Goal: Task Accomplishment & Management: Use online tool/utility

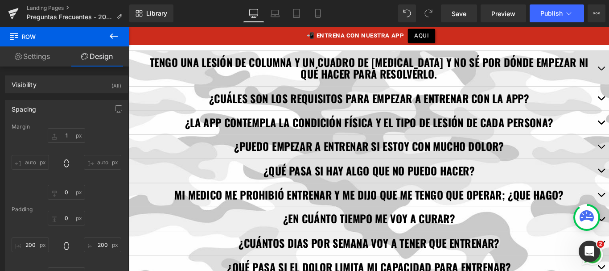
scroll to position [850, 0]
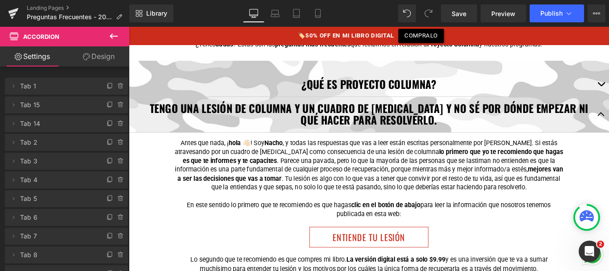
scroll to position [205, 0]
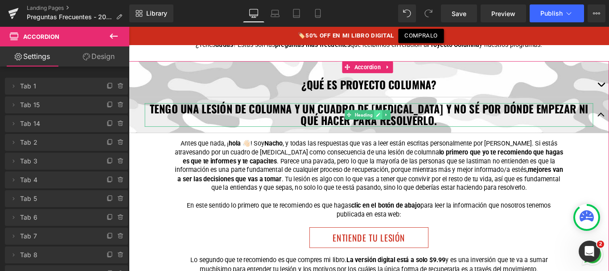
click at [407, 123] on icon at bounding box center [408, 125] width 5 height 5
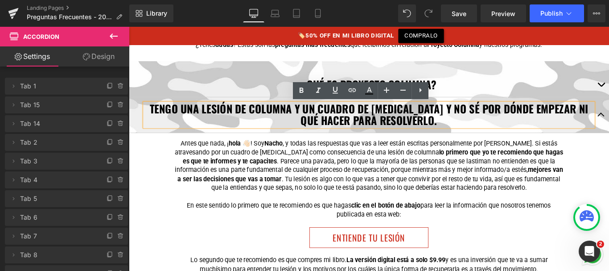
click at [395, 122] on strong "TENGO UNA LESIÓN DE COLUMNA Y UN CUADRO DE DOLOR CRÓNICO Y NO SÉ POR DÓNDE EMPE…" at bounding box center [398, 125] width 493 height 31
click at [393, 128] on strong "TENGO UNA LESIÓN DE COLUMNA Y UN CUADRO DE DOLOR CRÓNICO Y NO SÉ POR DÓNDE EMPE…" at bounding box center [398, 125] width 493 height 31
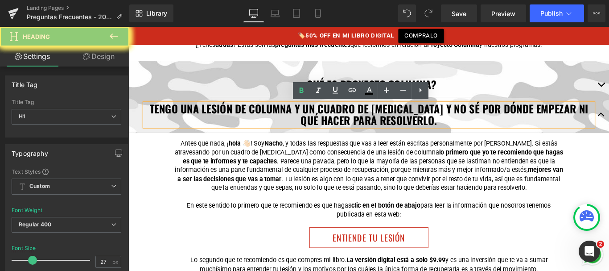
click at [393, 128] on strong "TENGO UNA LESIÓN DE COLUMNA Y UN CUADRO DE DOLOR CRÓNICO Y NO SÉ POR DÓNDE EMPE…" at bounding box center [398, 125] width 493 height 31
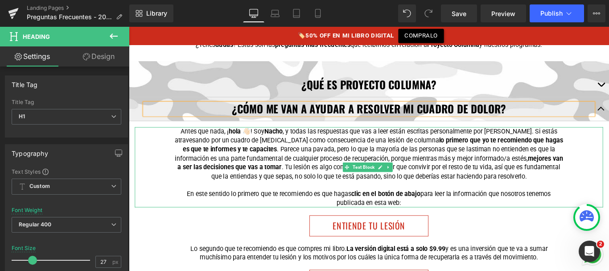
click at [378, 154] on p "Antes que nada, ¡ hola 👋🏻 ! Soy Nacho , y todas las respuestas que vas a leer e…" at bounding box center [398, 170] width 437 height 60
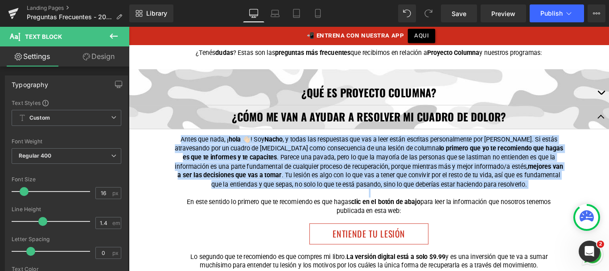
scroll to position [198, 0]
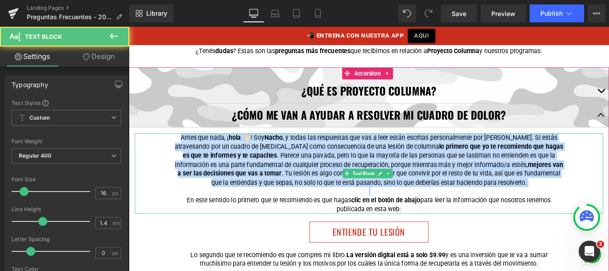
click at [194, 154] on p "Antes que nada, ¡ hola 👋🏻 ! Soy Nacho , y todas las respuestas que vas a leer e…" at bounding box center [398, 176] width 437 height 60
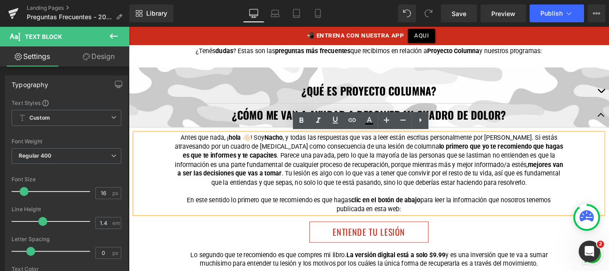
drag, startPoint x: 230, startPoint y: 158, endPoint x: 446, endPoint y: 231, distance: 227.9
click at [446, 231] on div "Antes que nada, ¡ hola 👋🏻 ! Soy Nacho , y todas las respuestas que vas a leer e…" at bounding box center [399, 191] width 526 height 90
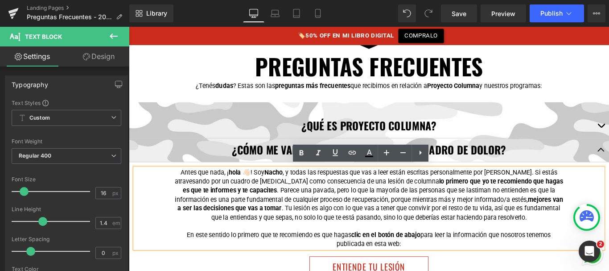
scroll to position [164, 0]
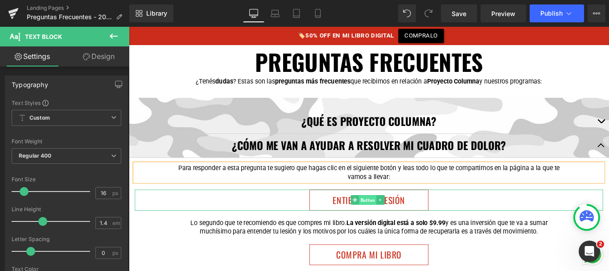
click at [398, 218] on span "Button" at bounding box center [397, 221] width 20 height 11
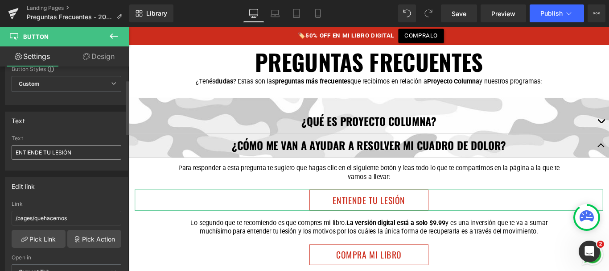
scroll to position [62, 0]
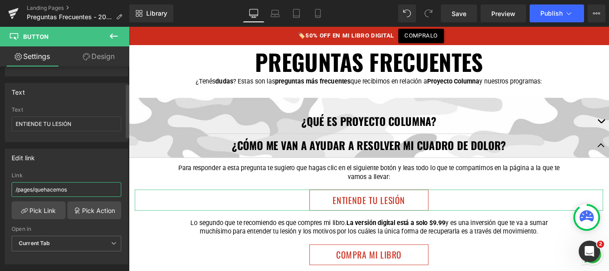
click at [51, 190] on input "/pages/quehacemos" at bounding box center [67, 189] width 110 height 15
click at [78, 189] on input "/pages/quehacemos" at bounding box center [67, 189] width 110 height 15
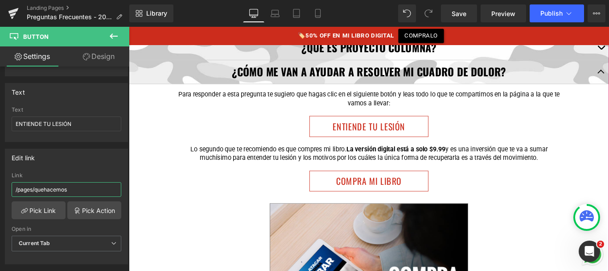
scroll to position [249, 0]
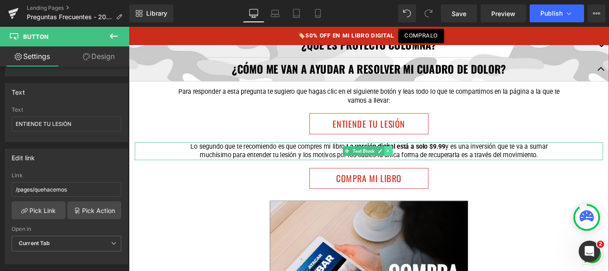
click at [419, 164] on icon at bounding box center [420, 166] width 5 height 5
click at [422, 165] on link at bounding box center [424, 166] width 9 height 11
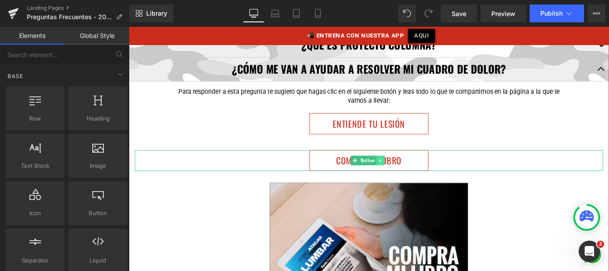
click at [412, 175] on icon at bounding box center [411, 176] width 5 height 5
click at [414, 177] on icon at bounding box center [416, 176] width 5 height 5
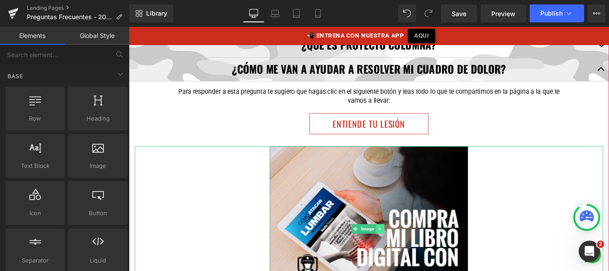
click at [411, 253] on icon at bounding box center [410, 253] width 5 height 5
click at [417, 256] on link at bounding box center [415, 253] width 9 height 11
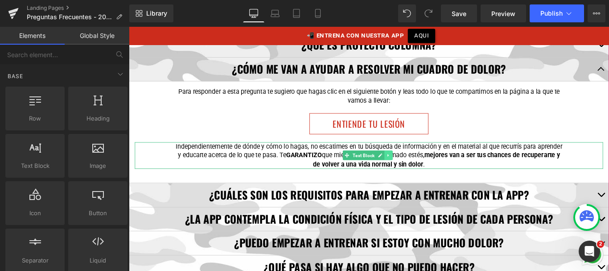
click at [422, 170] on icon at bounding box center [420, 170] width 5 height 5
click at [423, 171] on icon at bounding box center [425, 170] width 5 height 5
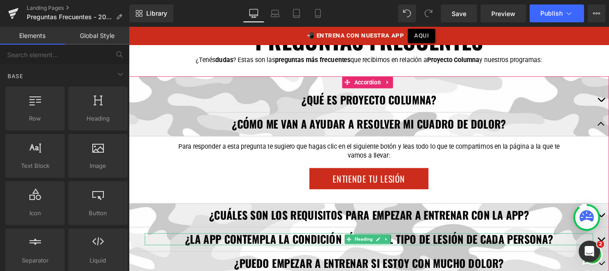
scroll to position [189, 0]
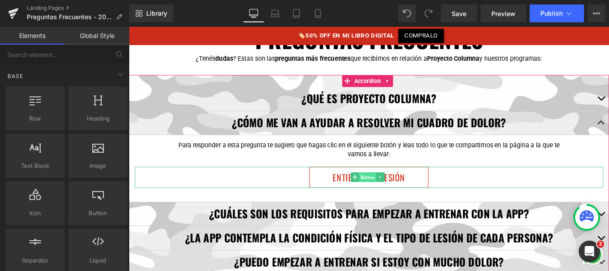
click at [395, 195] on span "Button" at bounding box center [397, 195] width 20 height 11
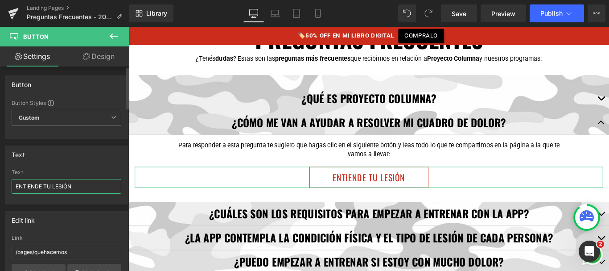
click at [45, 186] on input "ENTIENDE TU LESIÓN" at bounding box center [67, 186] width 110 height 15
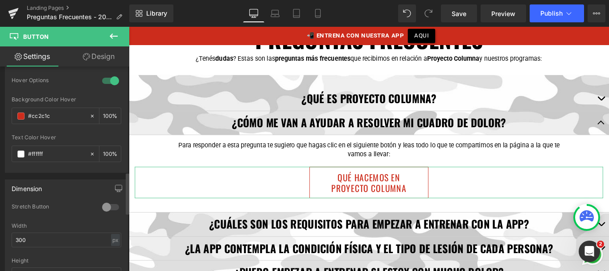
scroll to position [545, 0]
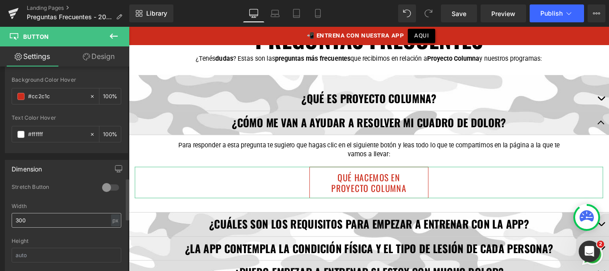
type input "QUÉ HACEMOS EN PROYECTO COLUMNA"
drag, startPoint x: 26, startPoint y: 221, endPoint x: 0, endPoint y: 221, distance: 26.3
click at [0, 221] on div "Dimension 0 Stretch Button 300px Width 300 px % px Height" at bounding box center [66, 213] width 133 height 120
type input "450"
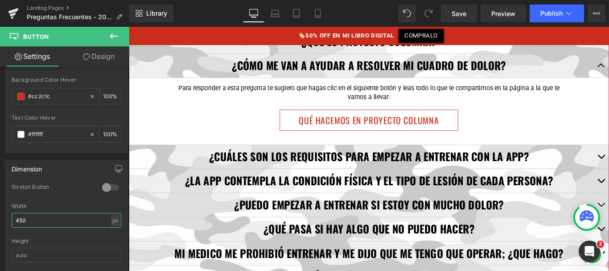
scroll to position [257, 0]
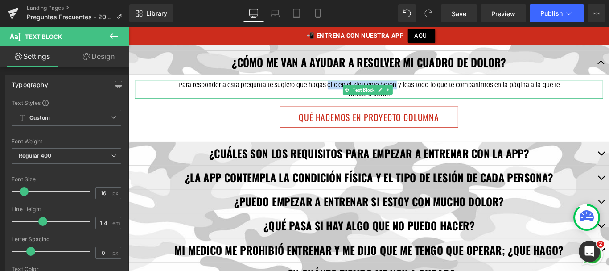
drag, startPoint x: 350, startPoint y: 92, endPoint x: 427, endPoint y: 93, distance: 77.6
click at [427, 93] on p "Para responder a esta pregunta te sugiero que hagas clic en el siguiente botón …" at bounding box center [398, 97] width 437 height 20
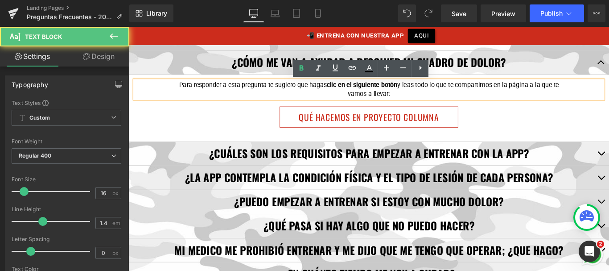
click at [496, 98] on p "Para responder a esta pregunta te sugiero que hagas clic en el siguiente botón …" at bounding box center [398, 97] width 437 height 20
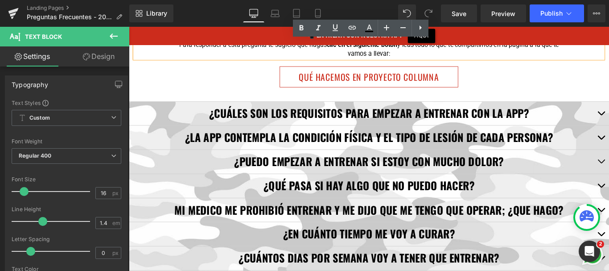
scroll to position [301, 0]
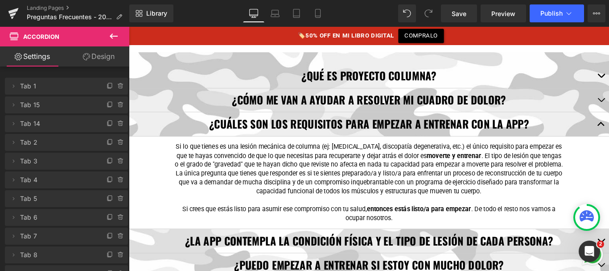
scroll to position [204, 0]
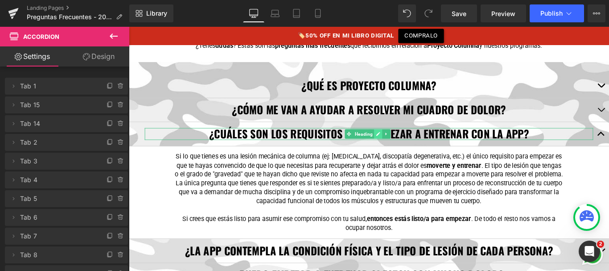
click at [410, 146] on icon at bounding box center [409, 147] width 4 height 4
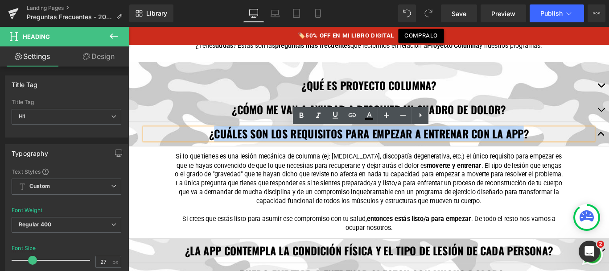
drag, startPoint x: 223, startPoint y: 144, endPoint x: 571, endPoint y: 152, distance: 348.7
click at [572, 146] on strong "¿CUÁLES SON LOS REQUISITOS PARA EMPEZAR A ENTRENAR CON LA APP?" at bounding box center [398, 147] width 359 height 18
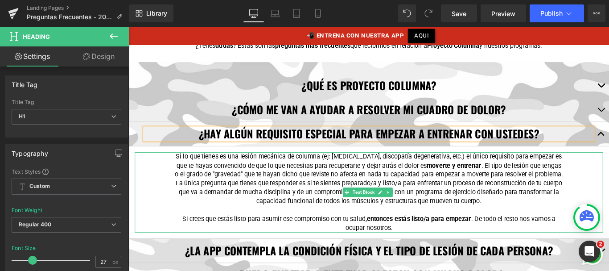
click at [548, 183] on p "Si lo que tienes es una lesión mecánica de columna (ej: hernia, discopatía dege…" at bounding box center [398, 198] width 437 height 60
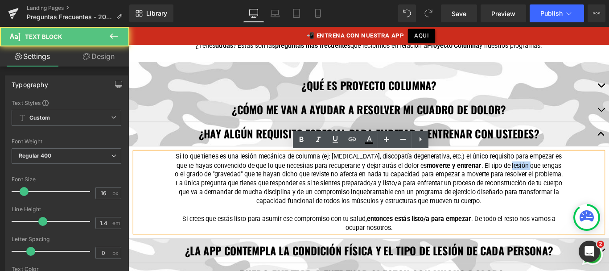
click at [548, 183] on p "Si lo que tienes es una lesión mecánica de columna (ej: hernia, discopatía dege…" at bounding box center [398, 198] width 437 height 60
click at [264, 203] on p "Si lo que tienes es una lesión mecánica de columna (ej: hernia, discopatía dege…" at bounding box center [398, 198] width 437 height 60
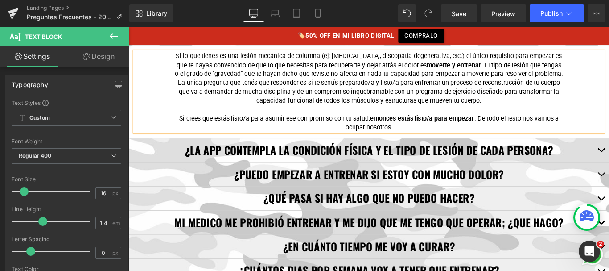
scroll to position [354, 0]
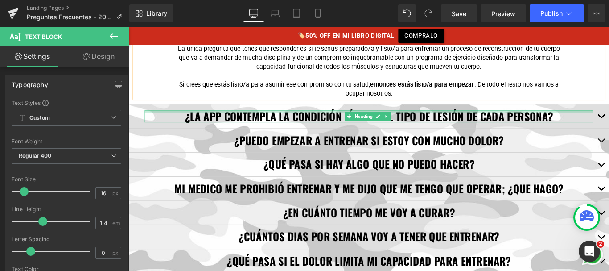
click at [232, 122] on div at bounding box center [399, 122] width 504 height 2
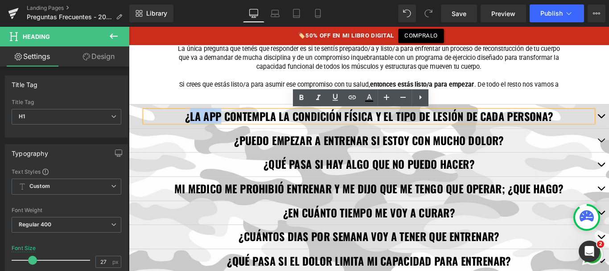
drag, startPoint x: 231, startPoint y: 127, endPoint x: 202, endPoint y: 133, distance: 29.7
click at [198, 130] on strong "¿LA APP CONTEMPLA LA CONDICIÓN FÍSICA Y EL TIPO DE LESIÓN DE CADA PERSONA?" at bounding box center [399, 127] width 414 height 18
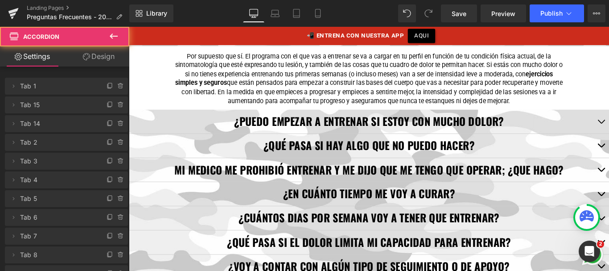
scroll to position [251, 0]
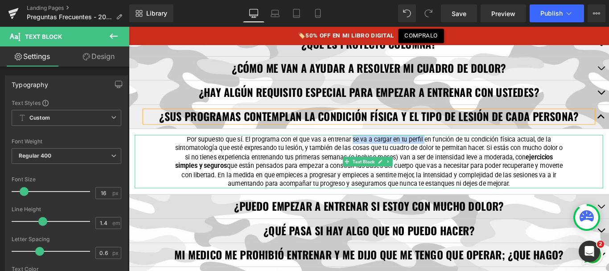
drag, startPoint x: 451, startPoint y: 149, endPoint x: 459, endPoint y: 154, distance: 10.0
click at [459, 154] on p "Por supuesto que sí. El programa con el que vas a entrenar se va a cargar en tu…" at bounding box center [398, 178] width 437 height 60
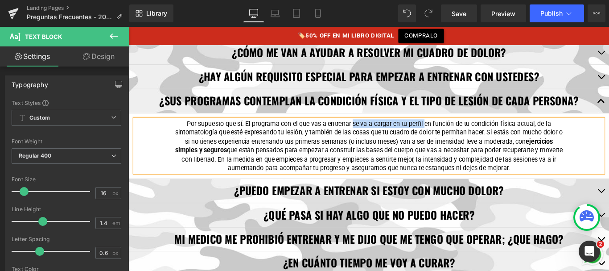
scroll to position [268, 0]
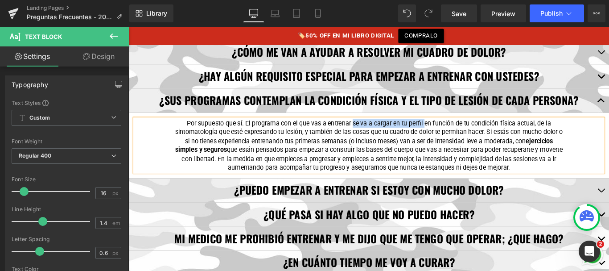
click at [380, 133] on p "Por supuesto que sí. El programa con el que vas a entrenar se va a cargar en tu…" at bounding box center [398, 160] width 437 height 60
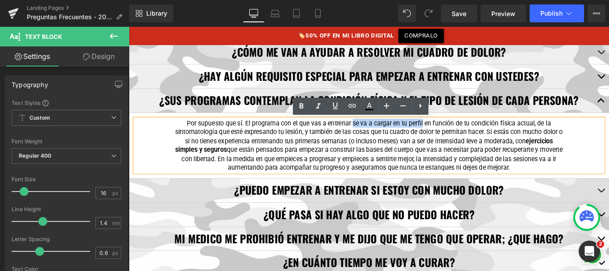
drag, startPoint x: 378, startPoint y: 135, endPoint x: 458, endPoint y: 136, distance: 79.8
click at [458, 136] on p "Por supuesto que sí. El programa con el que vas a entrenar se va a cargar en tu…" at bounding box center [398, 160] width 437 height 60
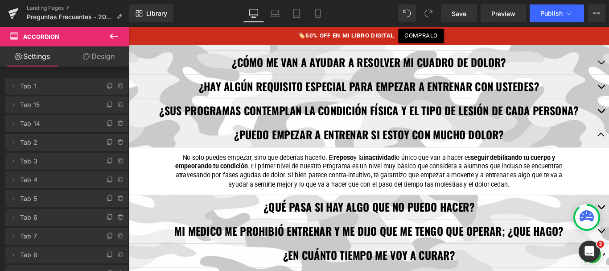
scroll to position [256, 0]
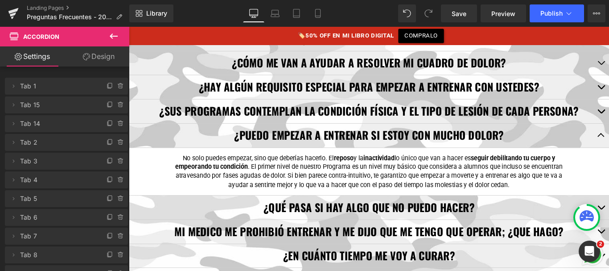
click at [218, 175] on span "No solo puedes empezar, sino que deberías hacerlo. El" at bounding box center [274, 174] width 170 height 8
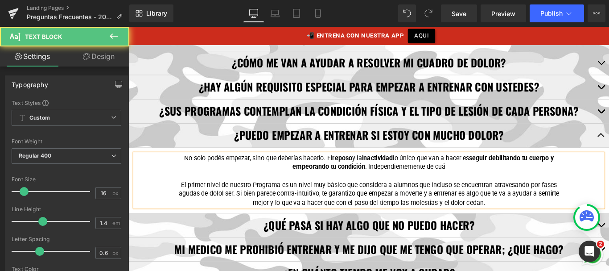
click at [489, 178] on p "No solo podés empezar, sino que deberías hacerlo. El reposo y la inactividad lo…" at bounding box center [398, 179] width 437 height 20
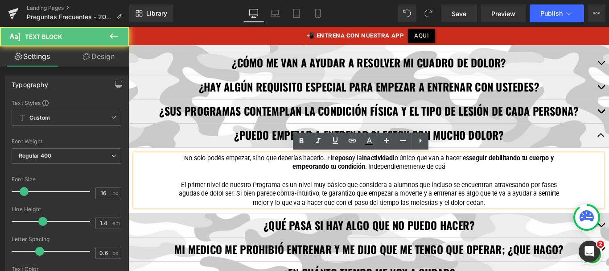
click at [488, 186] on p "No solo podés empezar, sino que deberías hacerlo. El reposo y la inactividad lo…" at bounding box center [398, 179] width 437 height 20
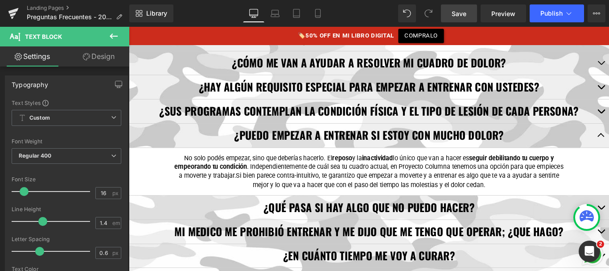
click at [458, 17] on span "Save" at bounding box center [459, 13] width 15 height 9
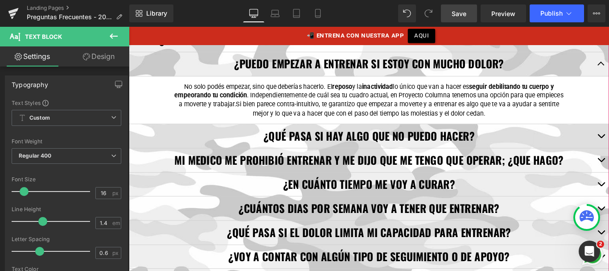
scroll to position [337, 0]
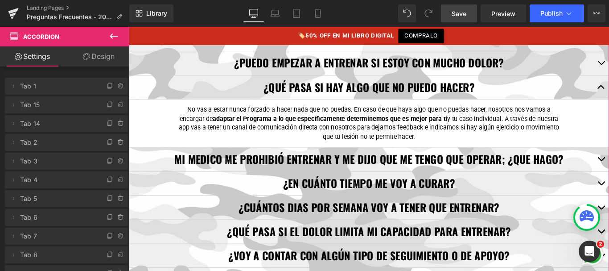
scroll to position [284, 0]
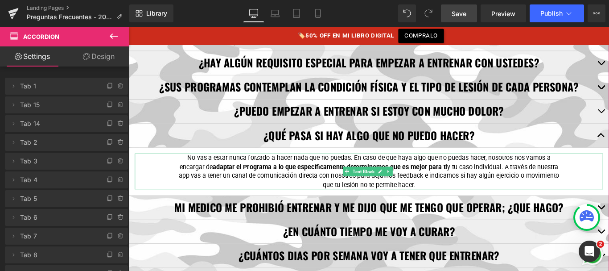
click at [526, 173] on span "No vas a estar nunca forzado a hacer nada que no puedas. En caso de que haya al…" at bounding box center [394, 178] width 417 height 18
click at [527, 174] on span "No vas a estar nunca forzado a hacer nada que no puedas. En caso de que haya al…" at bounding box center [394, 178] width 417 height 18
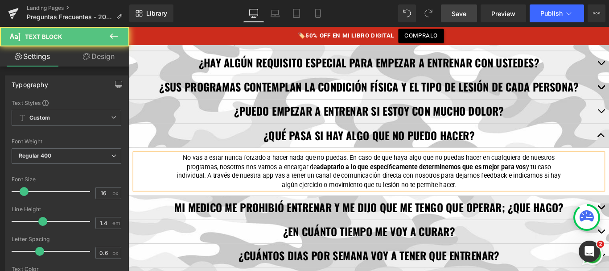
click at [327, 192] on span "y tu caso individual. A través de nuestra app vas a tener un canal de comunicac…" at bounding box center [399, 194] width 432 height 29
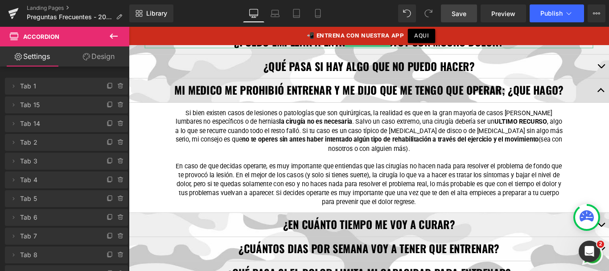
scroll to position [375, 0]
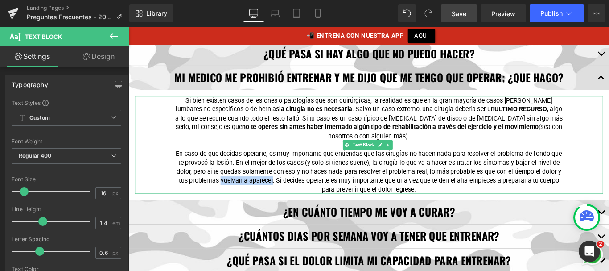
drag, startPoint x: 259, startPoint y: 198, endPoint x: 318, endPoint y: 200, distance: 58.4
click at [318, 200] on p "En caso de que decidas operarte, es muy importante que entiendas que las cirugí…" at bounding box center [398, 189] width 437 height 50
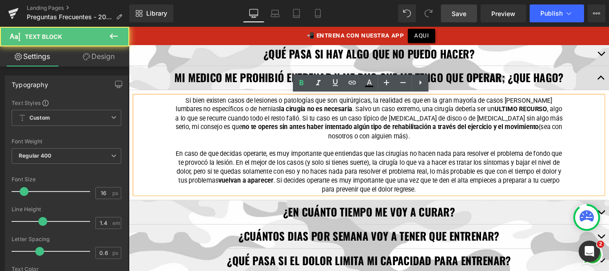
click at [182, 201] on p "En caso de que decidas operarte, es muy importante que entiendas que las cirugí…" at bounding box center [398, 189] width 437 height 50
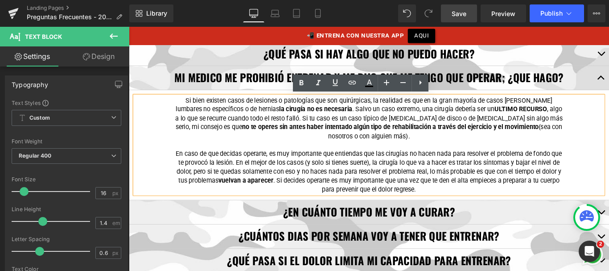
drag, startPoint x: 181, startPoint y: 199, endPoint x: 260, endPoint y: 199, distance: 79.8
click at [260, 199] on p "En caso de que decidas operarte, es muy importante que entiendas que las cirugí…" at bounding box center [398, 189] width 437 height 50
click at [353, 198] on p "En caso de que decidas operarte, es muy importante que entiendas que las cirugí…" at bounding box center [398, 189] width 437 height 50
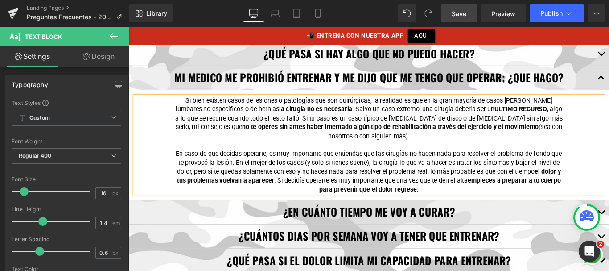
click at [463, 13] on span "Save" at bounding box center [459, 13] width 15 height 9
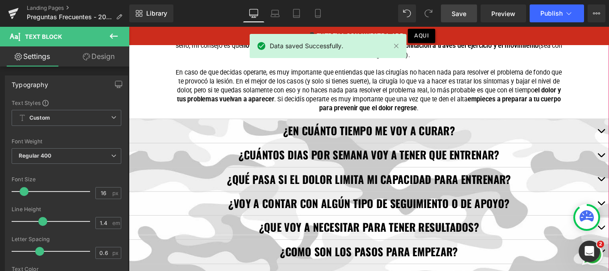
scroll to position [489, 0]
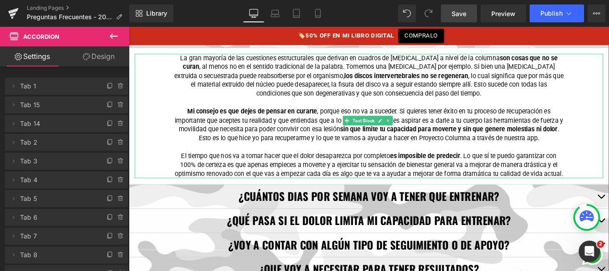
scroll to position [448, 0]
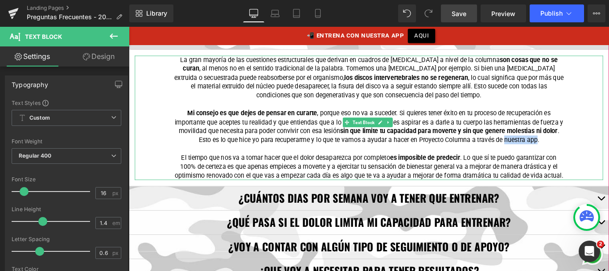
drag, startPoint x: 565, startPoint y: 152, endPoint x: 600, endPoint y: 154, distance: 34.4
click at [600, 154] on p "Mi consejo es que dejes de pensar en curarte , porque eso no va a suceder. Si q…" at bounding box center [398, 139] width 437 height 40
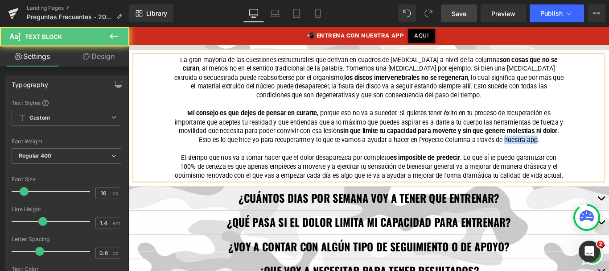
click at [596, 154] on p "Mi consejo es que dejes de pensar en curarte , porque eso no va a suceder. Si q…" at bounding box center [398, 139] width 437 height 40
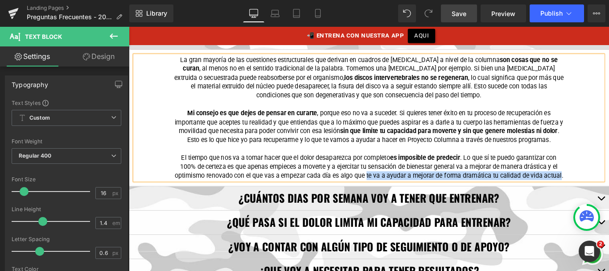
drag, startPoint x: 406, startPoint y: 202, endPoint x: 406, endPoint y: 211, distance: 9.4
click at [405, 199] on p "El tiempo que nos va a tomar hacer que el dolor desaparezca por completo es imp…" at bounding box center [398, 184] width 437 height 30
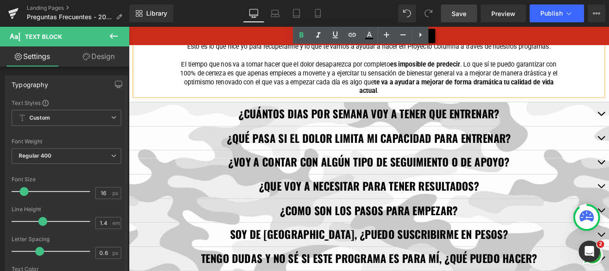
scroll to position [583, 0]
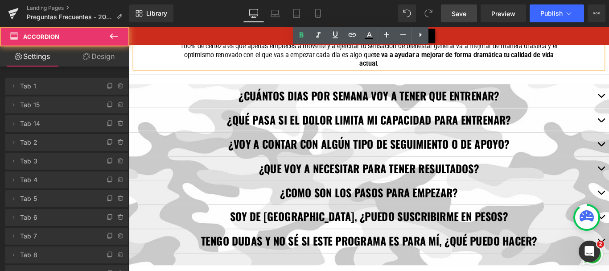
scroll to position [409, 0]
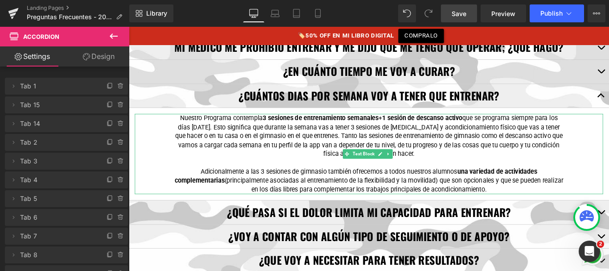
click at [205, 129] on span "Nuestro Programa contempla 3 sesiones de entrenamiento semanales + 1 sesión de …" at bounding box center [399, 149] width 436 height 49
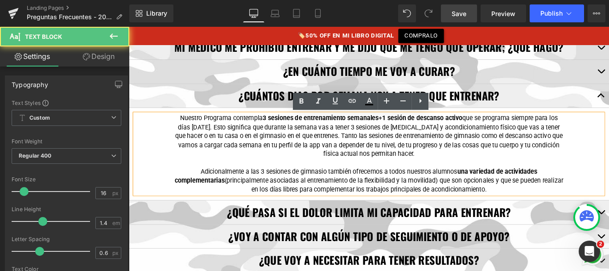
click at [205, 127] on span "Nuestro Programa contempla 3 sesiones de entrenamiento semanales + 1 sesión de …" at bounding box center [399, 149] width 436 height 49
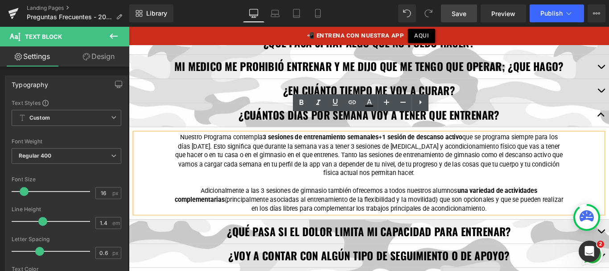
scroll to position [443, 0]
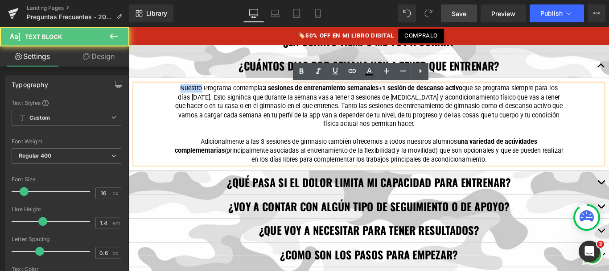
drag, startPoint x: 204, startPoint y: 97, endPoint x: 181, endPoint y: 97, distance: 23.2
click at [181, 96] on span "Nuestro Programa contempla 3 sesiones de entrenamiento semanales + 1 sesión de …" at bounding box center [399, 115] width 436 height 49
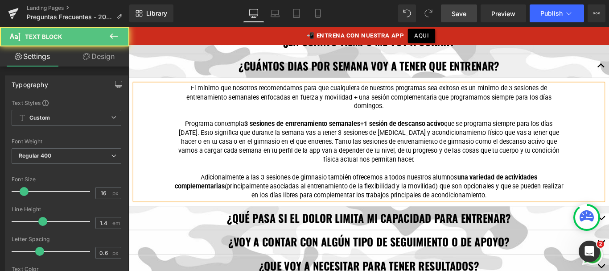
click at [226, 135] on span "Programa contempla 3 sesiones de entrenamiento semanales + 1 sesión de descanso…" at bounding box center [399, 156] width 428 height 49
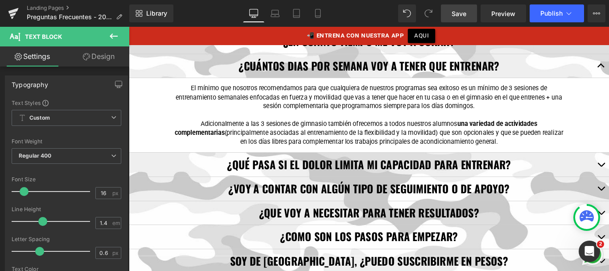
click at [464, 15] on span "Save" at bounding box center [459, 13] width 15 height 9
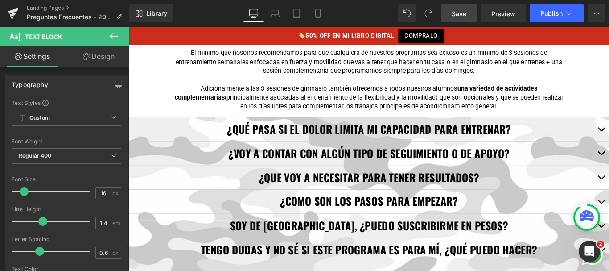
scroll to position [483, 0]
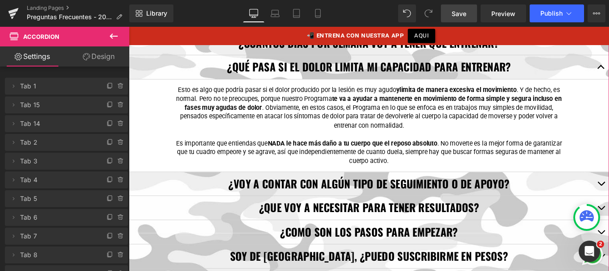
scroll to position [469, 0]
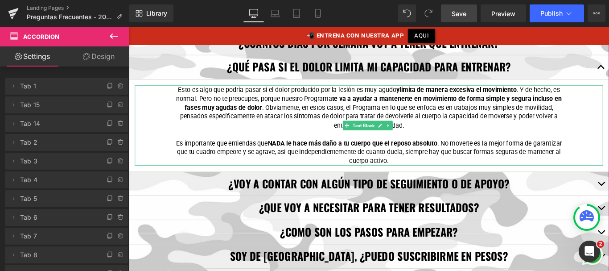
click at [433, 96] on strong "limita de manera excesiva el movimiento" at bounding box center [499, 97] width 132 height 8
click at [432, 99] on strong "y" at bounding box center [431, 97] width 4 height 8
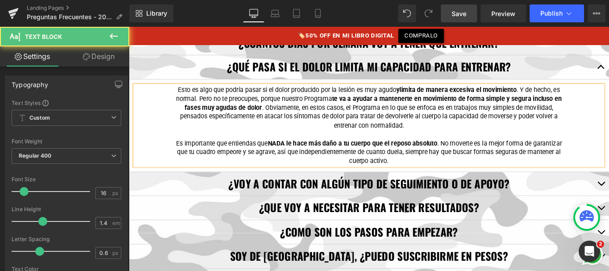
click at [328, 105] on p "Esto es algo que podría pasar si el dolor producido por la lesión es muy agudo …" at bounding box center [398, 117] width 437 height 50
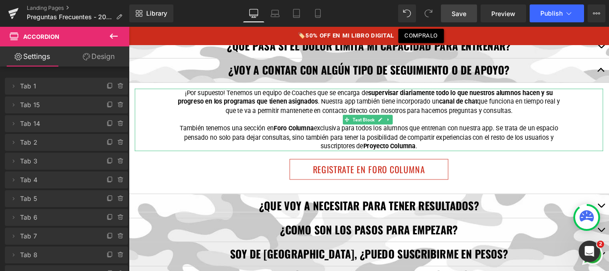
scroll to position [489, 0]
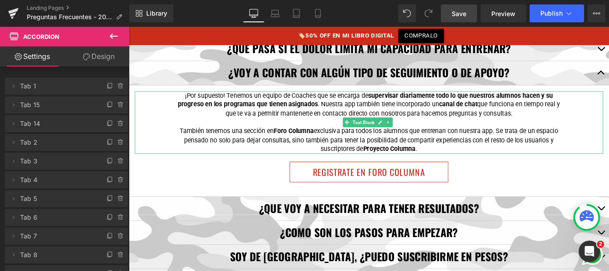
click at [356, 154] on span "También tenemos una sección en Foro Columna exclusiva para todos los alumnos qu…" at bounding box center [398, 153] width 425 height 29
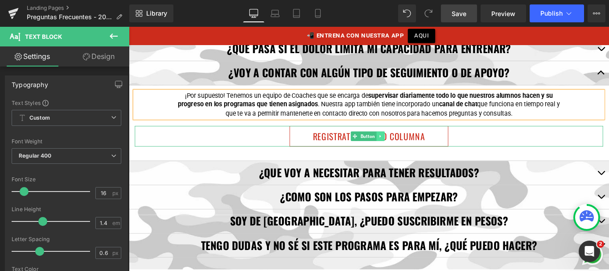
click at [410, 151] on icon at bounding box center [411, 149] width 5 height 5
click at [415, 150] on icon at bounding box center [416, 149] width 5 height 5
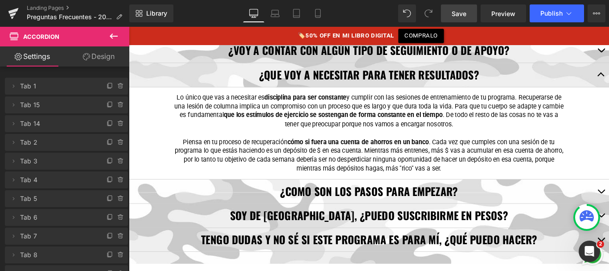
scroll to position [497, 0]
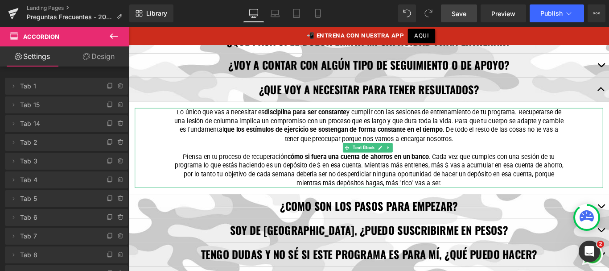
click at [199, 173] on span "Piensa en tu proceso de recuperación cómo si fuera una cuenta de ahorros en un …" at bounding box center [399, 187] width 436 height 38
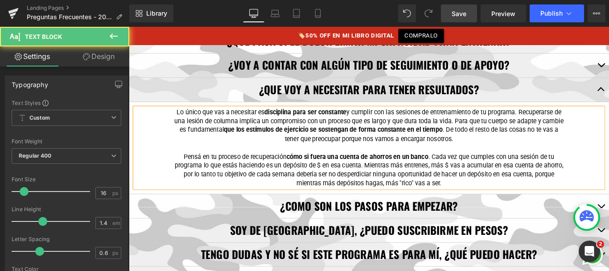
click at [535, 171] on span "Pensá en tu proceso de recuperación cómo si fuera una cuenta de ahorros en un b…" at bounding box center [399, 187] width 436 height 38
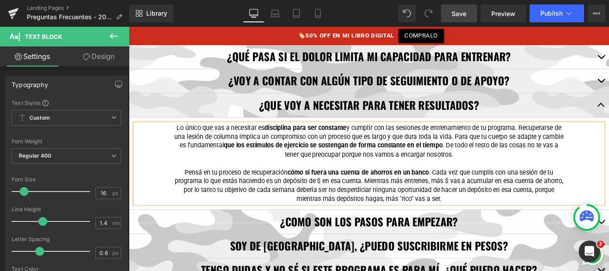
scroll to position [615, 0]
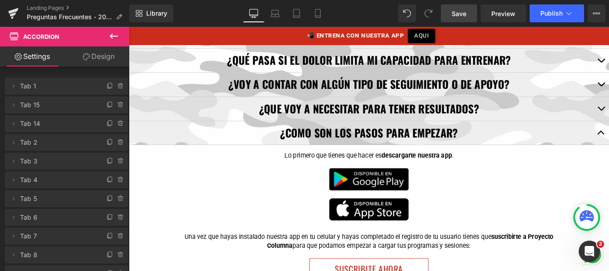
scroll to position [477, 0]
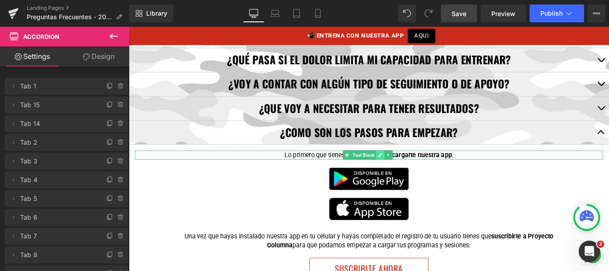
click at [411, 169] on icon at bounding box center [411, 170] width 5 height 5
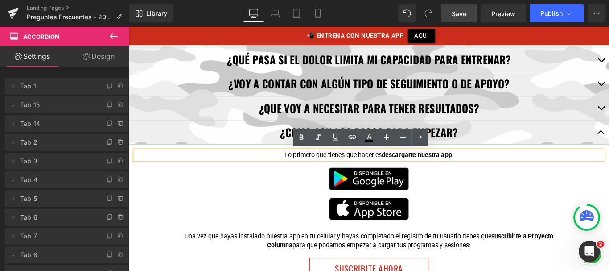
click at [413, 169] on strong "descargarte nuestra app" at bounding box center [452, 170] width 79 height 8
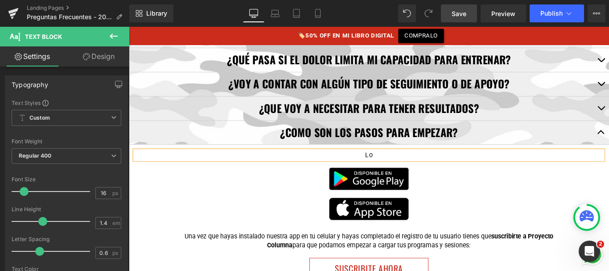
click at [456, 9] on span "Save" at bounding box center [459, 13] width 15 height 9
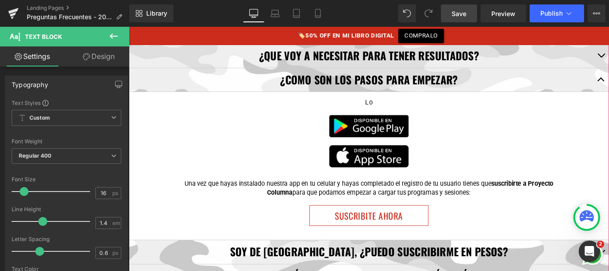
scroll to position [536, 0]
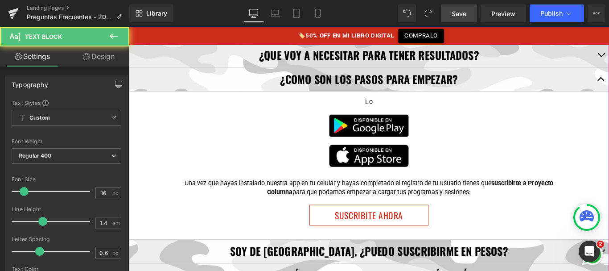
click at [402, 111] on div "Lo Text Block" at bounding box center [399, 111] width 526 height 10
click at [410, 111] on p "Lo" at bounding box center [398, 111] width 437 height 10
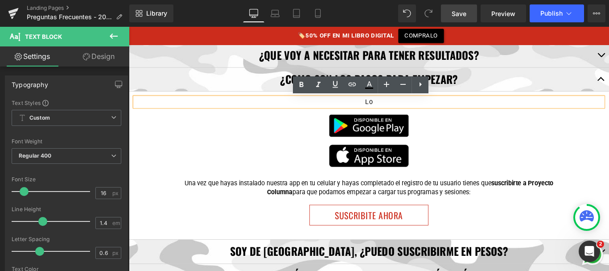
click at [407, 111] on p "Lo" at bounding box center [398, 111] width 437 height 10
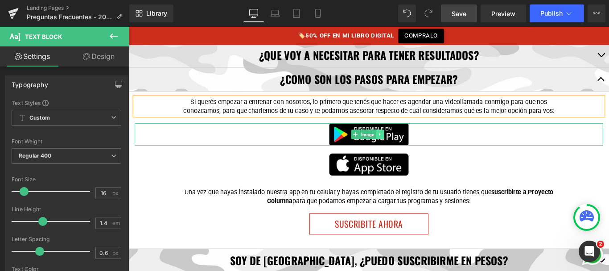
click at [412, 147] on icon at bounding box center [410, 147] width 5 height 5
click at [414, 147] on icon at bounding box center [415, 147] width 5 height 5
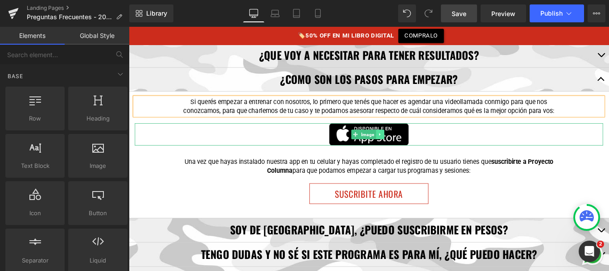
click at [411, 146] on icon at bounding box center [410, 147] width 5 height 5
click at [414, 146] on icon at bounding box center [415, 147] width 5 height 5
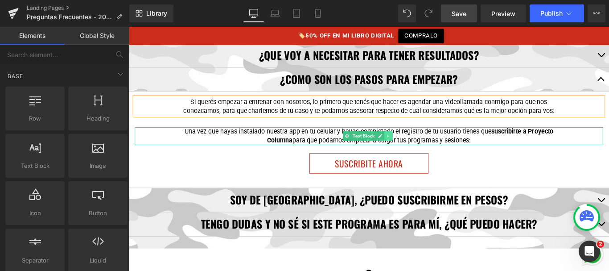
click at [418, 148] on icon at bounding box center [420, 149] width 5 height 5
click at [423, 148] on icon at bounding box center [425, 149] width 5 height 5
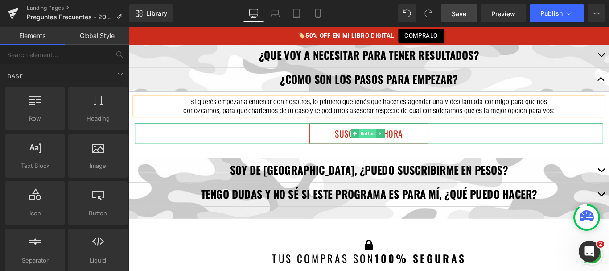
click at [399, 146] on span "Button" at bounding box center [397, 146] width 20 height 11
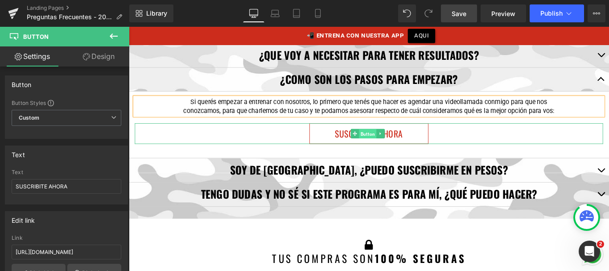
click at [393, 148] on span "Button" at bounding box center [397, 147] width 20 height 11
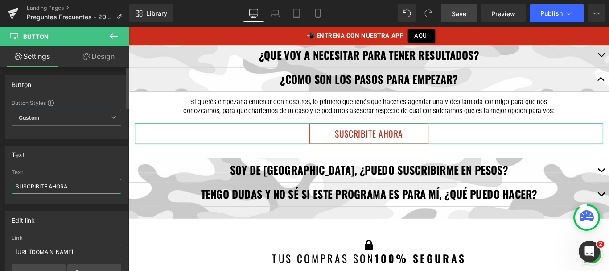
click at [51, 186] on input "SUSCRIBITE AHORA" at bounding box center [67, 186] width 110 height 15
type input "AGENDA UNA LLAMADA"
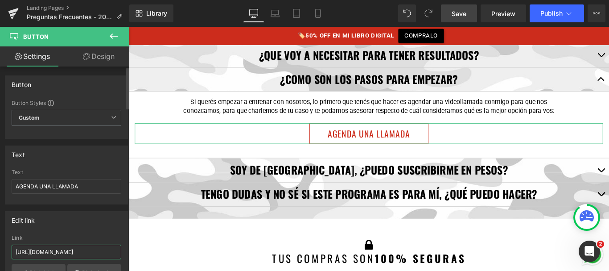
click at [59, 249] on input "https://www.proyectocolumna.com/products/app" at bounding box center [67, 251] width 110 height 15
paste input "calendly.com/proyectocolumna/videollamada"
type input "https://calendly.com/proyectocolumna/videollamada"
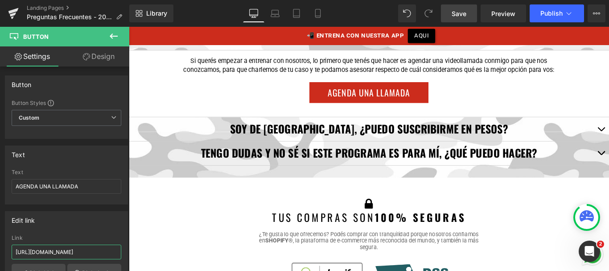
scroll to position [584, 0]
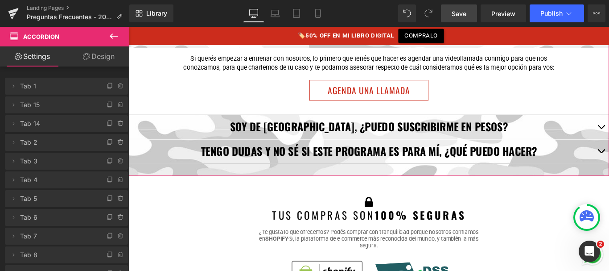
scroll to position [510, 0]
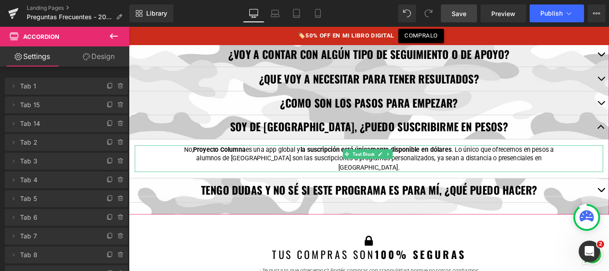
click at [510, 169] on p "No, Proyecto Columna es una app global y la suscripción está únicamente disponi…" at bounding box center [398, 175] width 437 height 30
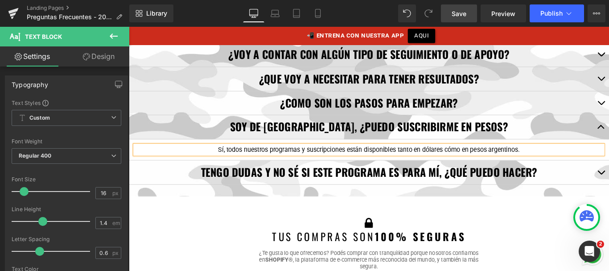
click at [464, 165] on p "Sí, todos nuestros programas y suscripciones están disponibles tanto en dólares…" at bounding box center [398, 165] width 437 height 10
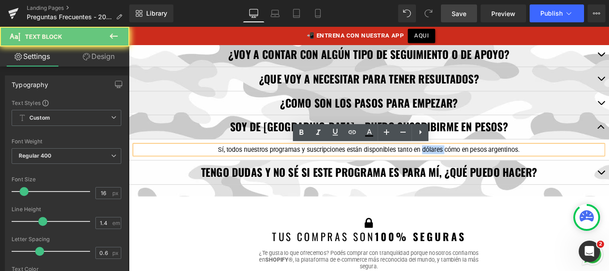
click at [464, 165] on p "Sí, todos nuestros programas y suscripciones están disponibles tanto en dólares…" at bounding box center [398, 165] width 437 height 10
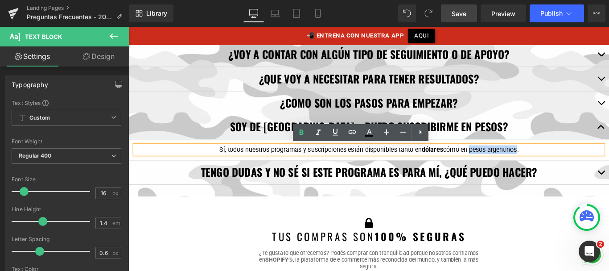
drag, startPoint x: 512, startPoint y: 164, endPoint x: 565, endPoint y: 165, distance: 53.5
click at [565, 165] on p "Sí, todos nuestros programas y suscripciones están disponibles tanto en dólares…" at bounding box center [398, 165] width 437 height 10
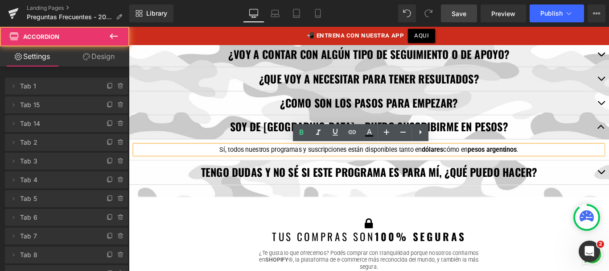
scroll to position [486, 0]
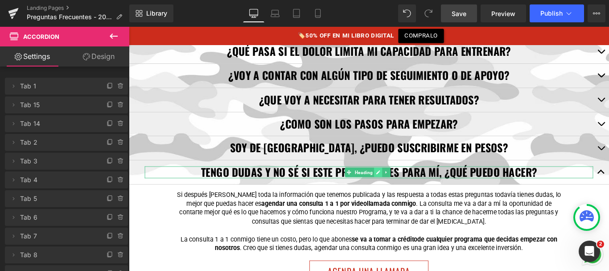
click at [408, 189] on icon at bounding box center [408, 189] width 5 height 5
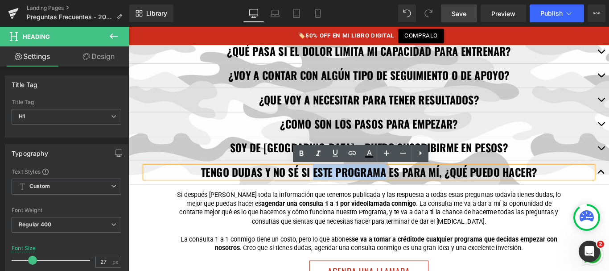
drag, startPoint x: 333, startPoint y: 188, endPoint x: 414, endPoint y: 192, distance: 81.2
click at [414, 192] on b "TENGO DUDAS Y NO SÉ SI ESTE PROGRAMA ES PARA MÍ, ¿QUÉ PUEDO HACER?" at bounding box center [399, 190] width 378 height 18
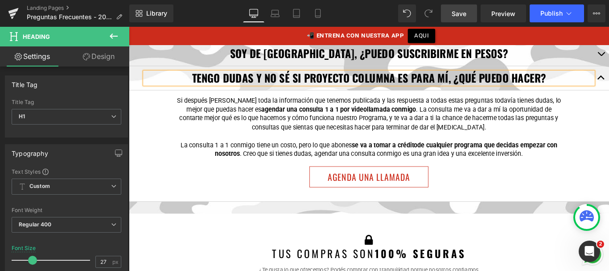
scroll to position [589, 0]
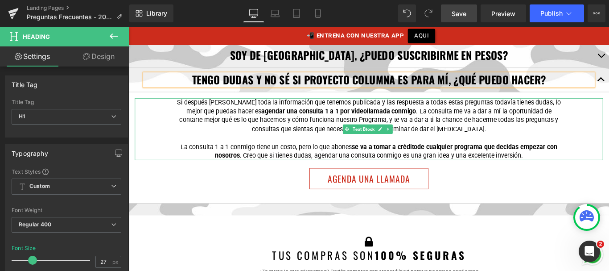
click at [547, 111] on p "Si después de leer toda la información que tenemos publicada y las respuesta a …" at bounding box center [398, 127] width 437 height 40
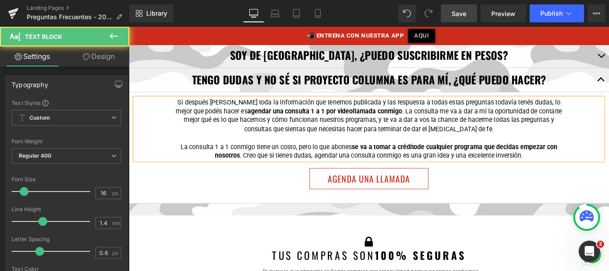
click at [454, 158] on strong "de cualquier programa que decidas empezar con nosotros" at bounding box center [418, 166] width 385 height 18
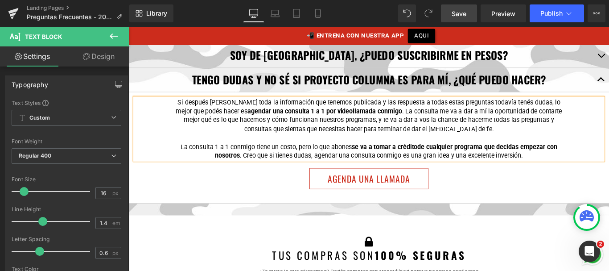
click at [301, 170] on p "La consulta 1 a 1 conmigo tiene un costo, pero lo que abones se va a tomar a cr…" at bounding box center [398, 167] width 437 height 20
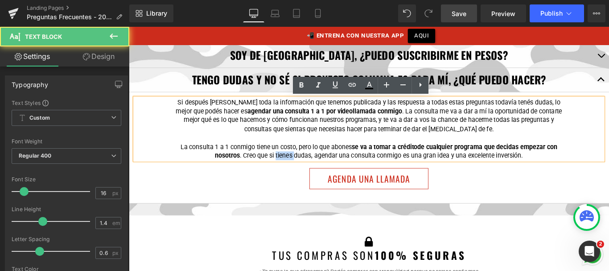
click at [301, 170] on p "La consulta 1 a 1 conmigo tiene un costo, pero lo que abones se va a tomar a cr…" at bounding box center [398, 167] width 437 height 20
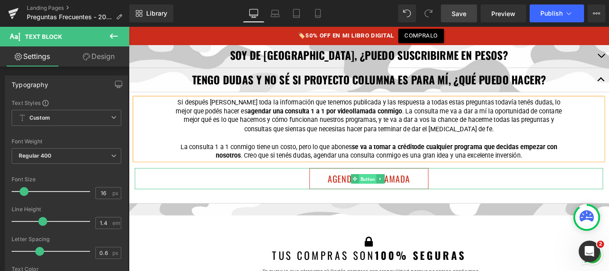
click at [392, 197] on span "Button" at bounding box center [397, 197] width 20 height 11
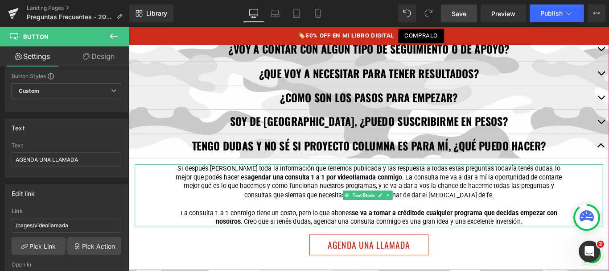
scroll to position [515, 0]
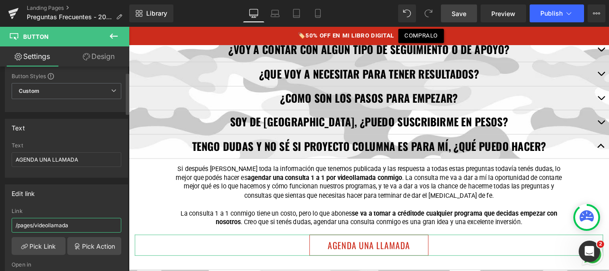
click at [72, 221] on input "/pages/videollamada" at bounding box center [67, 225] width 110 height 15
drag, startPoint x: 72, startPoint y: 221, endPoint x: 70, endPoint y: 200, distance: 21.5
click at [72, 221] on input "/pages/videollamada" at bounding box center [67, 225] width 110 height 15
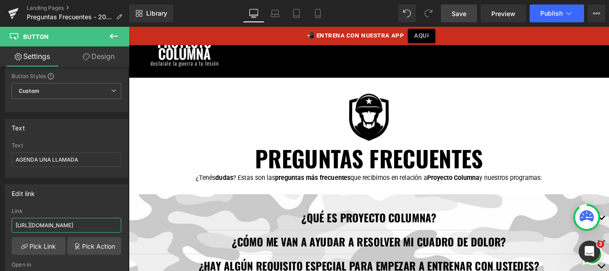
scroll to position [0, 0]
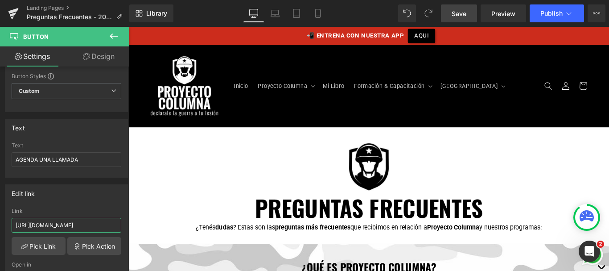
type input "https://calendly.com/proyectocolumna/videollamada"
click at [456, 15] on span "Save" at bounding box center [459, 13] width 15 height 9
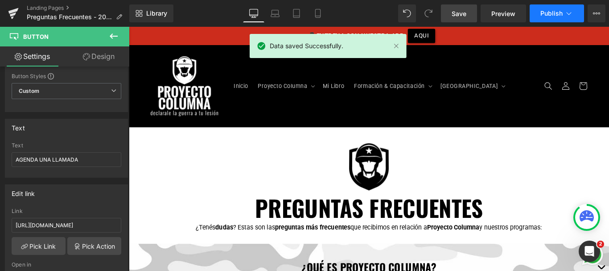
click at [553, 13] on span "Publish" at bounding box center [551, 13] width 22 height 7
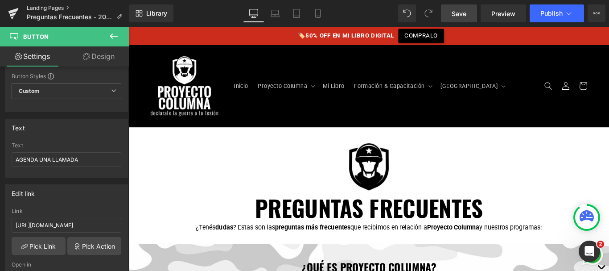
click at [37, 8] on link "Landing Pages" at bounding box center [78, 7] width 103 height 7
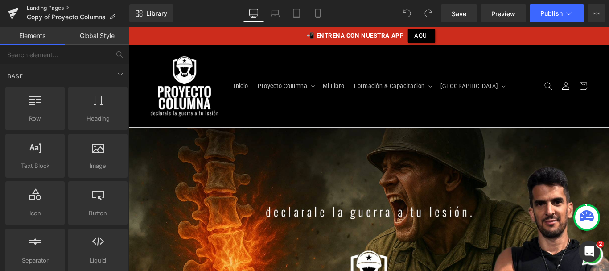
click at [50, 9] on link "Landing Pages" at bounding box center [78, 7] width 103 height 7
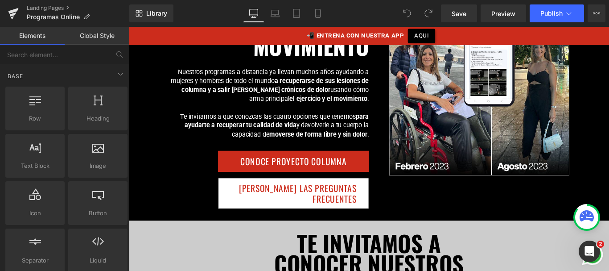
scroll to position [382, 0]
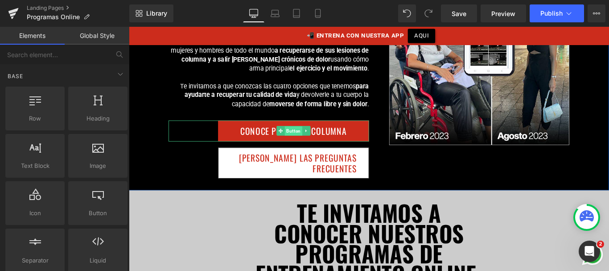
click at [312, 143] on span "Button" at bounding box center [314, 144] width 20 height 11
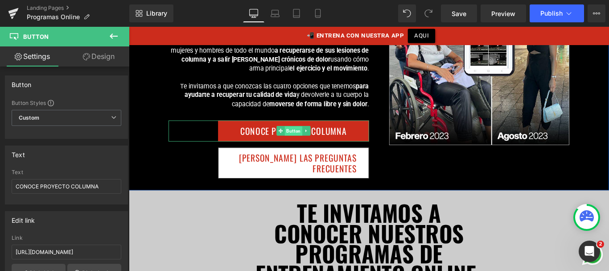
click at [308, 141] on span "Button" at bounding box center [314, 144] width 20 height 11
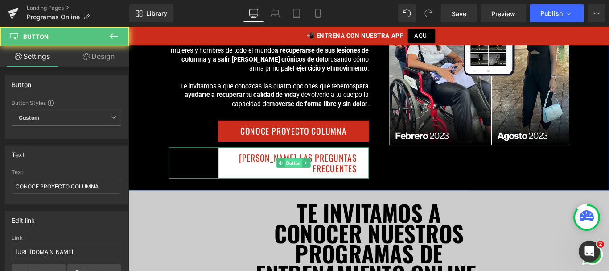
click at [311, 175] on span "Button" at bounding box center [314, 180] width 20 height 11
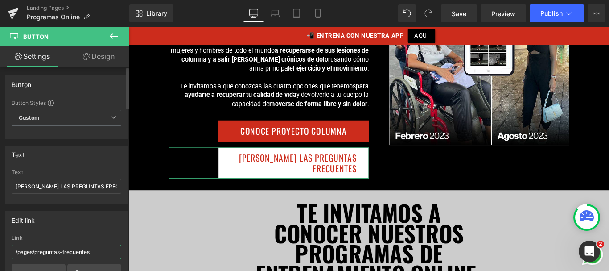
click at [78, 251] on input "/pages/preguntas-frecuentes" at bounding box center [67, 251] width 110 height 15
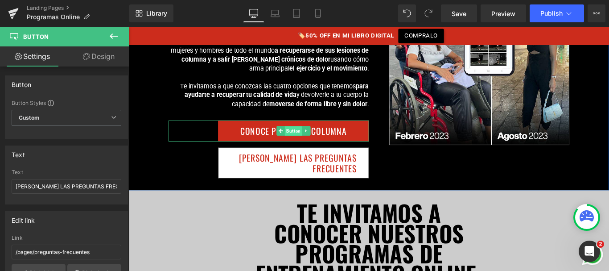
click at [316, 141] on span "Button" at bounding box center [314, 144] width 20 height 11
click at [56, 242] on div "Link https://calendly.com/proyectocolumna/videollamada" at bounding box center [67, 248] width 110 height 29
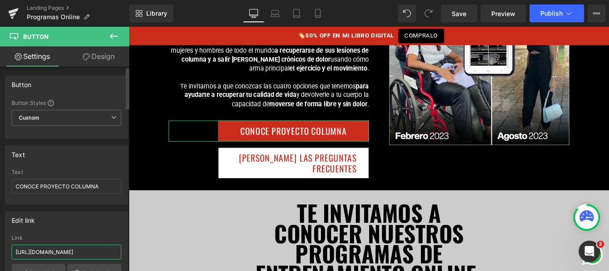
click at [55, 254] on input "https://calendly.com/proyectocolumna/videollamada" at bounding box center [67, 251] width 110 height 15
paste input "/pages/preguntas-frecuentes"
drag, startPoint x: 37, startPoint y: 251, endPoint x: 127, endPoint y: 252, distance: 90.1
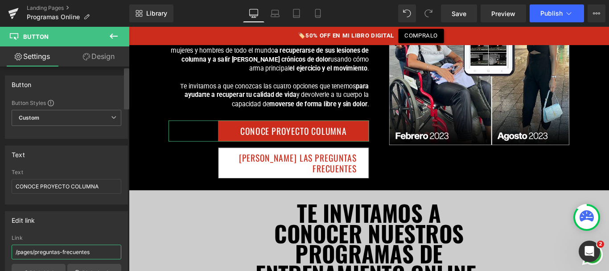
click at [127, 252] on div "Button Button Styles Custom Custom Setup Global Style Custom Setup Global Style…" at bounding box center [64, 170] width 129 height 208
type input "/pages/quehacemos"
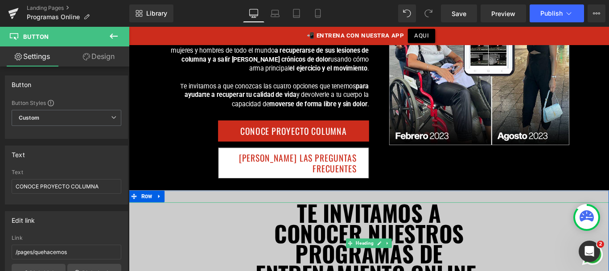
click at [361, 216] on b "TE INVITAMOS A" at bounding box center [398, 234] width 161 height 37
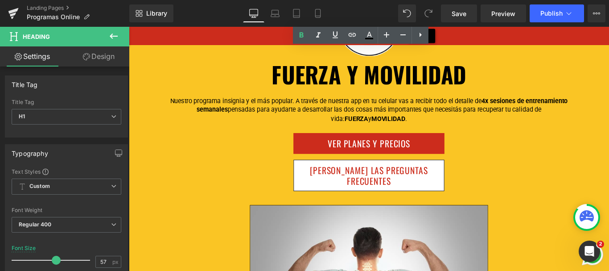
scroll to position [926, 0]
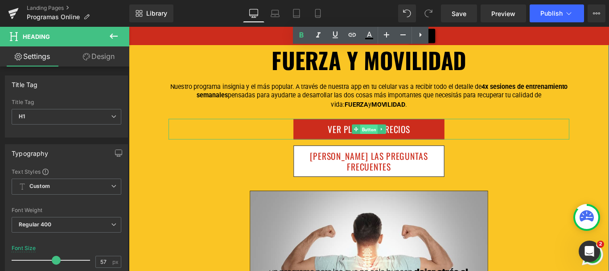
click at [399, 137] on span "Button" at bounding box center [399, 142] width 20 height 11
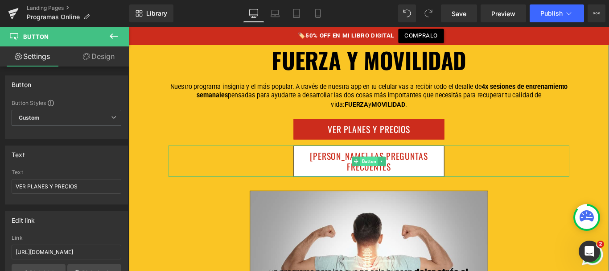
click at [397, 173] on span "Button" at bounding box center [399, 178] width 20 height 11
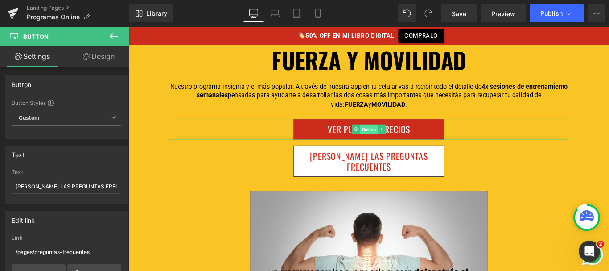
click at [398, 137] on span "Button" at bounding box center [399, 142] width 20 height 11
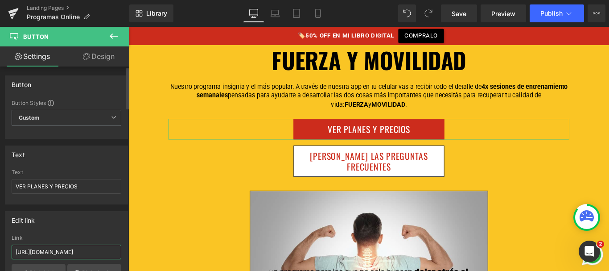
click at [36, 248] on input "https://calendly.com/proyectocolumna/videollamada" at bounding box center [67, 251] width 110 height 15
type input "/products/fuerzaymovilidad"
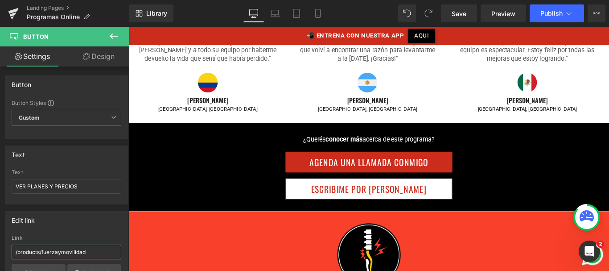
scroll to position [1586, 0]
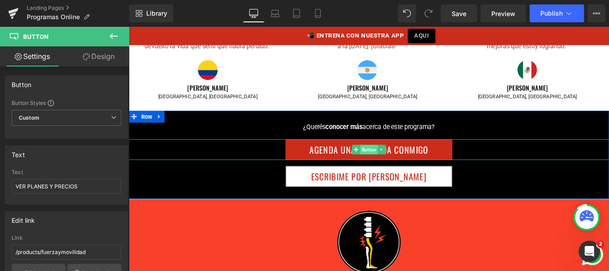
click at [395, 159] on span "Button" at bounding box center [399, 164] width 20 height 11
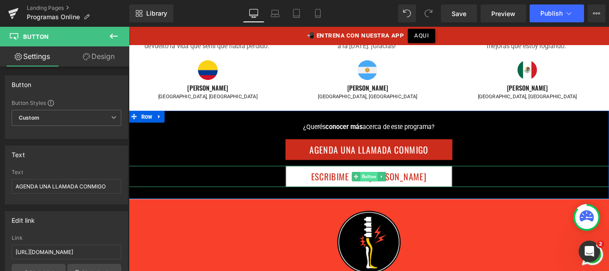
click at [397, 189] on span "Button" at bounding box center [399, 194] width 20 height 11
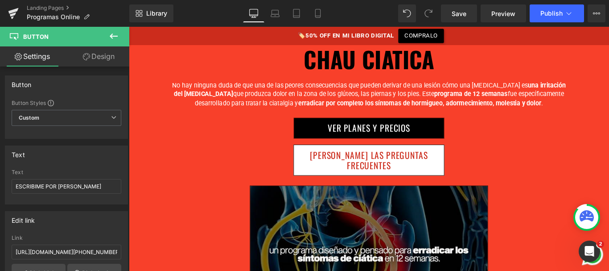
scroll to position [1862, 0]
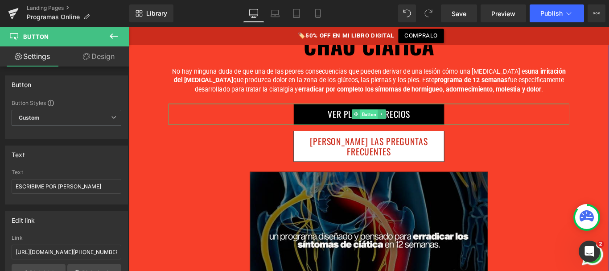
click at [395, 120] on span "Button" at bounding box center [399, 125] width 20 height 11
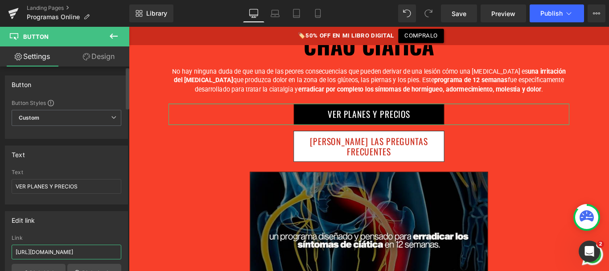
click at [57, 251] on input "https://calendly.com/proyectocolumna/videollamada" at bounding box center [67, 251] width 110 height 15
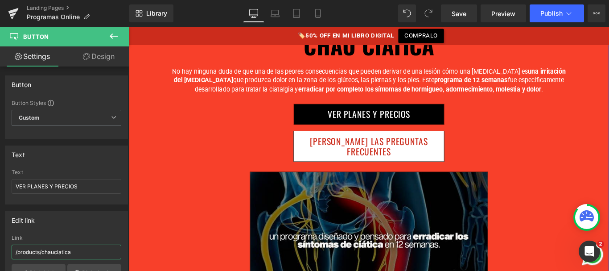
scroll to position [1903, 0]
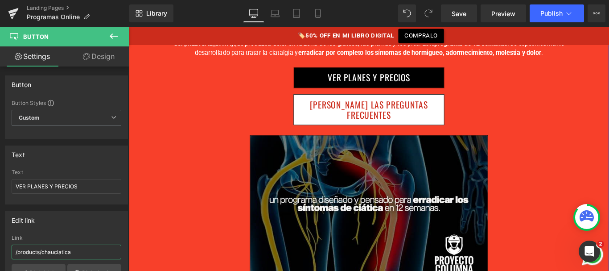
type input "/products/chauciatica"
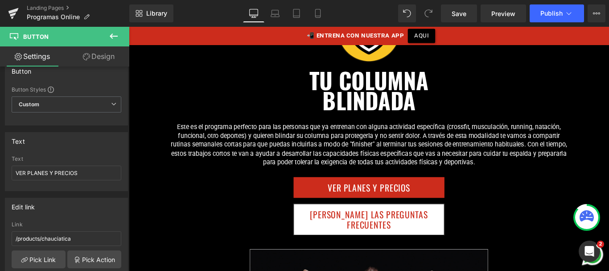
scroll to position [2691, 0]
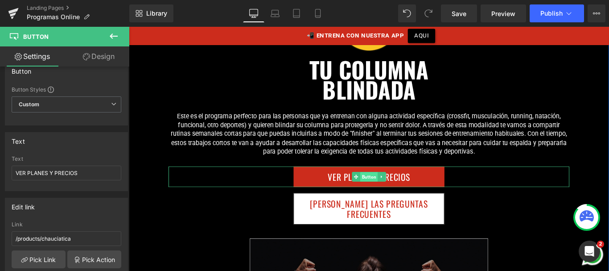
click at [393, 190] on span "Button" at bounding box center [399, 195] width 20 height 11
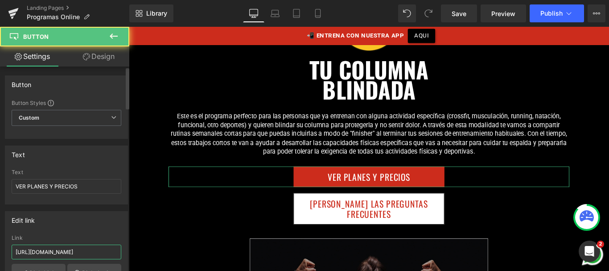
click at [79, 253] on input "https://calendly.com/proyectocolumna/videollamada" at bounding box center [67, 251] width 110 height 15
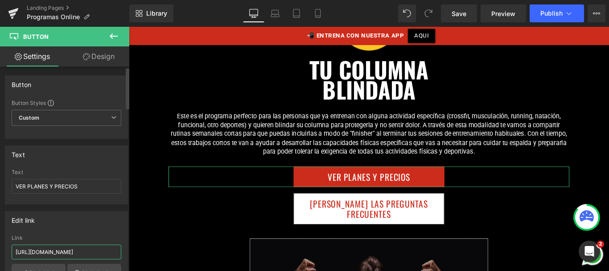
click at [79, 253] on input "https://calendly.com/proyectocolumna/videollamada" at bounding box center [67, 251] width 110 height 15
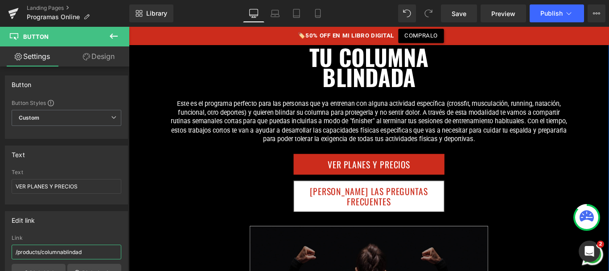
scroll to position [2700, 0]
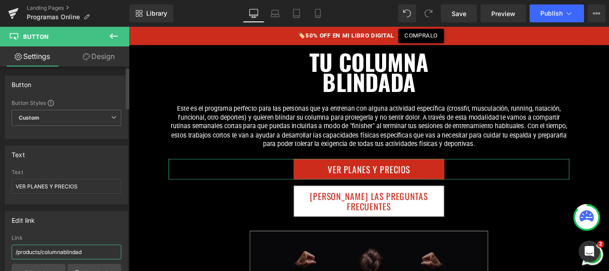
click at [85, 251] on input "/products/columnablindad" at bounding box center [67, 251] width 110 height 15
type input "/products/columnablindada"
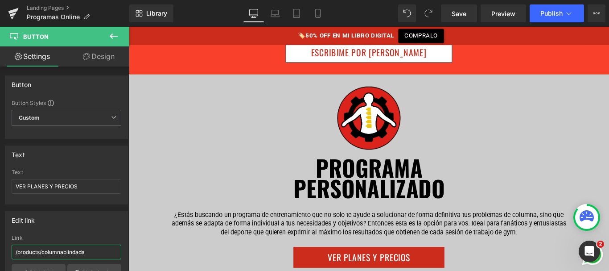
scroll to position [3340, 0]
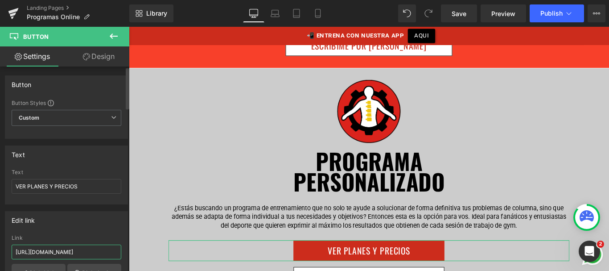
click at [61, 253] on input "https://calendly.com/proyectocolumna/videollamada" at bounding box center [67, 251] width 110 height 15
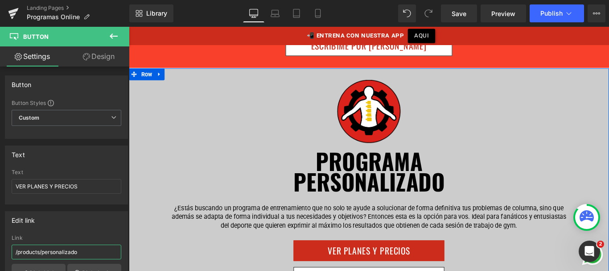
type input "/products/personalizado"
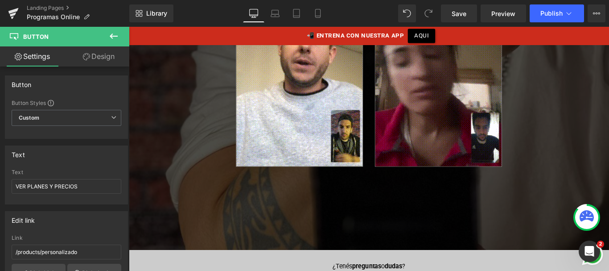
scroll to position [4647, 0]
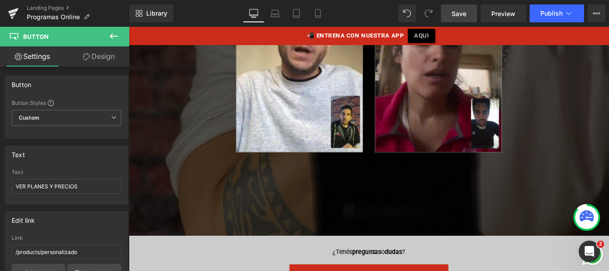
drag, startPoint x: 454, startPoint y: 15, endPoint x: 250, endPoint y: 135, distance: 237.2
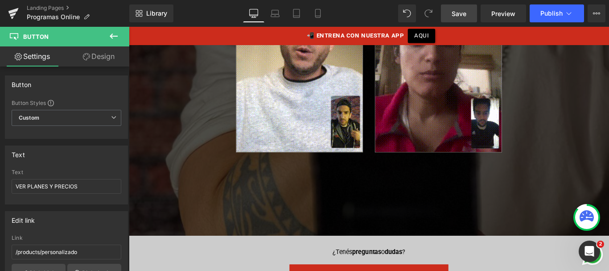
click at [454, 15] on span "Save" at bounding box center [459, 13] width 15 height 9
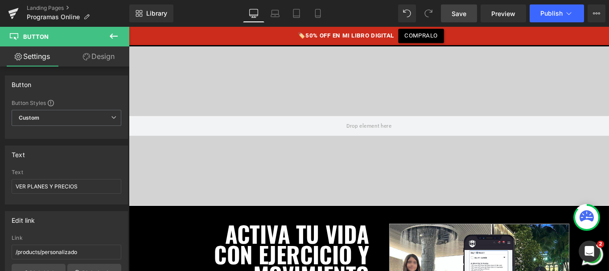
scroll to position [59, 0]
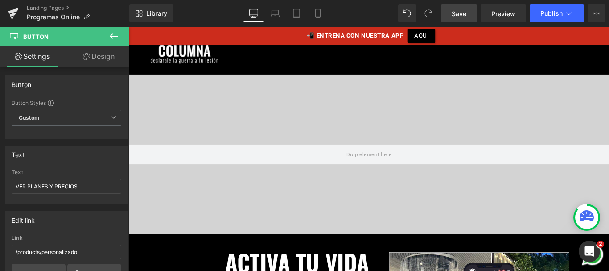
click at [464, 12] on span "Save" at bounding box center [459, 13] width 15 height 9
click at [548, 10] on span "Publish" at bounding box center [551, 13] width 22 height 7
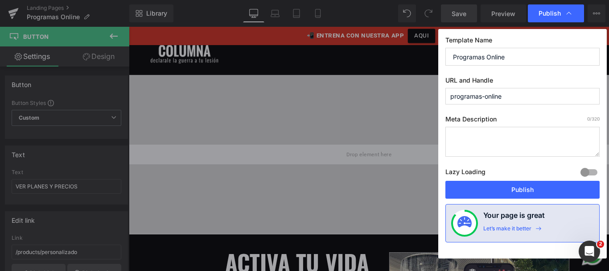
drag, startPoint x: 483, startPoint y: 98, endPoint x: 551, endPoint y: 100, distance: 68.7
click at [551, 100] on input "programas-online" at bounding box center [522, 96] width 154 height 16
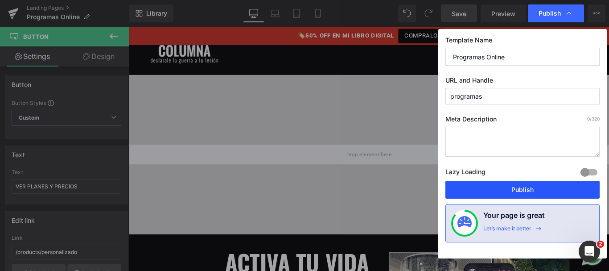
type input "programas"
click at [489, 184] on button "Publish" at bounding box center [522, 190] width 154 height 18
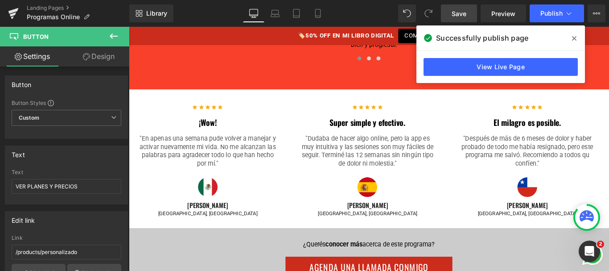
scroll to position [2304, 0]
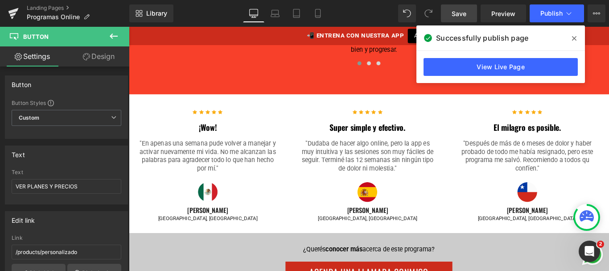
click at [575, 37] on icon at bounding box center [574, 38] width 4 height 4
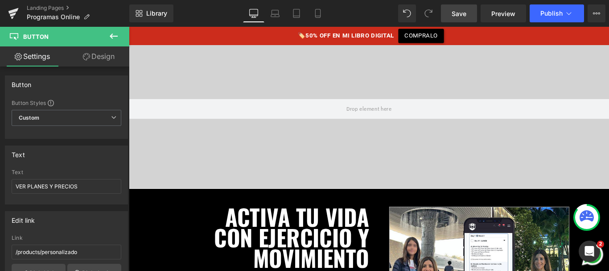
scroll to position [0, 0]
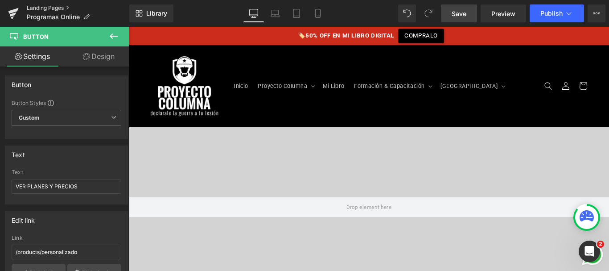
click at [51, 5] on link "Landing Pages" at bounding box center [78, 7] width 103 height 7
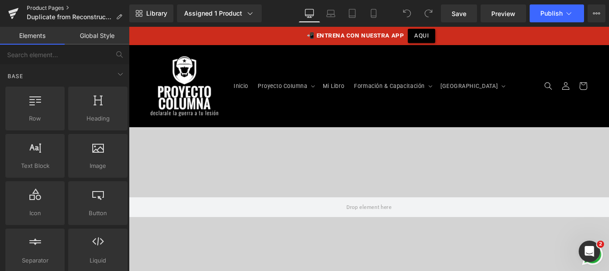
click at [48, 5] on link "Product Pages" at bounding box center [78, 7] width 103 height 7
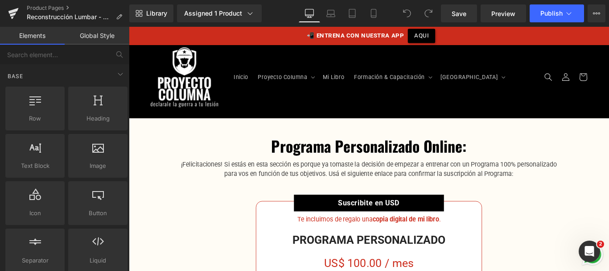
scroll to position [2, 0]
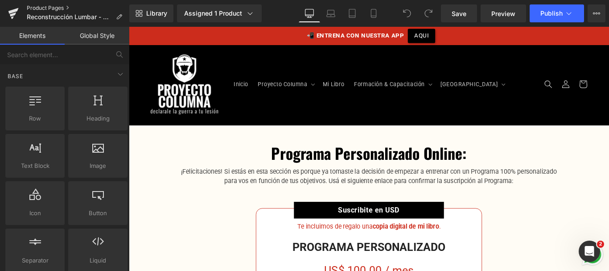
click at [58, 7] on link "Product Pages" at bounding box center [78, 7] width 103 height 7
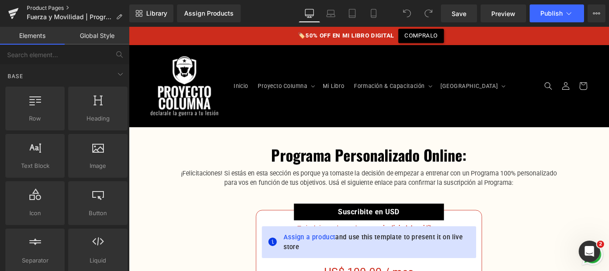
click at [60, 5] on link "Product Pages" at bounding box center [78, 7] width 103 height 7
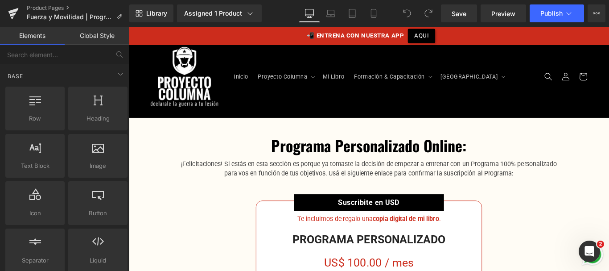
scroll to position [11, 0]
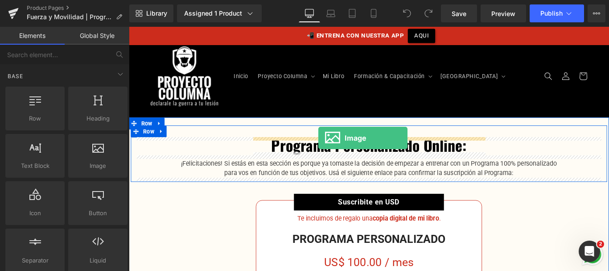
drag, startPoint x: 156, startPoint y: 161, endPoint x: 341, endPoint y: 152, distance: 186.1
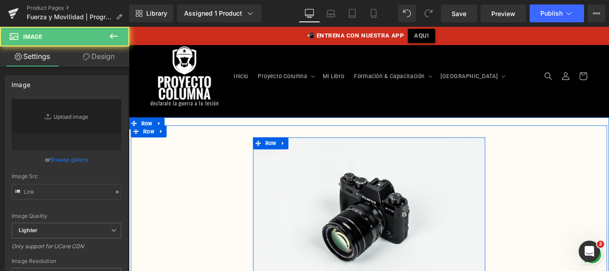
type input "//[DOMAIN_NAME][URL]"
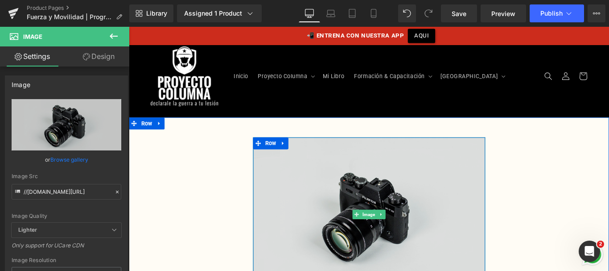
click at [345, 184] on img at bounding box center [398, 237] width 261 height 173
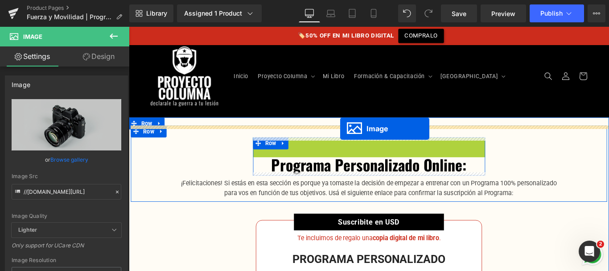
drag, startPoint x: 384, startPoint y: 233, endPoint x: 366, endPoint y: 141, distance: 93.5
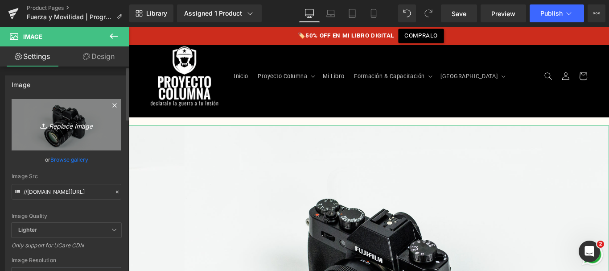
click at [61, 127] on icon "Replace Image" at bounding box center [66, 124] width 71 height 11
type input "C:\fakepath\icono-fuerzaymovilidad.png"
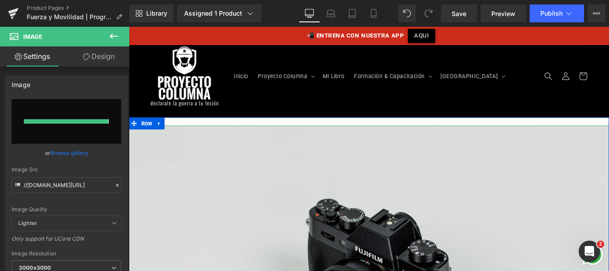
type input "[URL][DOMAIN_NAME]"
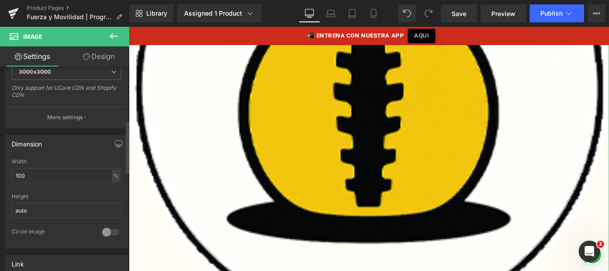
scroll to position [210, 0]
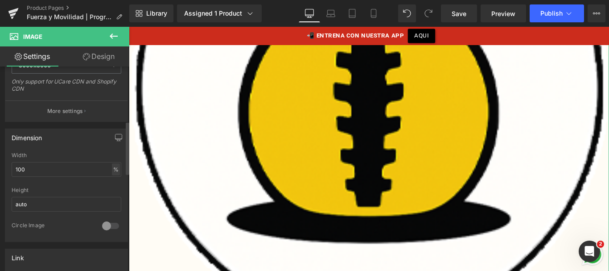
click at [112, 170] on div "%" at bounding box center [116, 169] width 8 height 12
click at [111, 193] on li "px" at bounding box center [115, 195] width 11 height 13
click at [81, 173] on input "1210" at bounding box center [67, 169] width 110 height 15
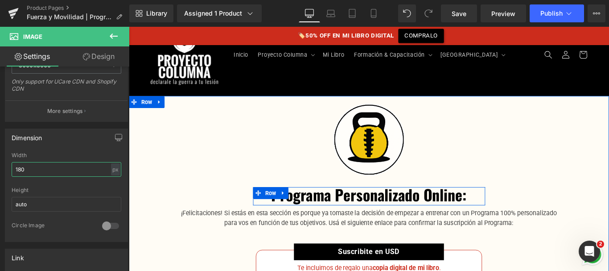
scroll to position [36, 0]
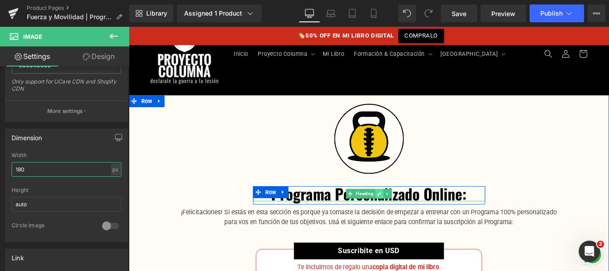
type input "180"
click at [408, 216] on icon at bounding box center [410, 213] width 5 height 5
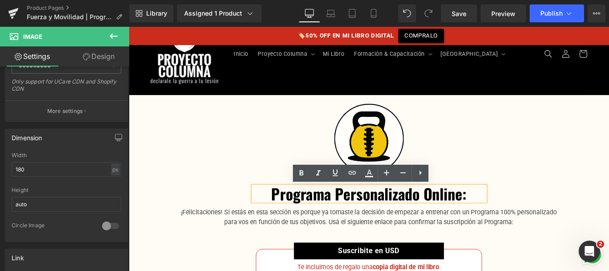
click at [407, 216] on h2 "Programa Personalizado Online:" at bounding box center [398, 213] width 261 height 17
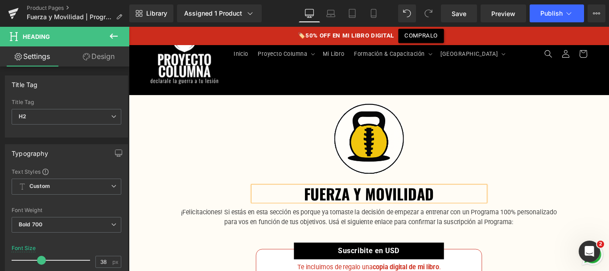
click at [107, 56] on link "Design" at bounding box center [98, 56] width 65 height 20
click at [0, 0] on div "Spacing" at bounding box center [0, 0] width 0 height 0
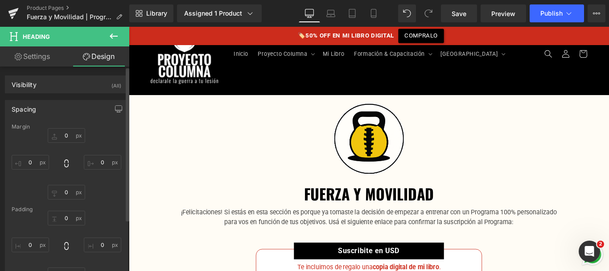
type input "0"
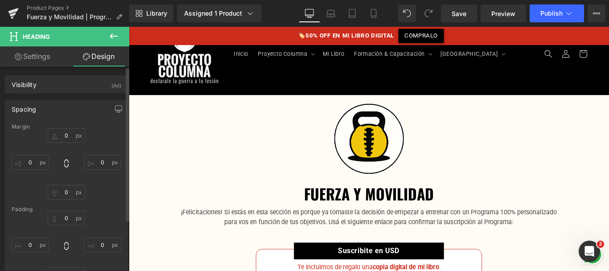
type input "0"
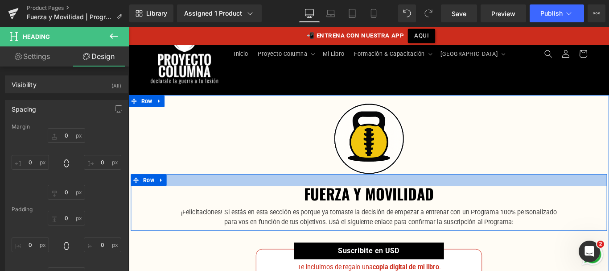
click at [393, 199] on div at bounding box center [398, 198] width 535 height 13
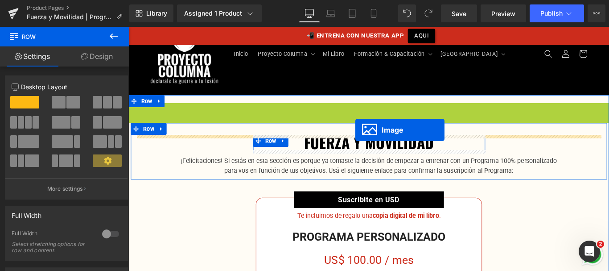
drag, startPoint x: 382, startPoint y: 152, endPoint x: 382, endPoint y: 144, distance: 8.5
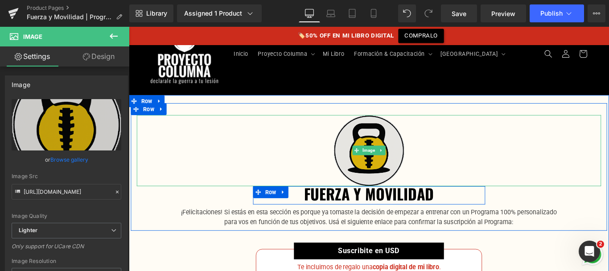
click at [399, 157] on img at bounding box center [398, 166] width 80 height 80
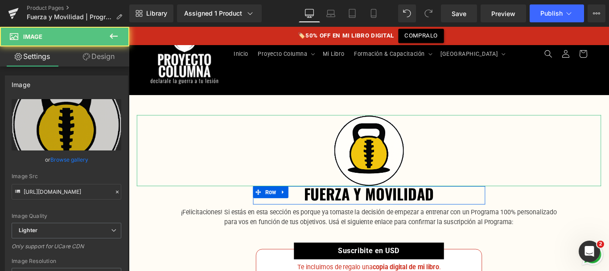
click at [103, 58] on link "Design" at bounding box center [98, 56] width 65 height 20
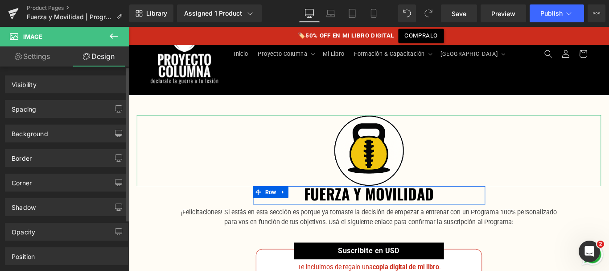
click at [63, 107] on div "Spacing" at bounding box center [66, 108] width 122 height 17
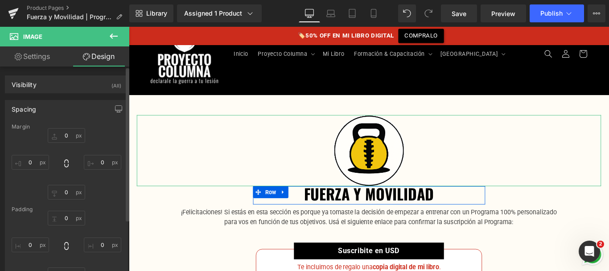
type input "0"
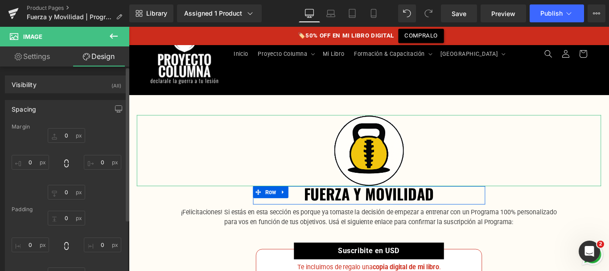
type input "0"
click at [66, 191] on input "0" at bounding box center [66, 192] width 37 height 15
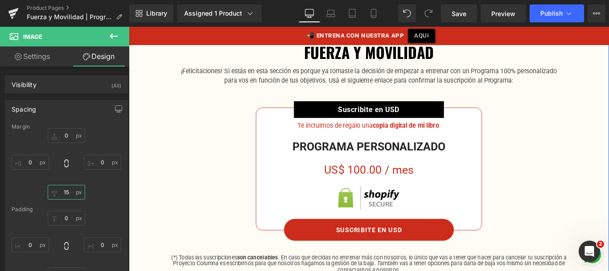
scroll to position [214, 0]
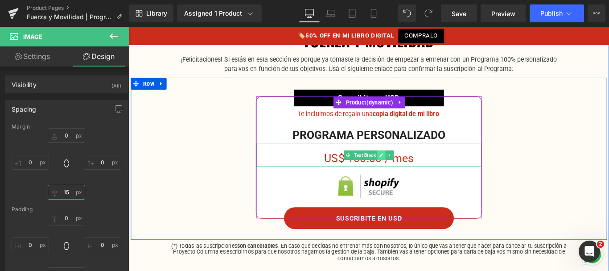
type input "15"
click at [411, 169] on icon at bounding box center [412, 170] width 5 height 5
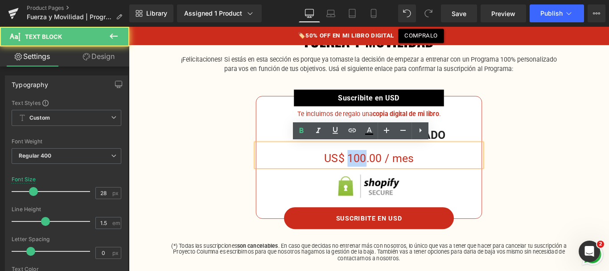
drag, startPoint x: 374, startPoint y: 174, endPoint x: 390, endPoint y: 173, distance: 16.1
click at [390, 173] on div "US$ 100.00 / mes" at bounding box center [398, 171] width 253 height 26
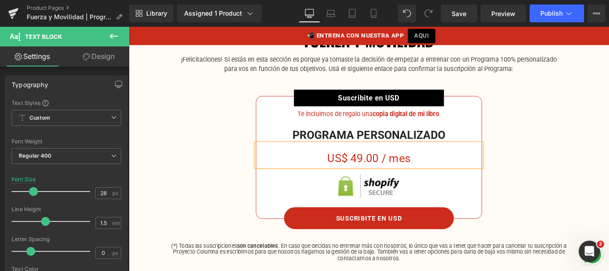
click at [580, 131] on div "Suscribite en USD Text Block Row Te incluimos de regalo una copia digital de mi…" at bounding box center [398, 175] width 535 height 182
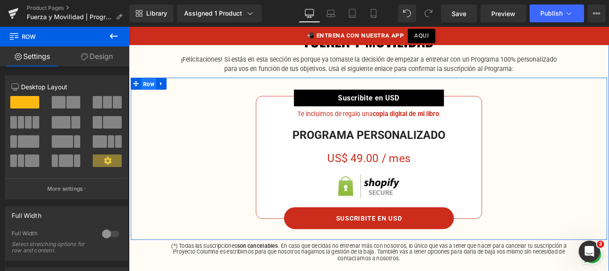
click at [151, 90] on span "Row" at bounding box center [151, 90] width 17 height 13
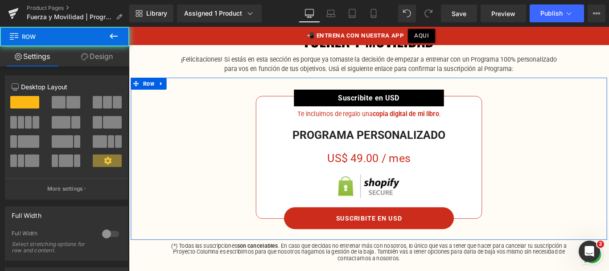
click at [69, 100] on span at bounding box center [73, 102] width 14 height 12
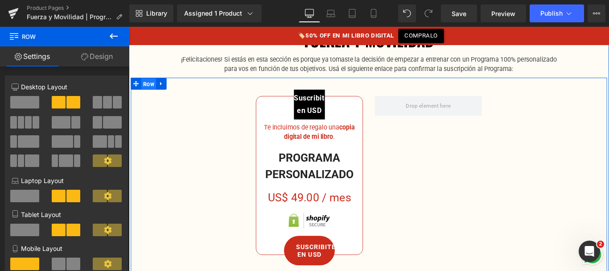
click at [147, 92] on span "Row" at bounding box center [151, 90] width 17 height 13
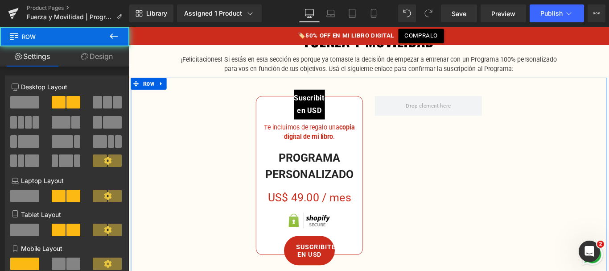
drag, startPoint x: 103, startPoint y: 58, endPoint x: 58, endPoint y: 104, distance: 64.6
click at [103, 58] on link "Design" at bounding box center [97, 56] width 65 height 20
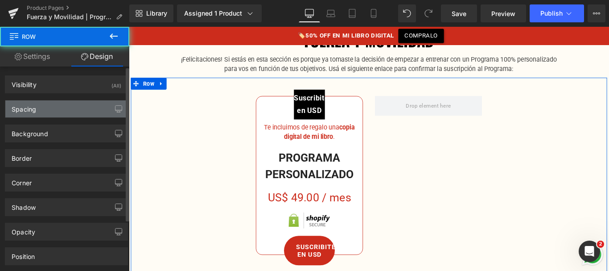
click at [58, 104] on div "Spacing" at bounding box center [66, 108] width 122 height 17
type input "0"
type input "46"
type input "300"
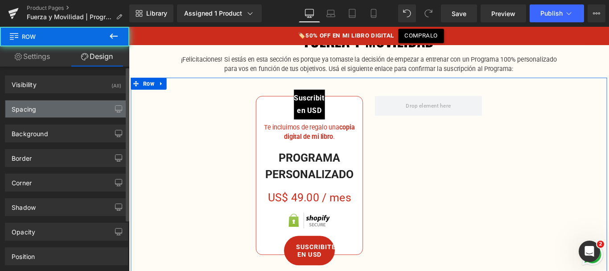
type input "53"
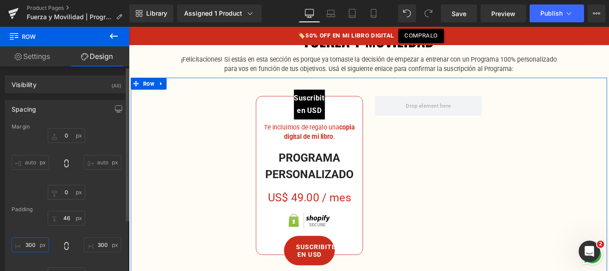
click at [30, 245] on input "300" at bounding box center [30, 244] width 37 height 15
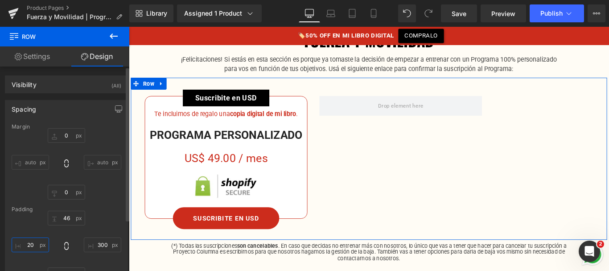
type input "20"
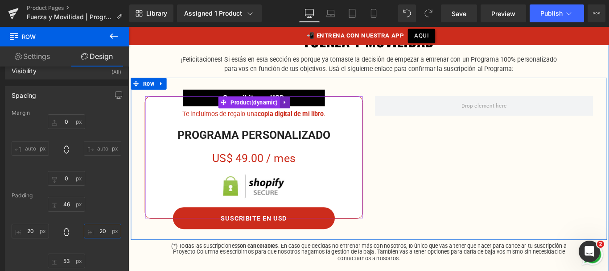
type input "20"
click at [304, 111] on icon at bounding box center [304, 111] width 6 height 7
click at [297, 111] on icon at bounding box center [298, 111] width 6 height 6
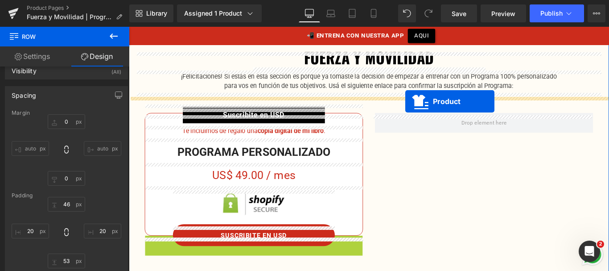
scroll to position [192, 0]
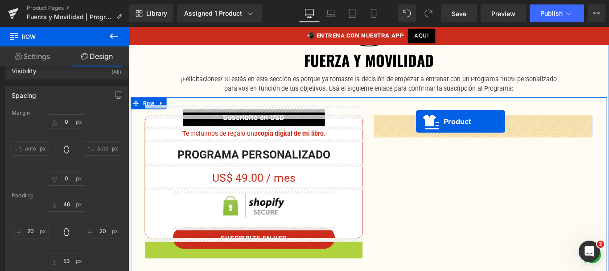
drag, startPoint x: 236, startPoint y: 74, endPoint x: 451, endPoint y: 133, distance: 223.2
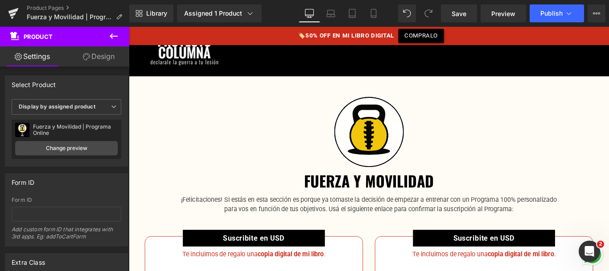
scroll to position [39, 0]
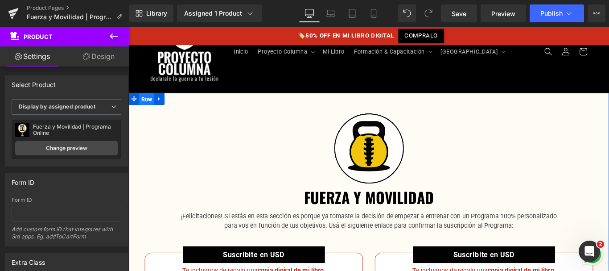
click at [150, 109] on span "Row" at bounding box center [148, 107] width 17 height 13
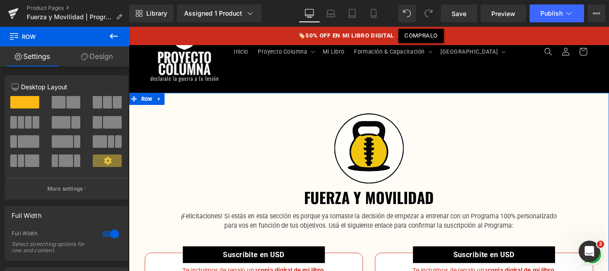
click at [103, 62] on link "Design" at bounding box center [97, 56] width 65 height 20
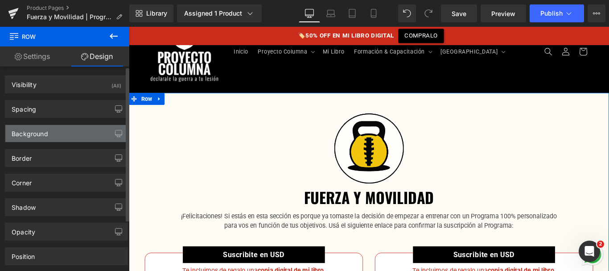
type input "#fffcf5"
type input "100"
click at [82, 134] on div "Background" at bounding box center [66, 133] width 122 height 17
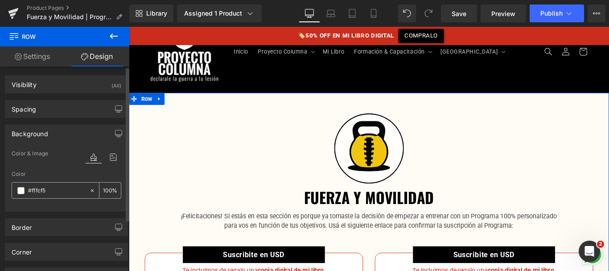
click at [70, 188] on input "#fffcf5" at bounding box center [56, 190] width 57 height 10
click at [20, 193] on span at bounding box center [20, 190] width 7 height 7
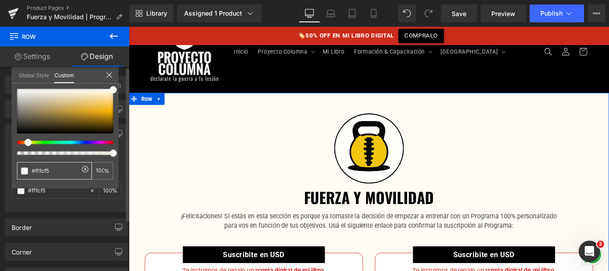
click at [45, 167] on input "#fffcf5" at bounding box center [55, 170] width 47 height 9
paste input "1c50e"
type input "#f1c50e"
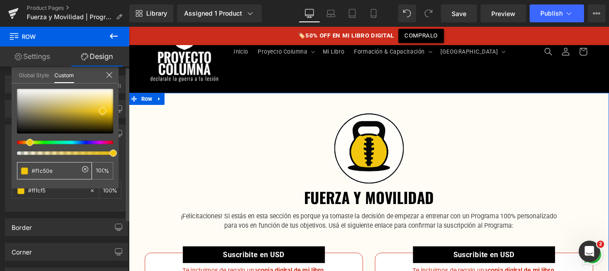
type input "#f1c50e"
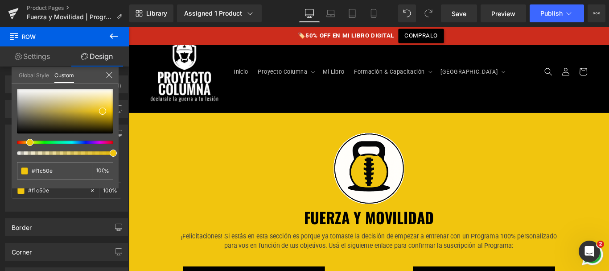
scroll to position [0, 0]
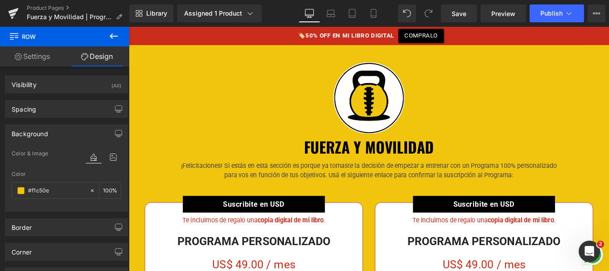
scroll to position [126, 0]
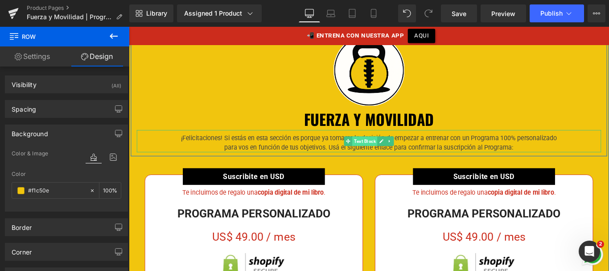
click at [382, 155] on span "Text Block" at bounding box center [394, 155] width 28 height 11
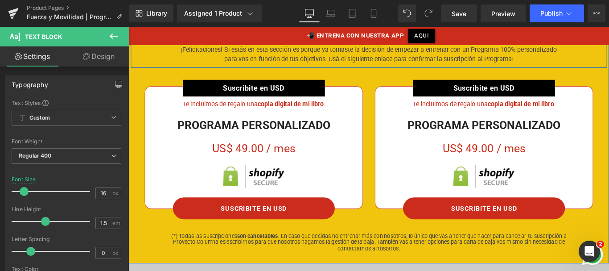
scroll to position [224, 0]
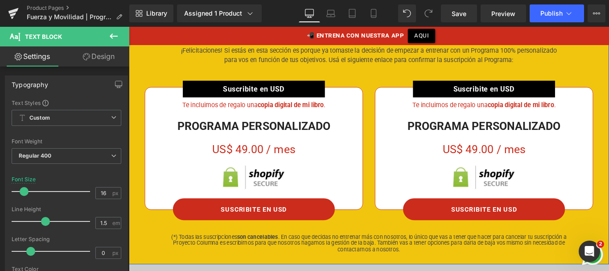
click at [288, 138] on div "PROGRAMA PERSONALIZADO Text Block" at bounding box center [269, 134] width 244 height 28
click at [288, 138] on div "PROGRAMA PERSONALIZADO" at bounding box center [269, 134] width 244 height 28
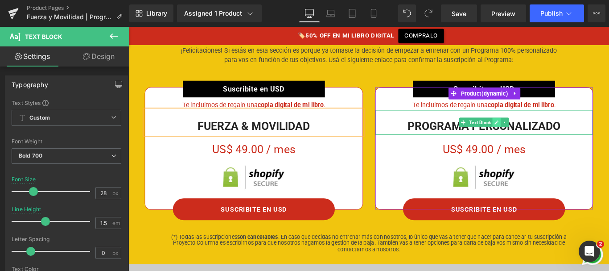
click at [540, 135] on icon at bounding box center [542, 134] width 4 height 4
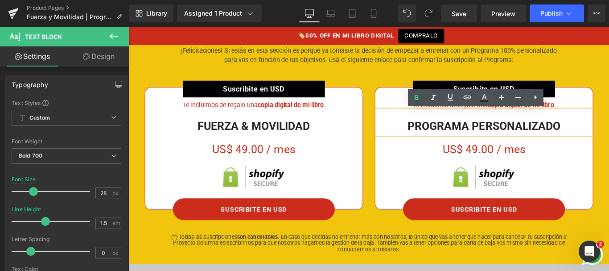
click at [539, 135] on div "PROGRAMA PERSONALIZADO" at bounding box center [528, 134] width 244 height 28
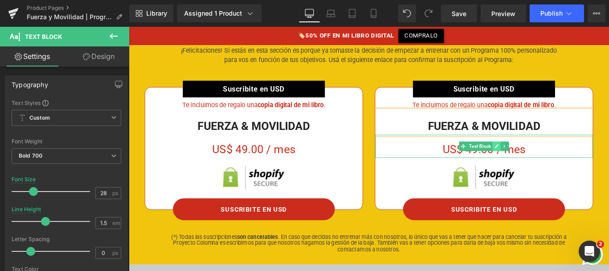
click at [540, 161] on icon at bounding box center [542, 161] width 4 height 4
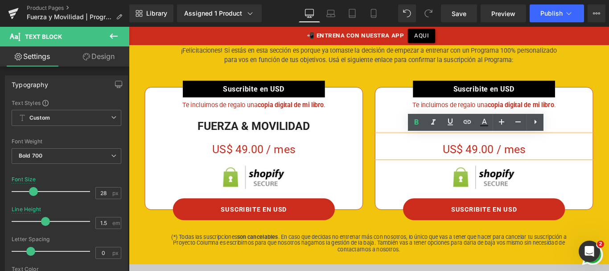
click at [493, 162] on div "US$ 49.00 / mes" at bounding box center [528, 161] width 244 height 26
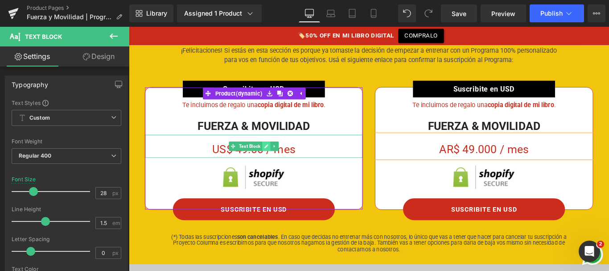
click at [281, 163] on icon at bounding box center [283, 160] width 5 height 5
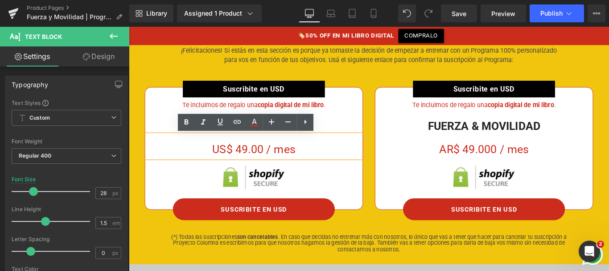
click at [264, 161] on div "US$ 49.00 / mes" at bounding box center [269, 161] width 244 height 26
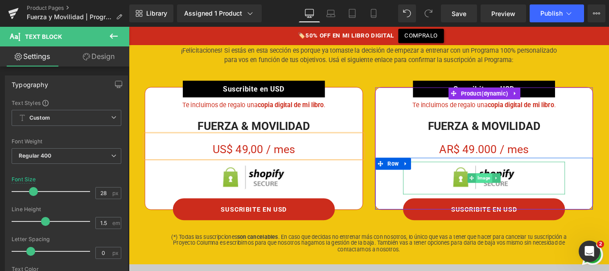
click at [526, 194] on span "Image" at bounding box center [527, 196] width 18 height 11
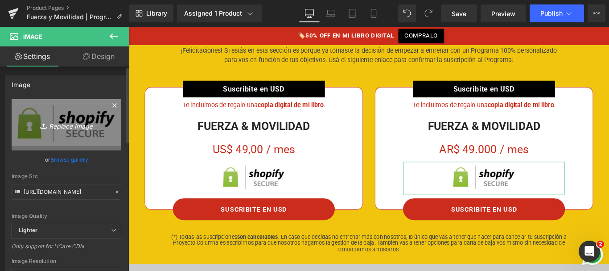
click at [82, 130] on icon "Replace Image" at bounding box center [66, 124] width 71 height 11
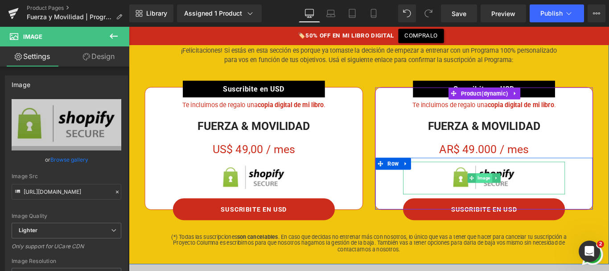
click at [529, 196] on span "Image" at bounding box center [527, 196] width 18 height 11
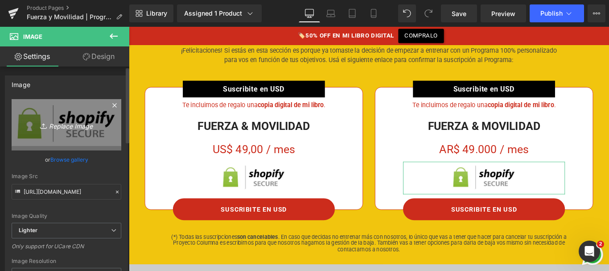
click at [69, 129] on icon "Replace Image" at bounding box center [66, 124] width 71 height 11
type input "C:\fakepath\mercadopago.png"
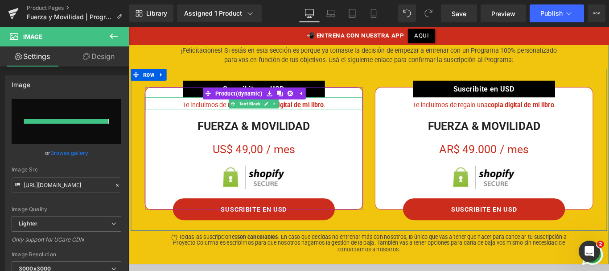
type input "[URL][DOMAIN_NAME]"
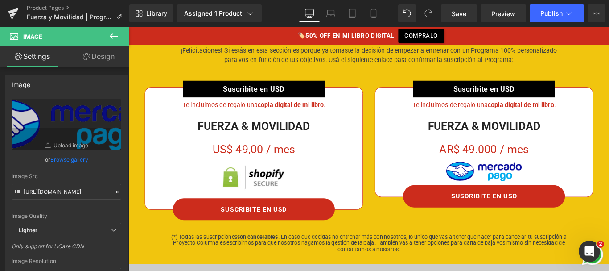
click at [522, 184] on span "Image" at bounding box center [527, 189] width 18 height 11
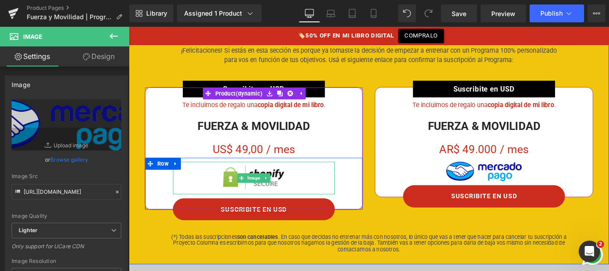
click at [270, 198] on span "Image" at bounding box center [269, 196] width 18 height 11
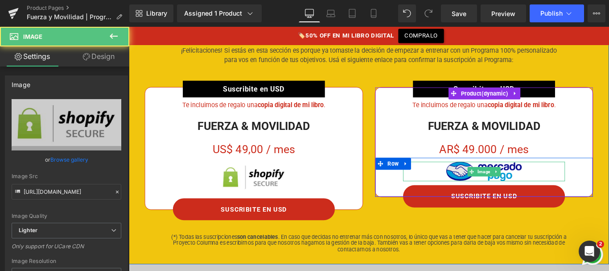
click at [528, 183] on img at bounding box center [527, 189] width 85 height 22
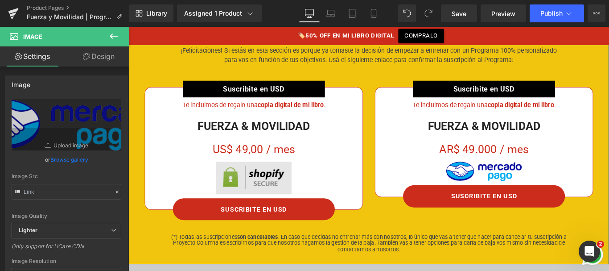
type input "[URL][DOMAIN_NAME]"
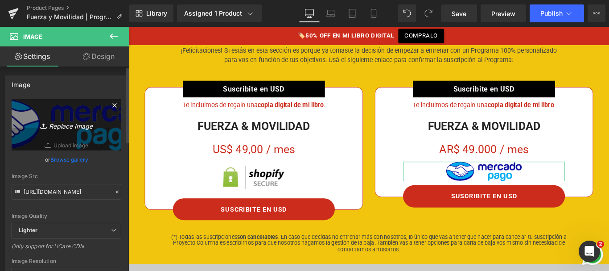
click at [61, 127] on icon "Replace Image" at bounding box center [66, 124] width 71 height 11
type input "C:\fakepath\mercadopago.png"
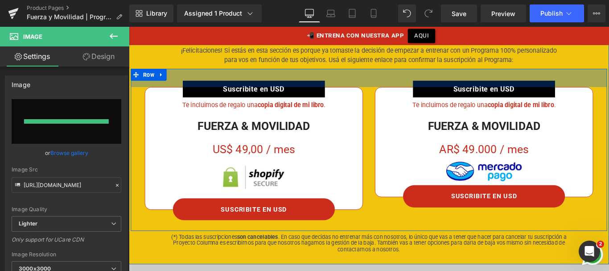
type input "[URL][DOMAIN_NAME]"
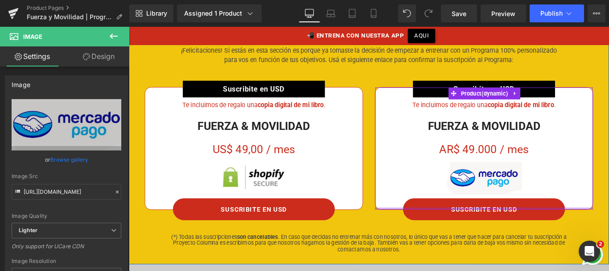
click at [538, 230] on div "Suscribite en USD Text Block Row Te incluimos de regalo una copia digital de mi…" at bounding box center [527, 164] width 245 height 138
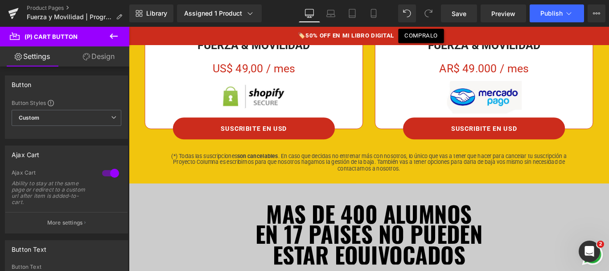
scroll to position [321, 0]
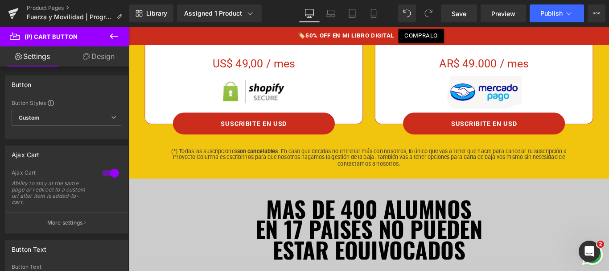
click at [110, 38] on icon at bounding box center [113, 36] width 11 height 11
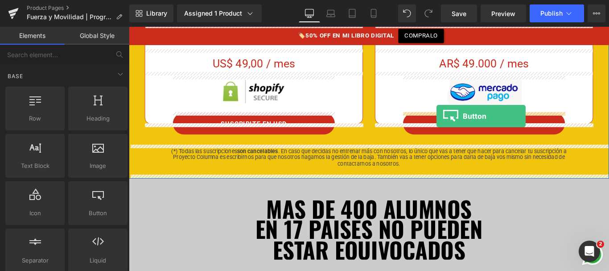
drag, startPoint x: 222, startPoint y: 234, endPoint x: 474, endPoint y: 127, distance: 273.9
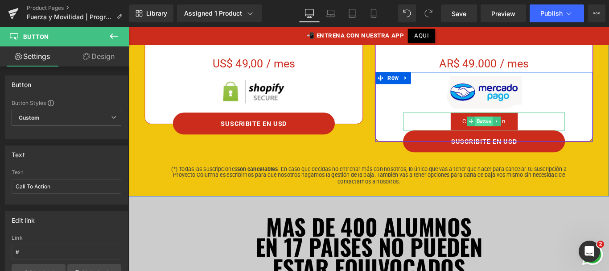
click at [520, 131] on span "Button" at bounding box center [528, 132] width 20 height 11
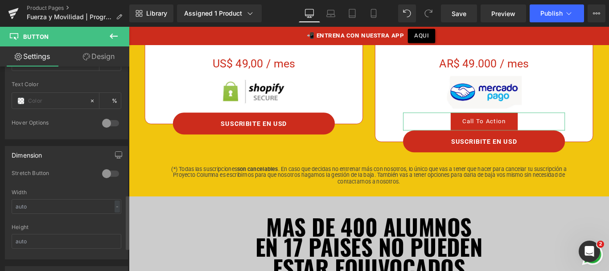
scroll to position [481, 0]
click at [107, 175] on div at bounding box center [110, 175] width 21 height 14
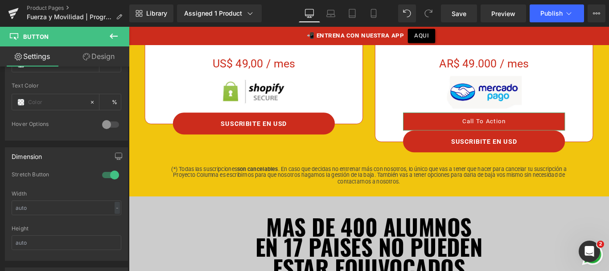
click at [103, 51] on link "Design" at bounding box center [98, 56] width 65 height 20
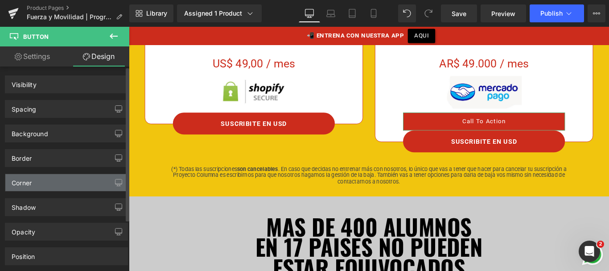
click at [42, 183] on div "Corner" at bounding box center [66, 182] width 122 height 17
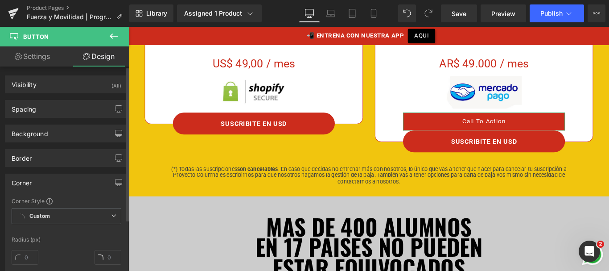
type input "0"
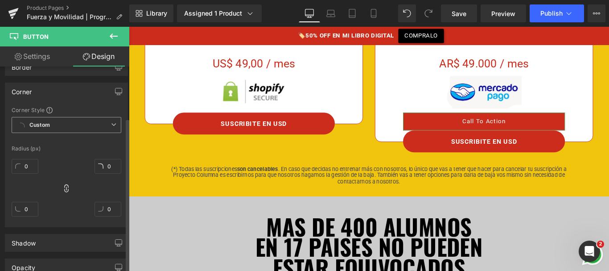
scroll to position [95, 0]
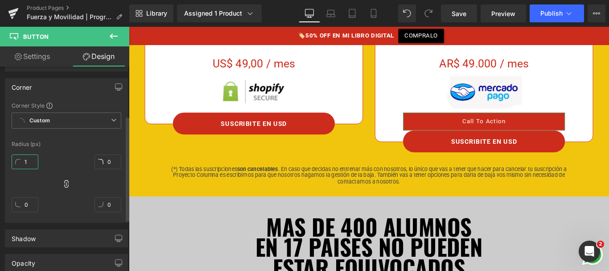
type input "10"
type input "1"
type input "100"
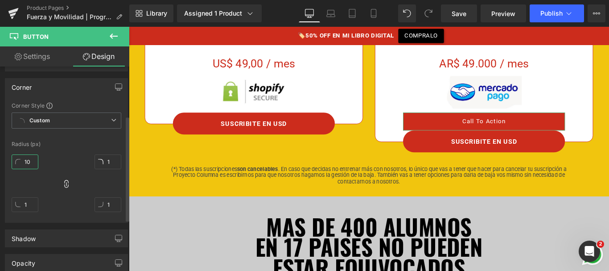
type input "10"
type input "100"
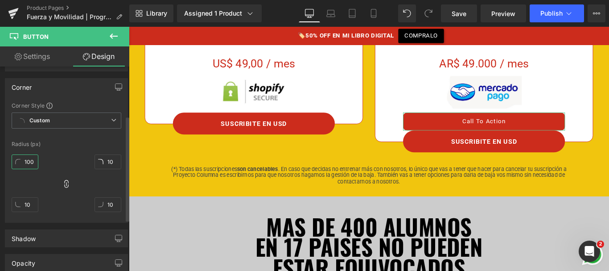
type input "100"
type input "0"
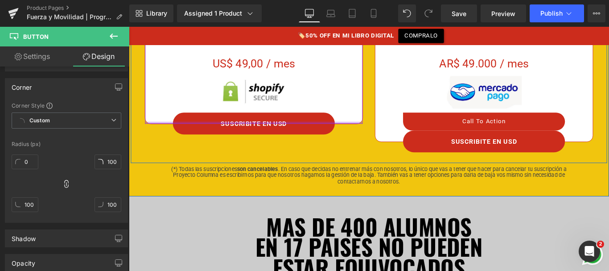
click at [267, 133] on div at bounding box center [269, 134] width 244 height 2
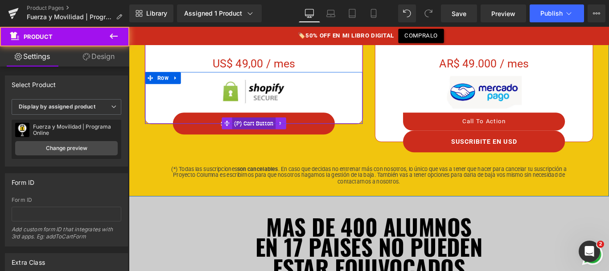
click at [266, 138] on span "(P) Cart Button" at bounding box center [269, 134] width 49 height 13
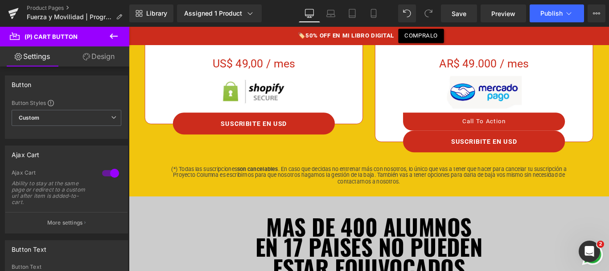
click at [93, 63] on link "Design" at bounding box center [98, 56] width 65 height 20
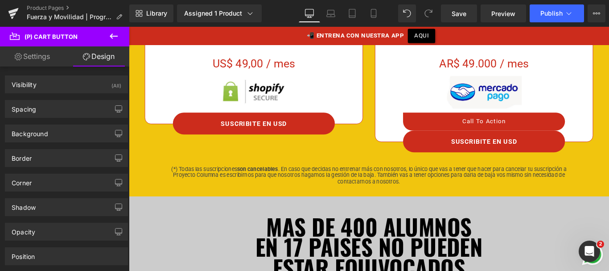
click at [40, 58] on link "Settings" at bounding box center [32, 56] width 65 height 20
type input "100"
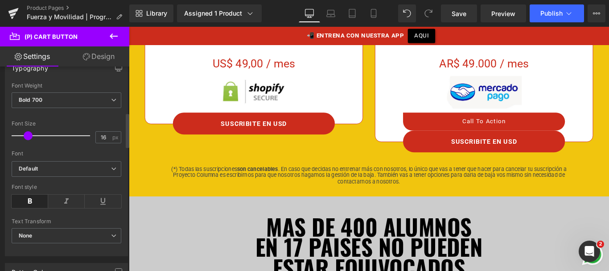
scroll to position [271, 0]
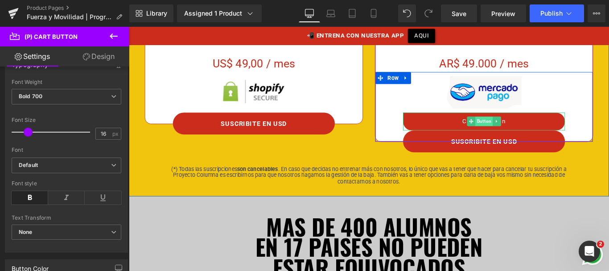
click at [524, 135] on span "Button" at bounding box center [528, 132] width 20 height 11
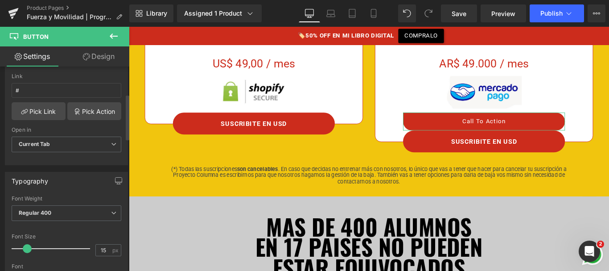
scroll to position [167, 0]
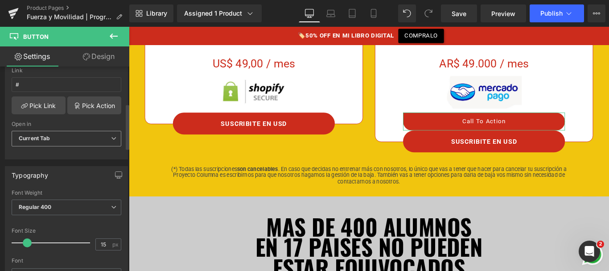
click at [61, 138] on span "Current Tab" at bounding box center [67, 139] width 110 height 16
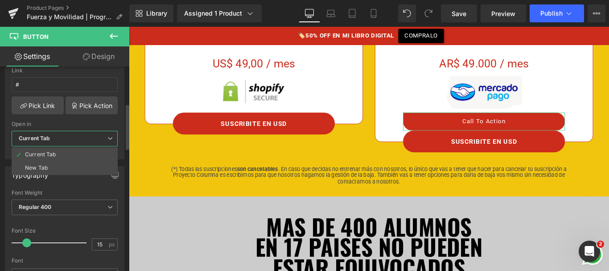
click at [61, 138] on span "Current Tab" at bounding box center [65, 139] width 106 height 16
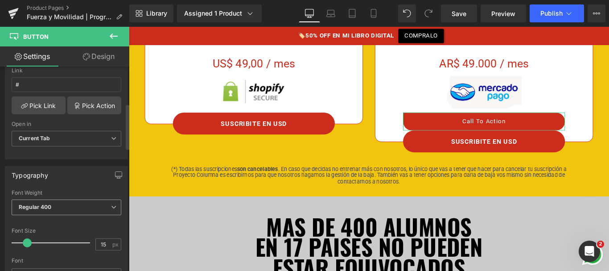
click at [61, 209] on span "Regular 400" at bounding box center [67, 207] width 110 height 16
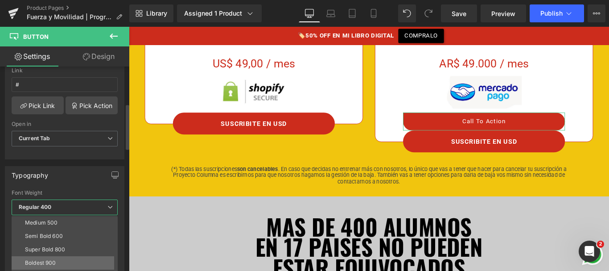
scroll to position [74, 0]
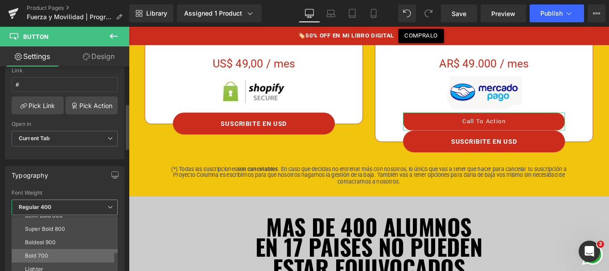
click at [53, 253] on li "Bold 700" at bounding box center [67, 255] width 110 height 13
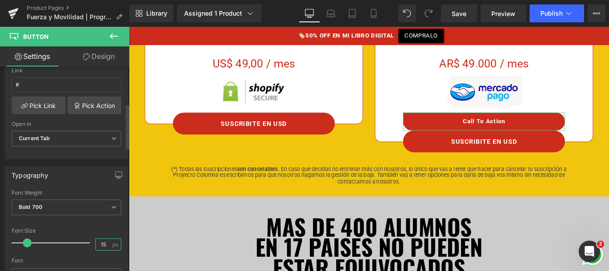
drag, startPoint x: 101, startPoint y: 245, endPoint x: 108, endPoint y: 246, distance: 7.2
click at [108, 246] on div "15 px" at bounding box center [108, 244] width 26 height 12
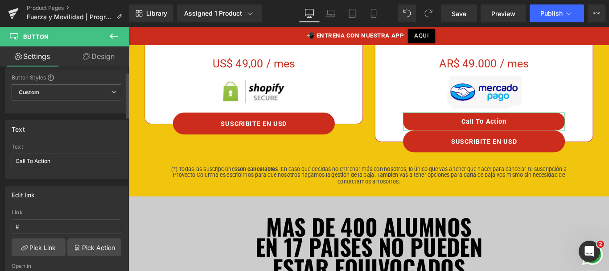
scroll to position [0, 0]
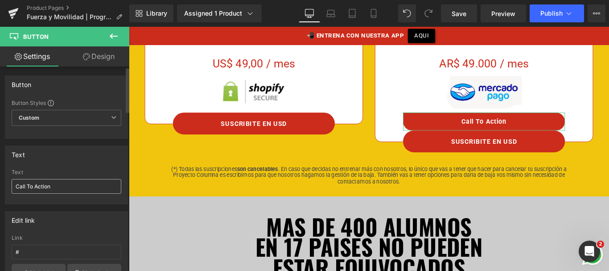
type input "16"
click at [53, 182] on input "Call To Action" at bounding box center [67, 186] width 110 height 15
type input "SUSCRIBITE EN PESOS"
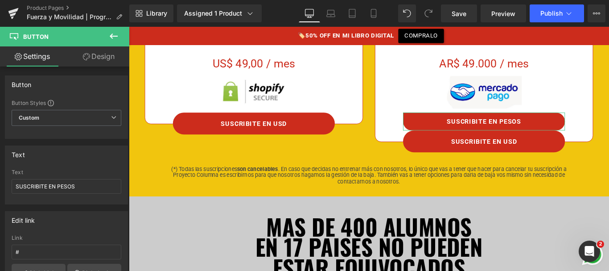
click at [93, 57] on link "Design" at bounding box center [98, 56] width 65 height 20
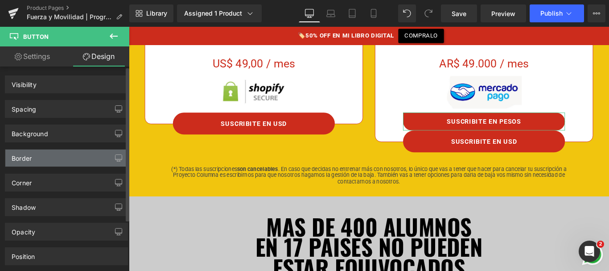
click at [53, 156] on div "Border" at bounding box center [66, 157] width 122 height 17
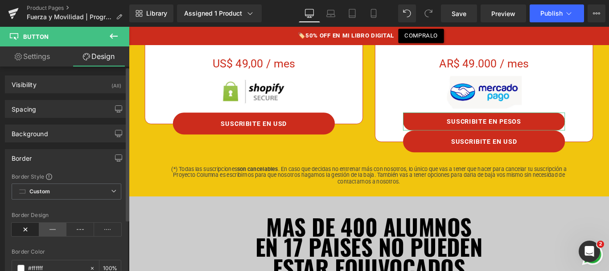
type input "#ffffff"
type input "100"
type input "0"
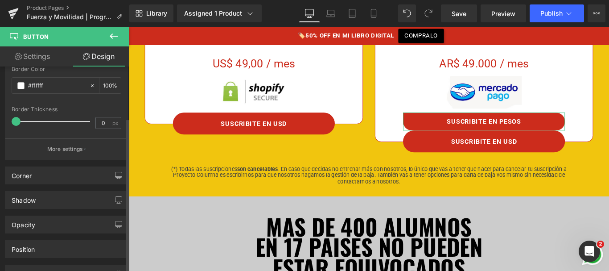
scroll to position [216, 0]
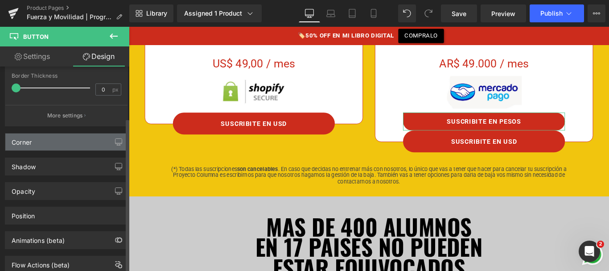
click at [69, 149] on div "Corner Corner Style Custom Custom Setup Global Style Custom Setup Global Style …" at bounding box center [66, 142] width 123 height 18
click at [56, 149] on div "Corner" at bounding box center [66, 141] width 122 height 17
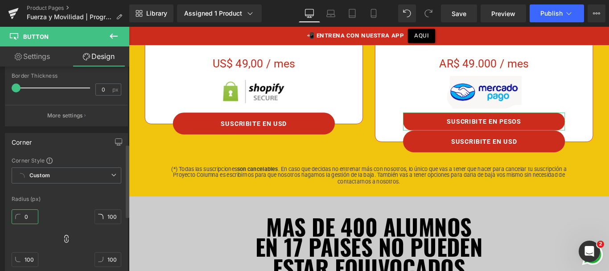
click at [26, 214] on input "0" at bounding box center [25, 216] width 27 height 15
type input "10"
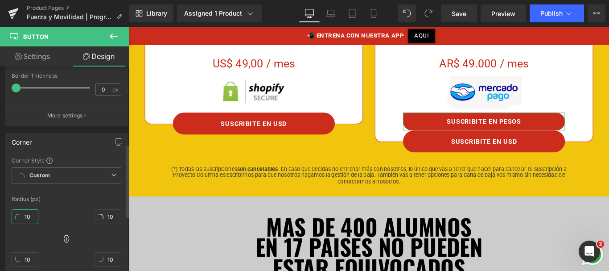
type input "100"
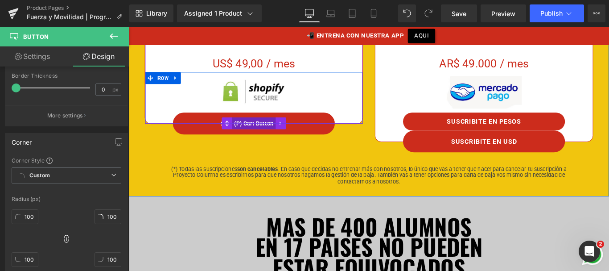
click at [266, 136] on span "(P) Cart Button" at bounding box center [269, 134] width 49 height 13
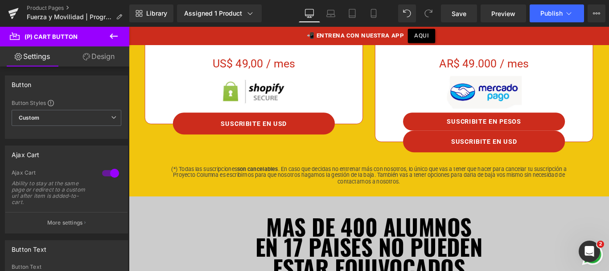
click at [45, 58] on link "Settings" at bounding box center [32, 56] width 65 height 20
click at [88, 60] on icon at bounding box center [86, 56] width 7 height 7
click at [0, 0] on div "Spacing" at bounding box center [0, 0] width 0 height 0
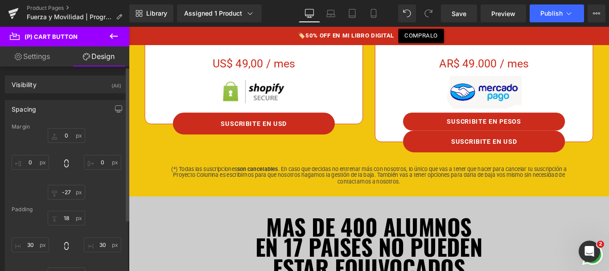
type input "0"
type input "-27"
type input "0"
type input "18"
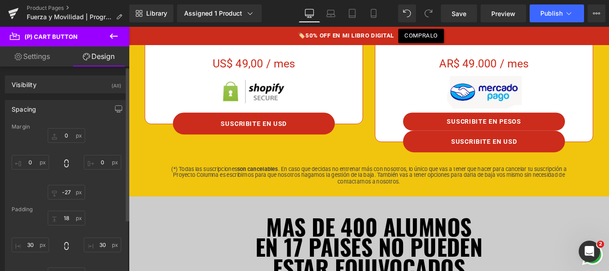
type input "30"
type input "18"
type input "30"
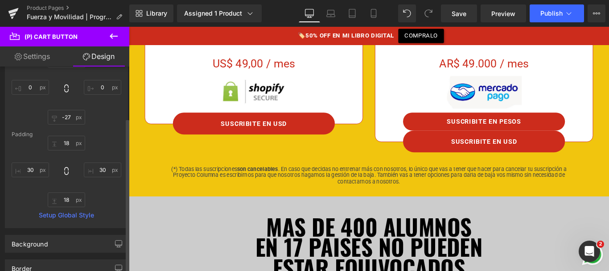
scroll to position [77, 0]
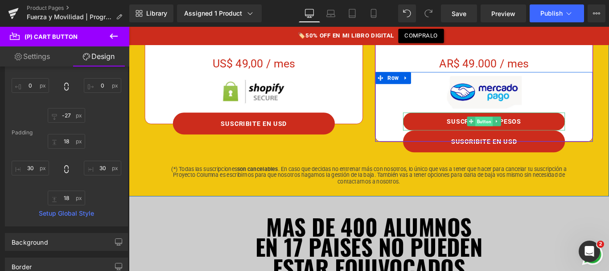
click at [522, 129] on span "Button" at bounding box center [528, 133] width 20 height 11
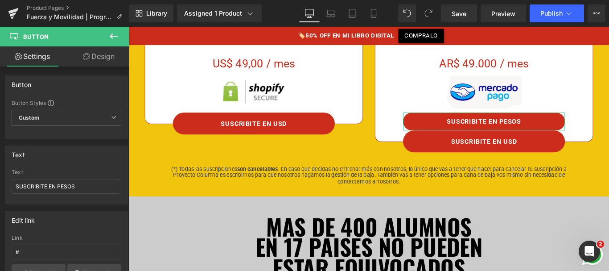
click at [101, 56] on link "Design" at bounding box center [98, 56] width 65 height 20
click at [0, 0] on div "Spacing" at bounding box center [0, 0] width 0 height 0
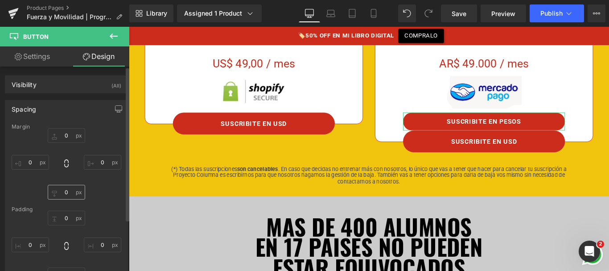
type input "0"
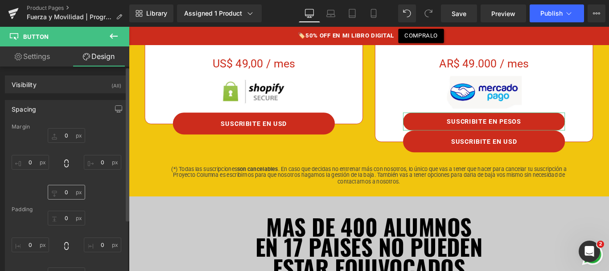
type input "30"
type input "0"
type input "30"
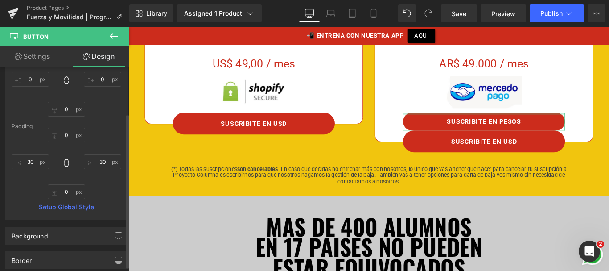
scroll to position [88, 0]
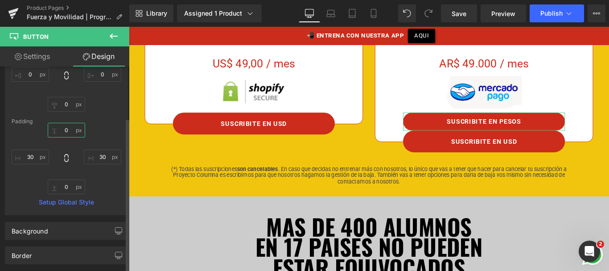
click at [66, 124] on input "0" at bounding box center [66, 130] width 37 height 15
type input "18"
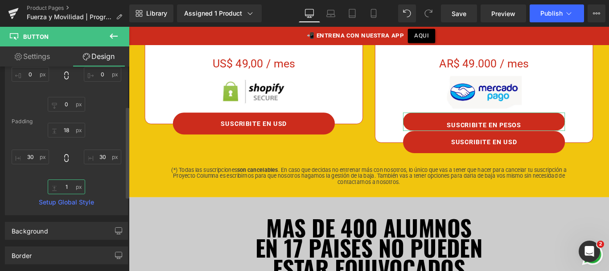
type input "18"
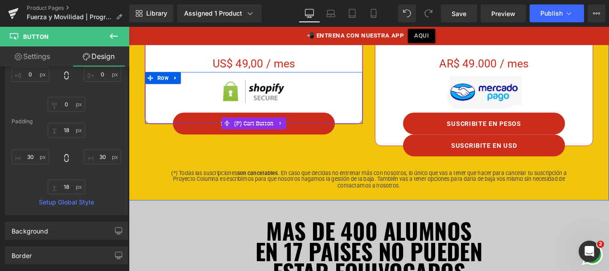
click at [258, 125] on button "SUSCRIBITE EN USD" at bounding box center [269, 135] width 182 height 25
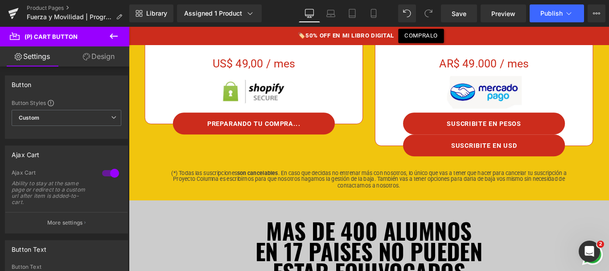
click at [95, 57] on link "Design" at bounding box center [98, 56] width 65 height 20
click at [0, 0] on div "Spacing" at bounding box center [0, 0] width 0 height 0
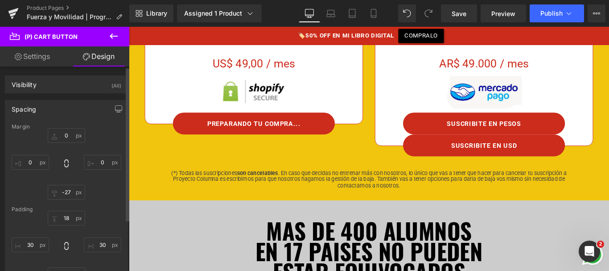
type input "0"
type input "-27"
type input "0"
type input "18"
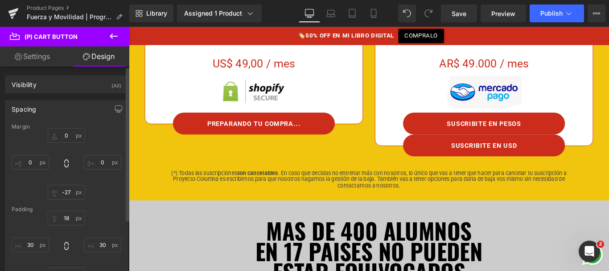
type input "30"
type input "18"
type input "30"
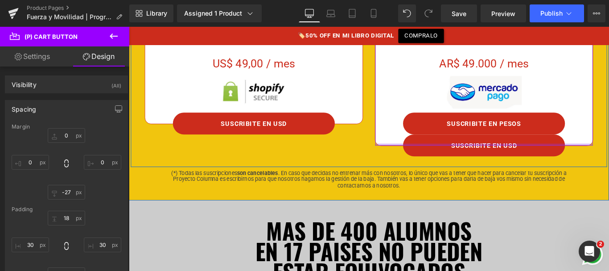
click at [555, 159] on div at bounding box center [528, 159] width 244 height 2
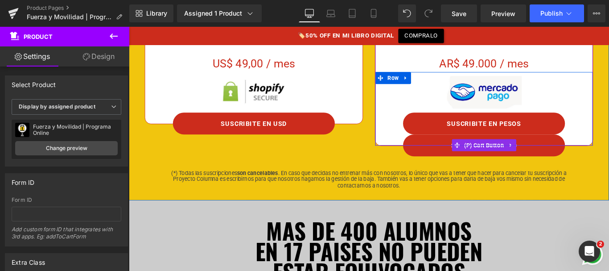
click at [554, 154] on link at bounding box center [558, 159] width 12 height 13
click at [561, 155] on link at bounding box center [564, 159] width 12 height 13
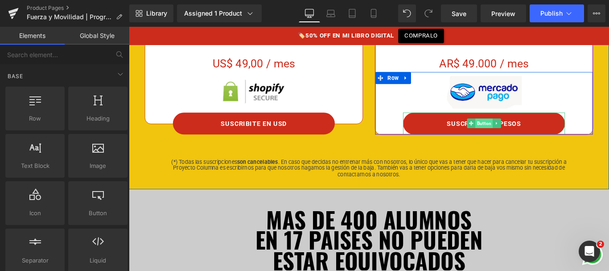
click at [526, 132] on span "Button" at bounding box center [528, 135] width 20 height 11
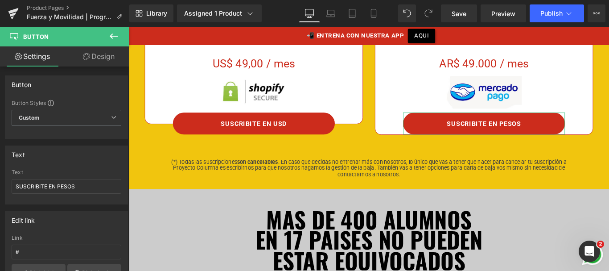
click at [99, 58] on link "Design" at bounding box center [98, 56] width 65 height 20
click at [0, 0] on div "Spacing" at bounding box center [0, 0] width 0 height 0
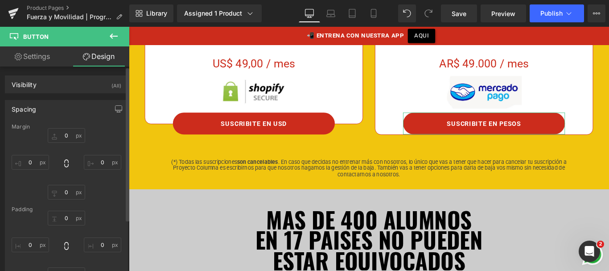
type input "0"
type input "18"
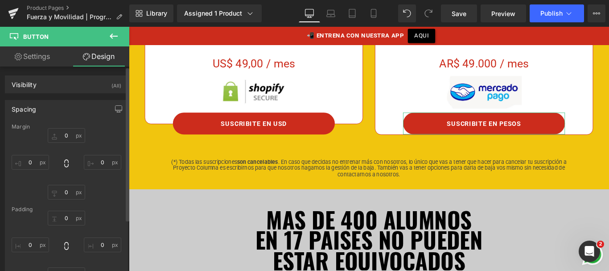
type input "30"
type input "18"
type input "30"
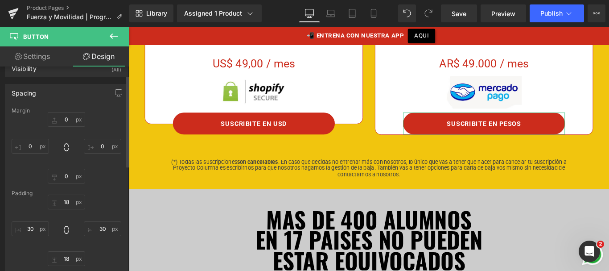
scroll to position [12, 0]
click at [65, 180] on input "0" at bounding box center [66, 180] width 37 height 15
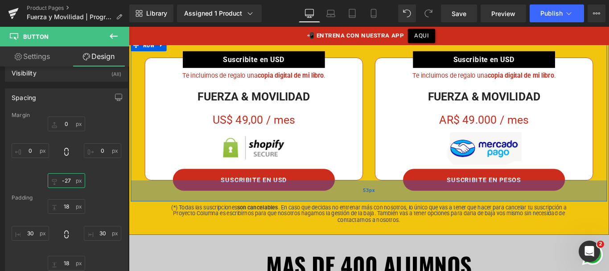
scroll to position [245, 0]
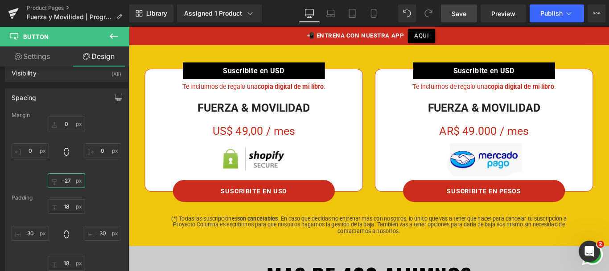
type input "-27"
click at [458, 12] on span "Save" at bounding box center [459, 13] width 15 height 9
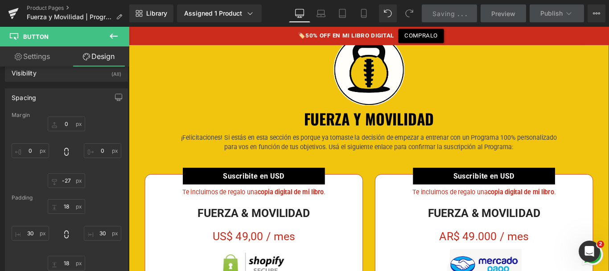
scroll to position [127, 0]
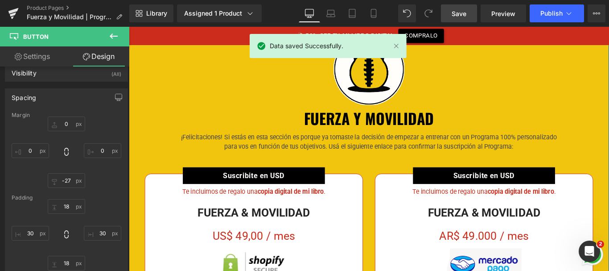
click at [351, 155] on div "¡Felicitaciones! Si estás en esta sección es porque ya tomaste la decisión de e…" at bounding box center [399, 154] width 522 height 25
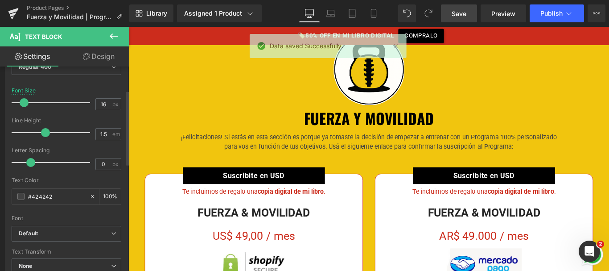
scroll to position [108, 0]
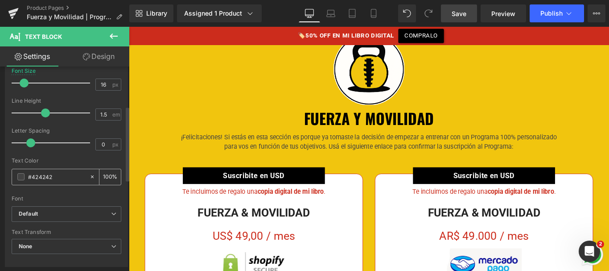
click at [48, 181] on input "#424242" at bounding box center [56, 177] width 57 height 10
type input "#333"
type input "100"
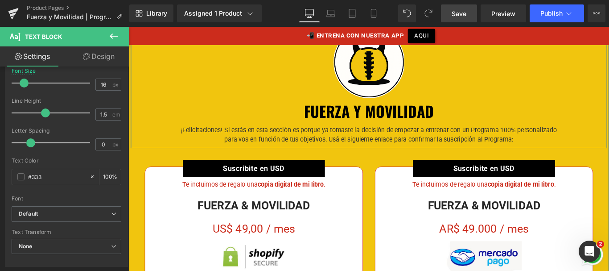
scroll to position [145, 0]
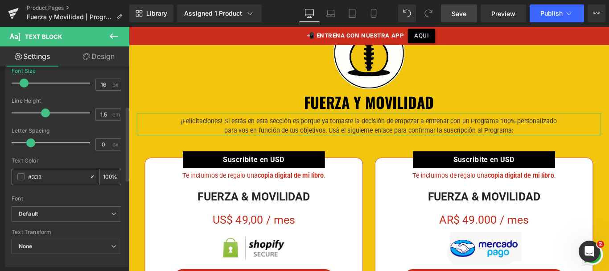
click at [39, 177] on input "#333" at bounding box center [56, 177] width 57 height 10
type input "#000"
type input "100"
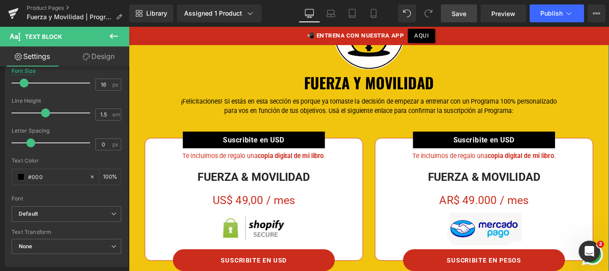
scroll to position [168, 0]
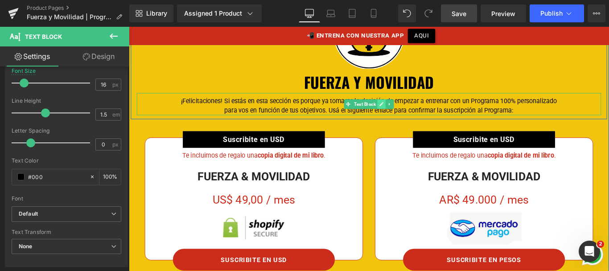
type input "#000"
click at [411, 113] on icon at bounding box center [413, 113] width 4 height 4
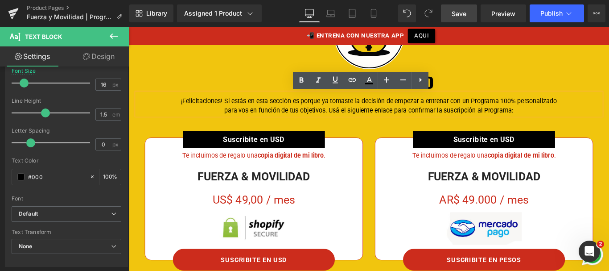
click at [399, 111] on div "¡Felicitaciones! Si estás en esta sección es porque ya tomaste la decisión de e…" at bounding box center [399, 113] width 522 height 25
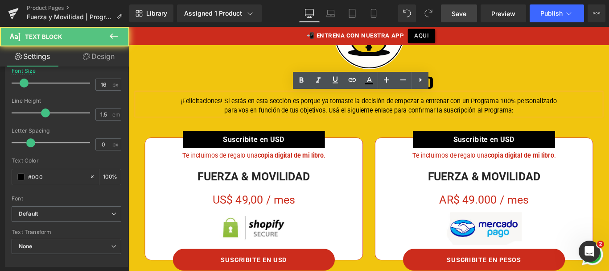
click at [399, 111] on div "¡Felicitaciones! Si estás en esta sección es porque ya tomaste la decisión de e…" at bounding box center [399, 113] width 522 height 25
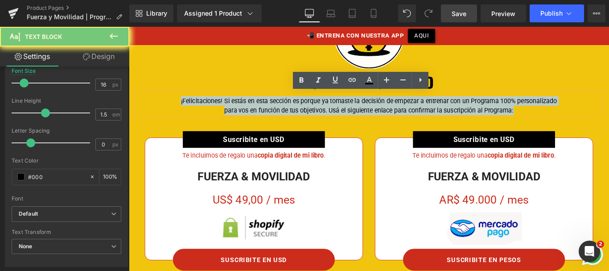
click at [399, 111] on div "¡Felicitaciones! Si estás en esta sección es porque ya tomaste la decisión de e…" at bounding box center [399, 113] width 522 height 25
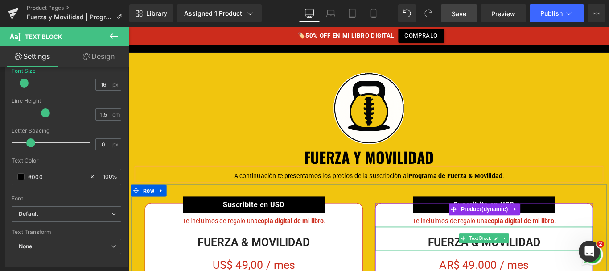
scroll to position [57, 0]
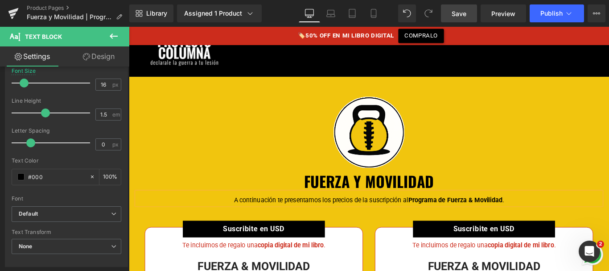
drag, startPoint x: 382, startPoint y: 199, endPoint x: 405, endPoint y: 199, distance: 23.2
click at [382, 198] on div "FUERZA Y MOVILIDAD Heading" at bounding box center [398, 200] width 261 height 17
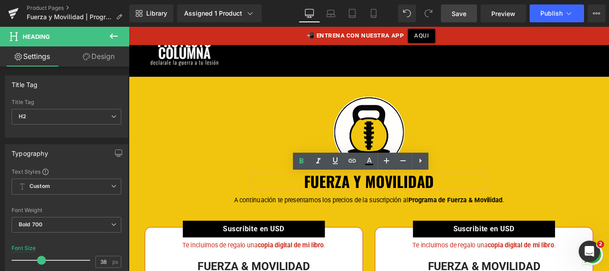
click at [478, 203] on h2 "FUERZA Y MOVILIDAD" at bounding box center [398, 200] width 261 height 17
drag, startPoint x: 381, startPoint y: 199, endPoint x: 386, endPoint y: 198, distance: 4.5
click at [386, 198] on h2 "FUERZA Y MOVILIDAD" at bounding box center [398, 200] width 261 height 17
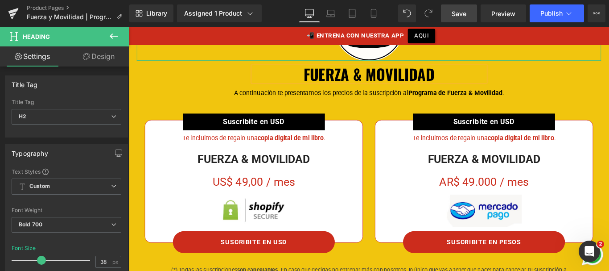
scroll to position [174, 0]
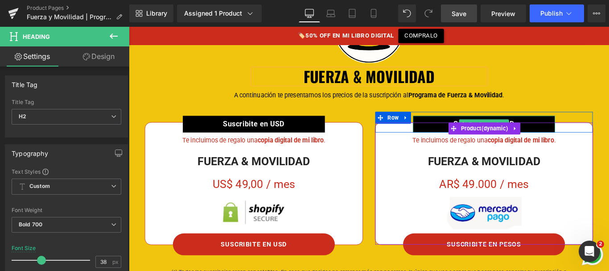
click at [588, 140] on p "Suscribite en USD" at bounding box center [528, 136] width 160 height 14
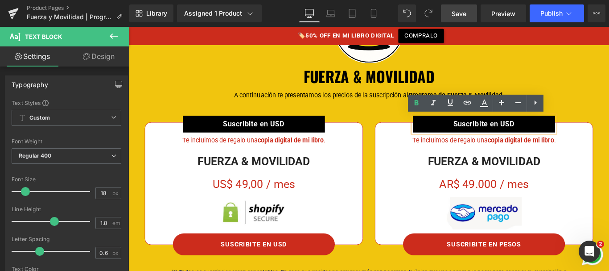
click at [536, 136] on b "Suscribite en USD" at bounding box center [527, 135] width 69 height 9
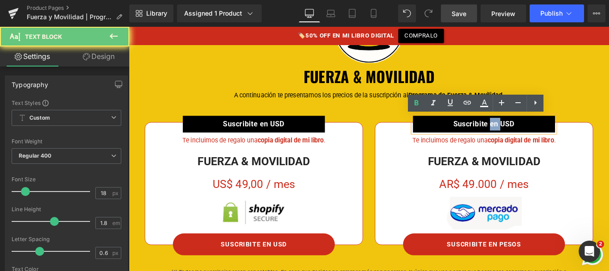
click at [536, 136] on b "Suscribite en USD" at bounding box center [527, 135] width 69 height 9
click at [546, 137] on b "Suscribite en USD" at bounding box center [527, 135] width 69 height 9
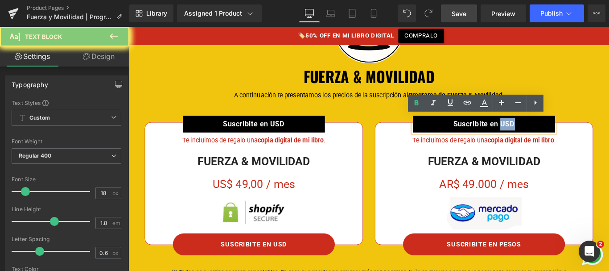
click at [546, 137] on b "Suscribite en USD" at bounding box center [527, 135] width 69 height 9
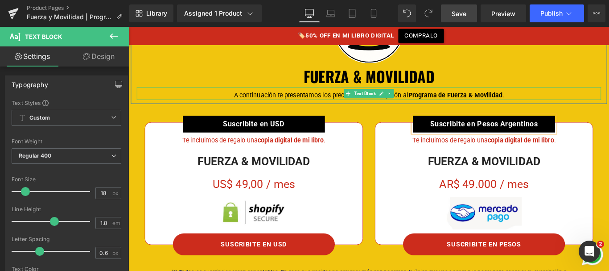
click at [570, 90] on div "Image FUERZA & MOVILIDAD Heading Row A continuación te presentamos los precios …" at bounding box center [398, 48] width 535 height 121
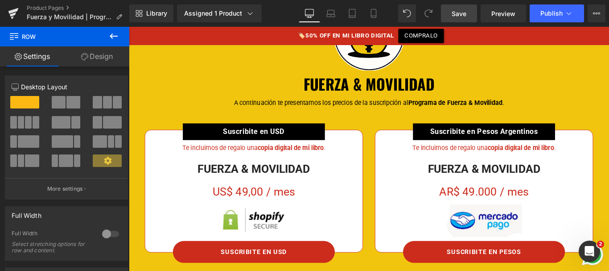
scroll to position [172, 0]
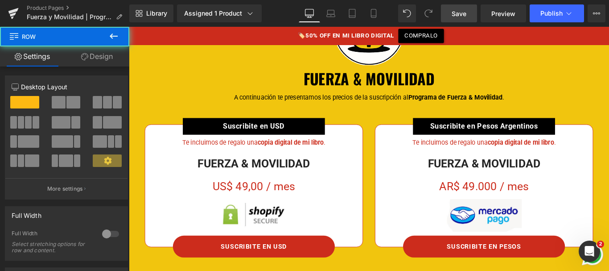
drag, startPoint x: 564, startPoint y: 83, endPoint x: 510, endPoint y: 11, distance: 89.9
click at [469, 12] on link "Save" at bounding box center [459, 13] width 36 height 18
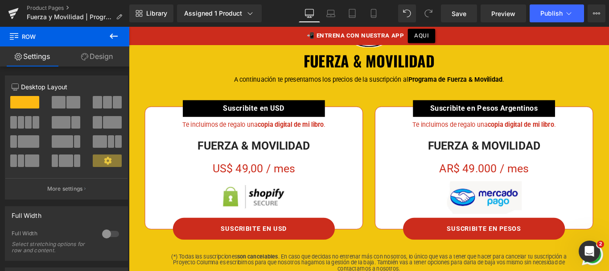
scroll to position [111, 0]
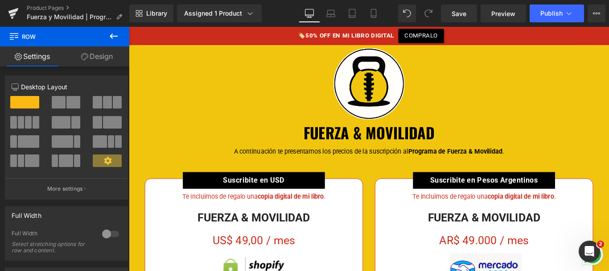
click at [393, 147] on div "FUERZA & MOVILIDAD Heading" at bounding box center [398, 145] width 261 height 17
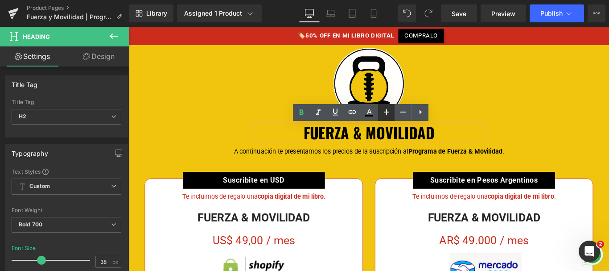
click at [386, 109] on icon at bounding box center [386, 112] width 11 height 11
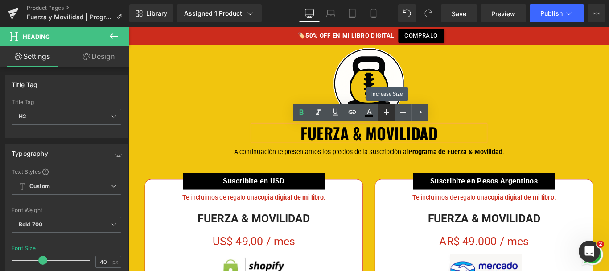
click at [386, 109] on icon at bounding box center [386, 112] width 11 height 11
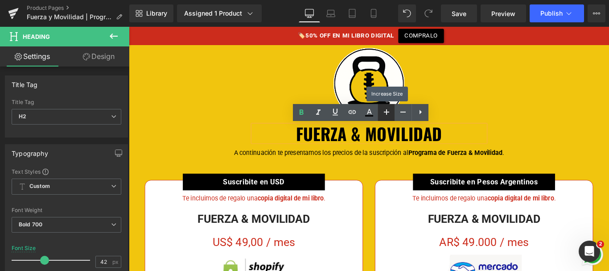
click at [386, 109] on icon at bounding box center [386, 112] width 11 height 11
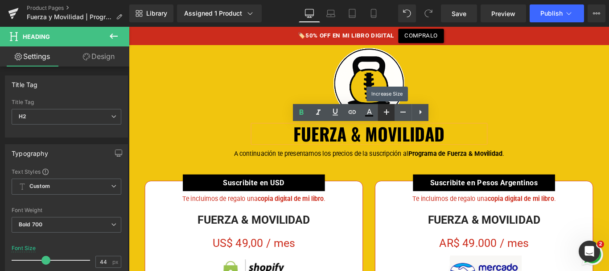
click at [386, 109] on icon at bounding box center [386, 112] width 11 height 11
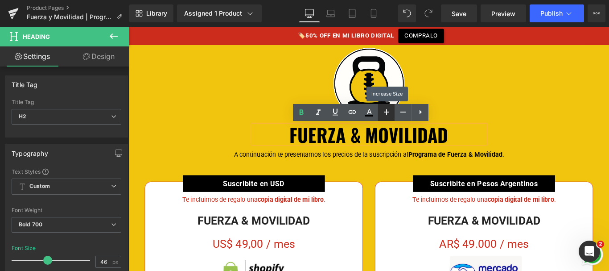
click at [386, 109] on icon at bounding box center [386, 112] width 11 height 11
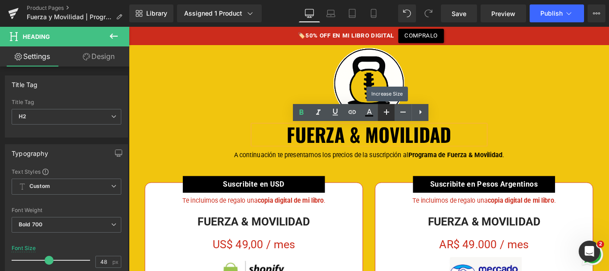
click at [386, 109] on icon at bounding box center [386, 112] width 11 height 11
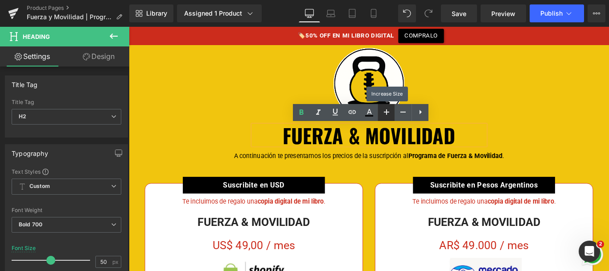
click at [386, 109] on icon at bounding box center [386, 112] width 11 height 11
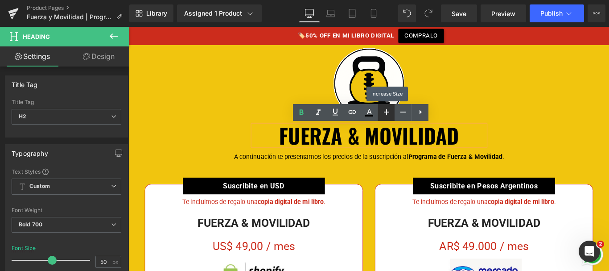
type input "52"
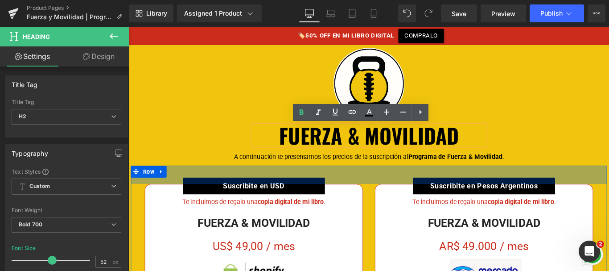
click at [419, 180] on div "Image FUERZA & MOVILIDAD Heading Row A continuación te presentamos los precios …" at bounding box center [398, 109] width 535 height 145
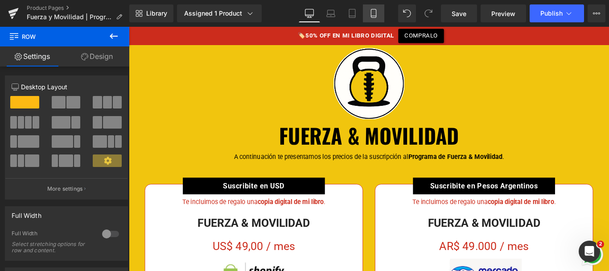
drag, startPoint x: 369, startPoint y: 16, endPoint x: 122, endPoint y: 88, distance: 257.0
click at [369, 16] on link "Mobile" at bounding box center [373, 13] width 21 height 18
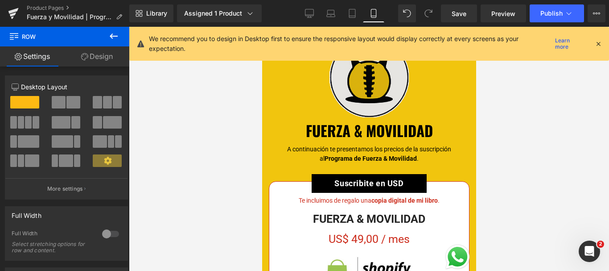
scroll to position [98, 0]
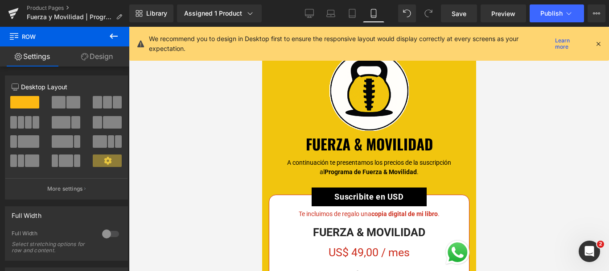
click at [596, 45] on icon at bounding box center [598, 44] width 8 height 8
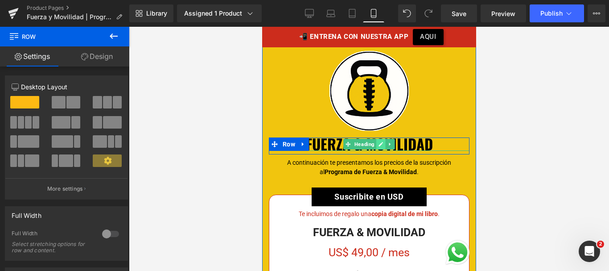
click at [378, 143] on icon at bounding box center [380, 143] width 5 height 5
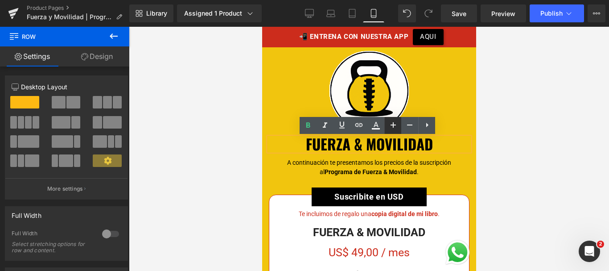
click at [391, 123] on icon at bounding box center [393, 124] width 11 height 11
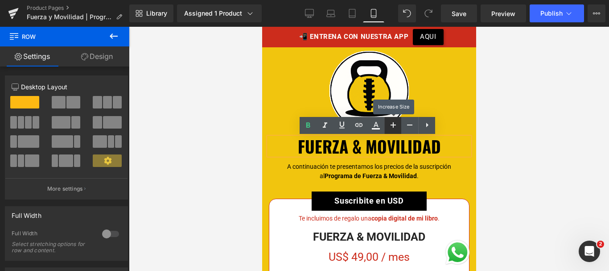
click at [391, 123] on icon at bounding box center [393, 124] width 11 height 11
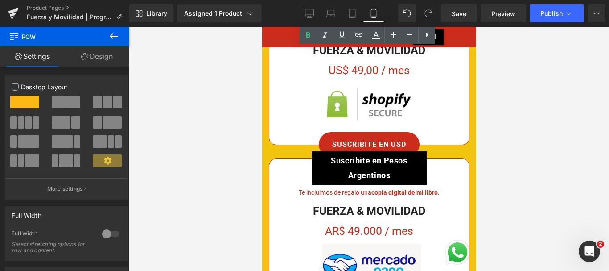
scroll to position [301, 0]
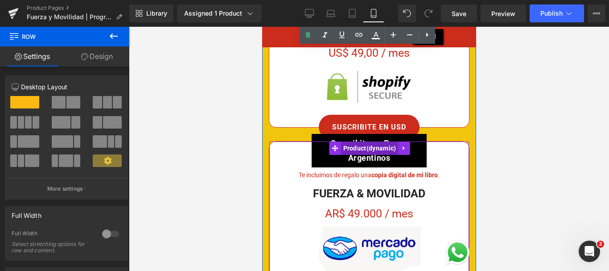
click at [357, 144] on span "Product" at bounding box center [370, 147] width 58 height 13
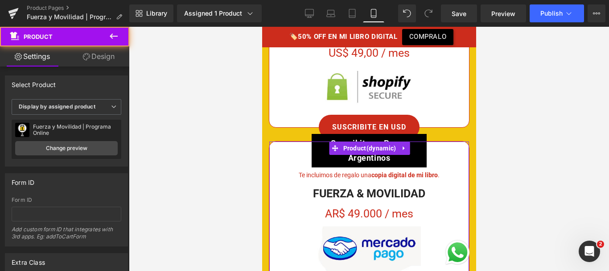
click at [108, 57] on link "Design" at bounding box center [98, 56] width 65 height 20
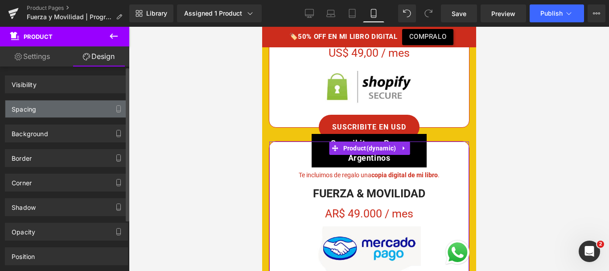
click at [56, 110] on div "Spacing" at bounding box center [66, 108] width 122 height 17
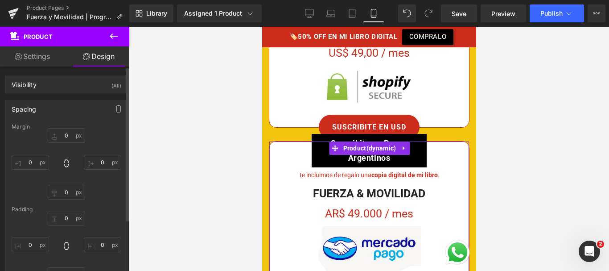
type input "30"
type input "0"
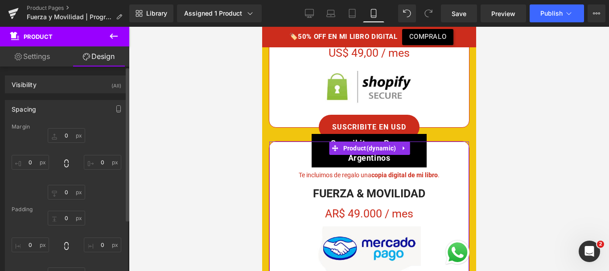
type input "0"
drag, startPoint x: 63, startPoint y: 141, endPoint x: 63, endPoint y: 136, distance: 5.3
click at [63, 136] on input "30" at bounding box center [66, 135] width 37 height 15
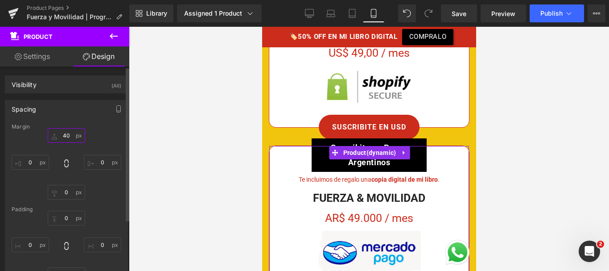
type input "4"
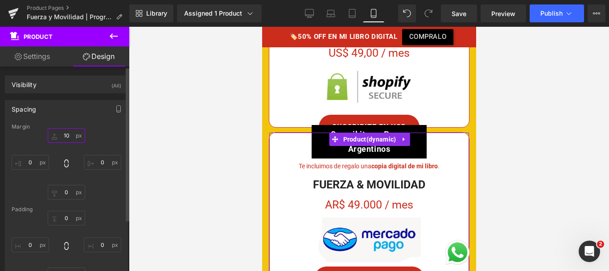
type input "1"
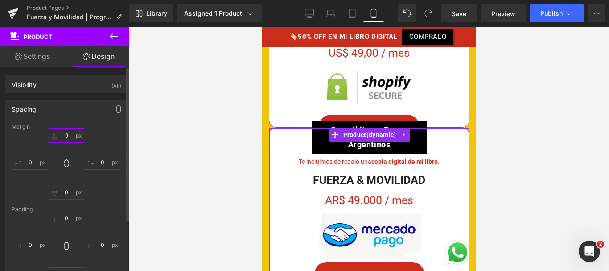
type input "90"
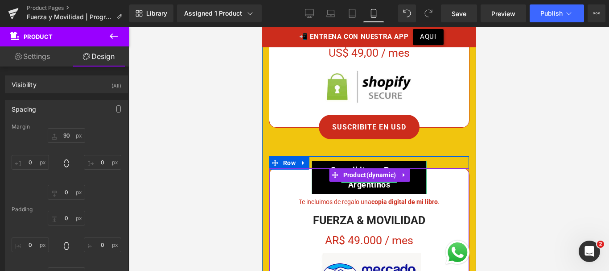
click at [371, 166] on b "Suscribite en Pesos Argentinos" at bounding box center [368, 177] width 76 height 24
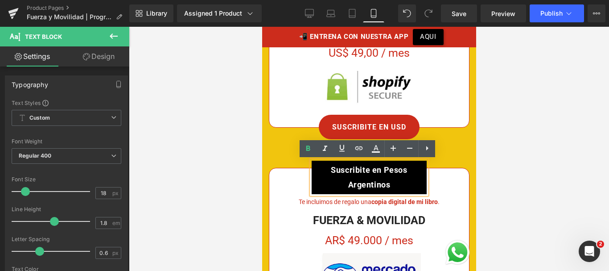
click at [380, 183] on b "Suscribite en Pesos Argentinos" at bounding box center [368, 177] width 76 height 24
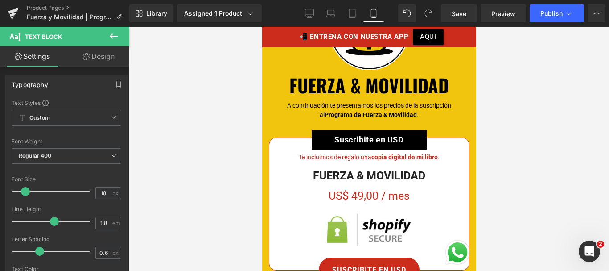
scroll to position [162, 0]
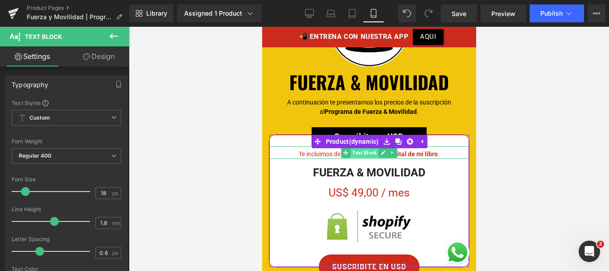
drag, startPoint x: 363, startPoint y: 154, endPoint x: 410, endPoint y: 112, distance: 62.8
click at [363, 154] on span "Text Block" at bounding box center [364, 152] width 28 height 11
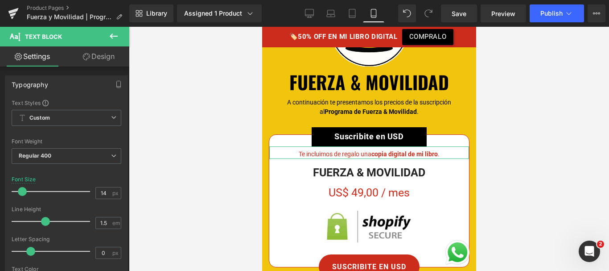
click at [102, 59] on link "Design" at bounding box center [98, 56] width 65 height 20
click at [0, 0] on div "Spacing" at bounding box center [0, 0] width 0 height 0
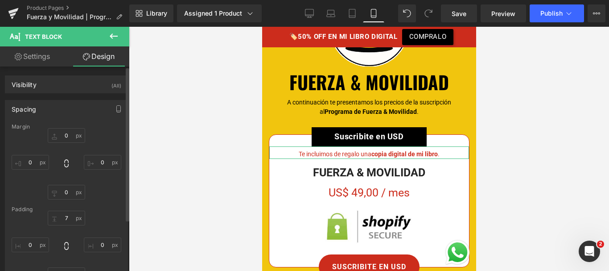
type input "0"
type input "7"
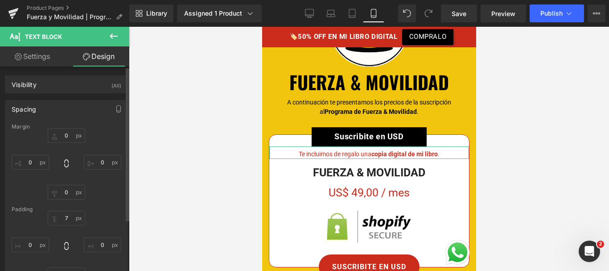
type input "0"
click at [68, 135] on input "0" at bounding box center [66, 135] width 37 height 15
type input "10"
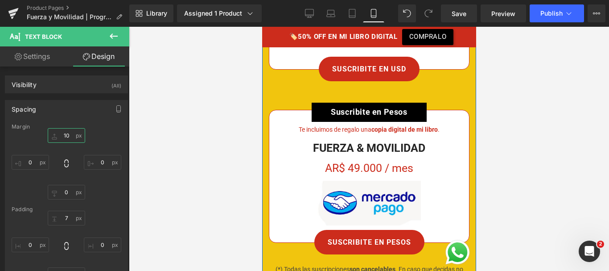
scroll to position [365, 0]
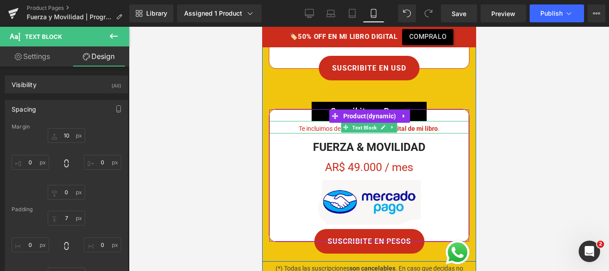
click at [367, 124] on span "Text Block" at bounding box center [364, 127] width 28 height 11
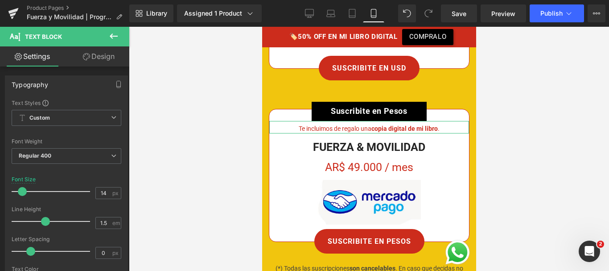
click at [96, 62] on link "Design" at bounding box center [98, 56] width 65 height 20
click at [0, 0] on div "Spacing" at bounding box center [0, 0] width 0 height 0
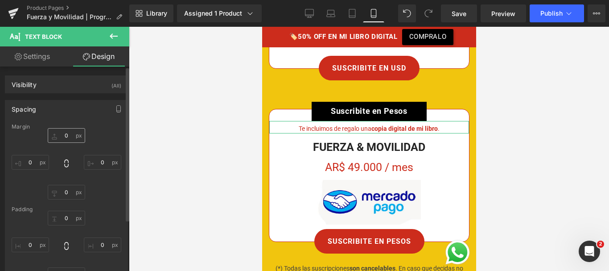
type input "0"
type input "7"
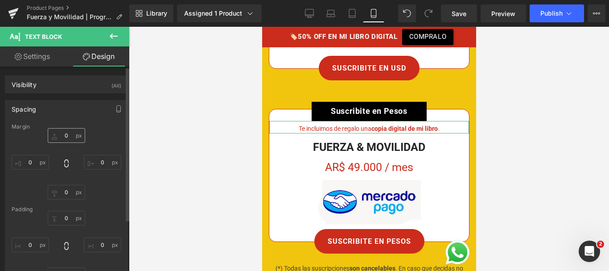
type input "0"
click at [70, 131] on input "0" at bounding box center [66, 135] width 37 height 15
type input "10"
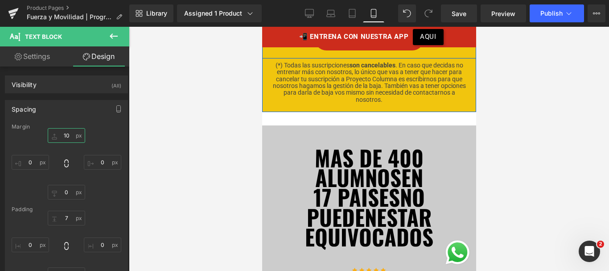
scroll to position [567, 0]
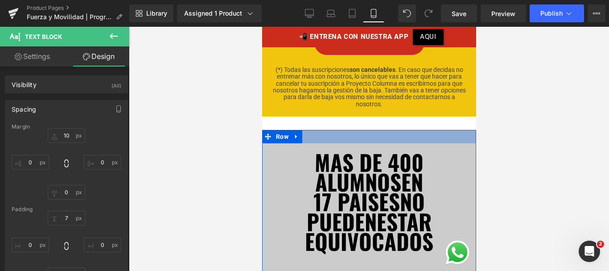
click at [352, 132] on div at bounding box center [369, 136] width 214 height 13
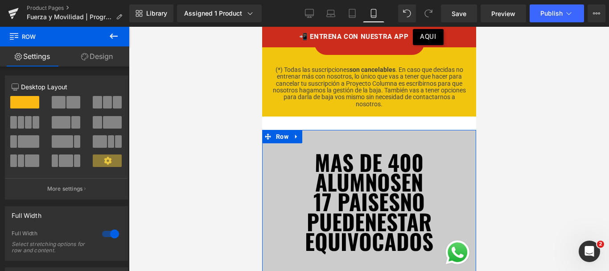
click at [107, 56] on link "Design" at bounding box center [97, 56] width 65 height 20
click at [0, 0] on div "Spacing" at bounding box center [0, 0] width 0 height 0
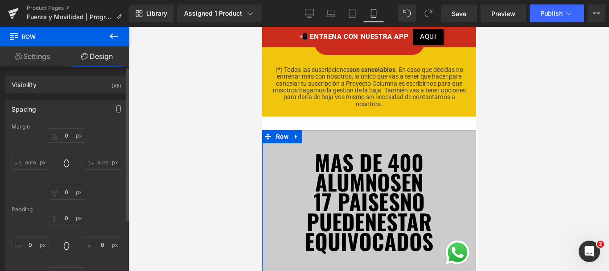
type input "0"
type input "30"
type input "0"
type input "40"
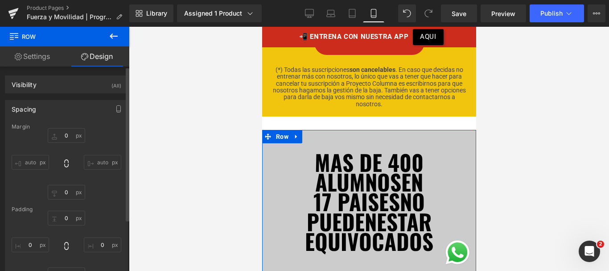
type input "0"
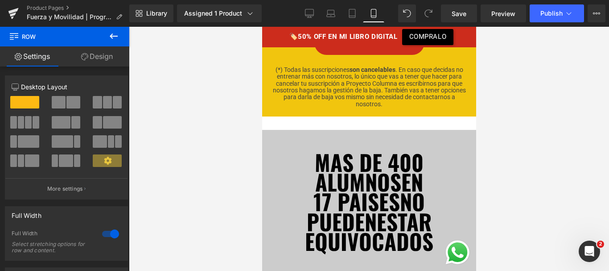
click at [110, 58] on link "Design" at bounding box center [97, 56] width 65 height 20
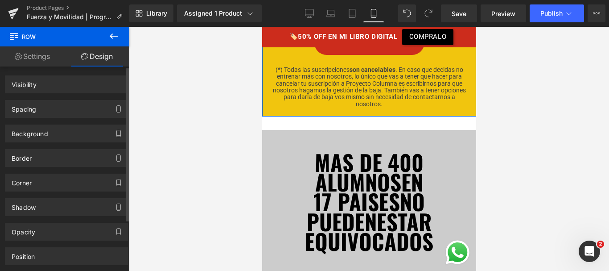
click at [39, 101] on div "Spacing" at bounding box center [66, 108] width 122 height 17
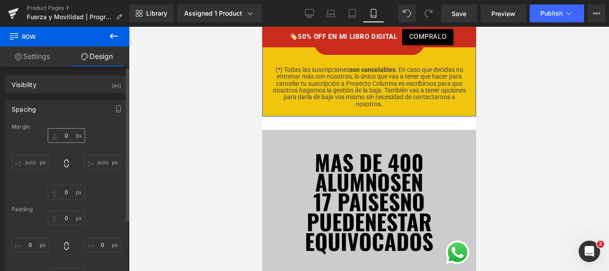
type input "0"
type input "30"
type input "10"
type input "0"
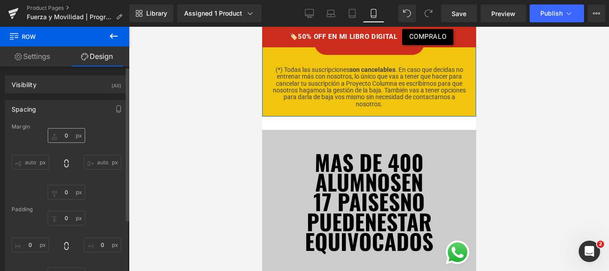
type input "0"
click at [67, 192] on input "30" at bounding box center [66, 192] width 37 height 15
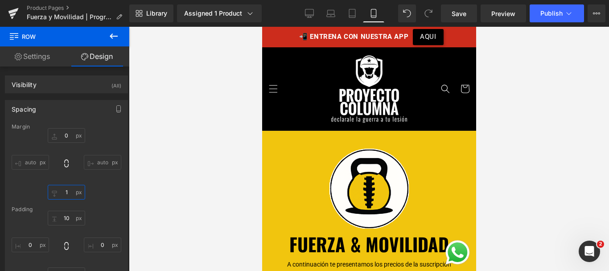
scroll to position [2, 0]
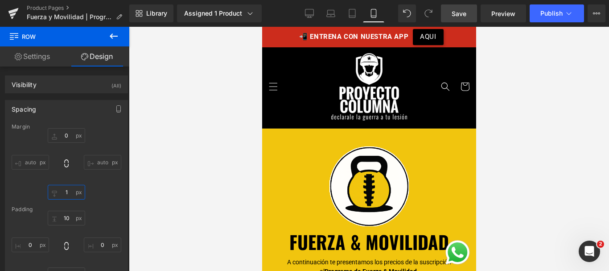
type input "1"
click at [457, 13] on span "Save" at bounding box center [459, 13] width 15 height 9
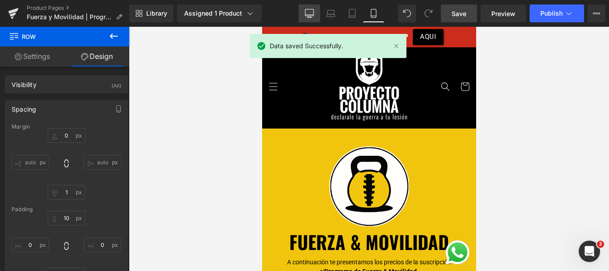
click at [314, 11] on link "Desktop" at bounding box center [309, 13] width 21 height 18
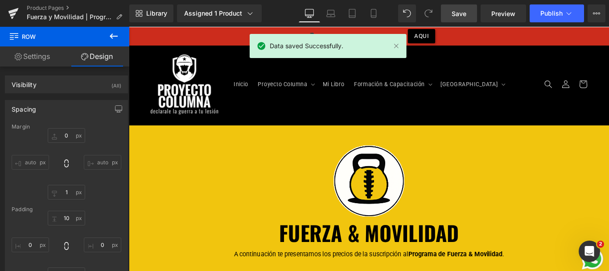
type input "0"
type input "20"
type input "0"
type input "10"
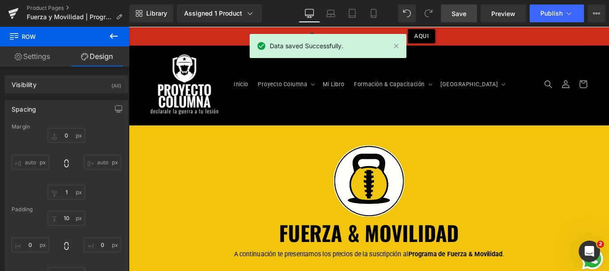
type input "0"
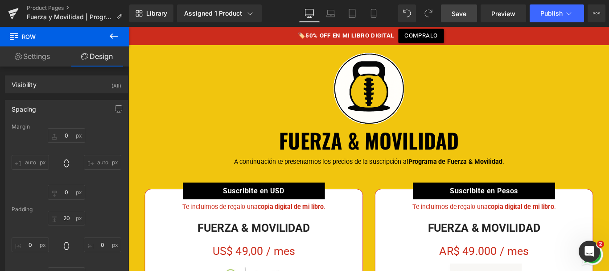
scroll to position [0, 0]
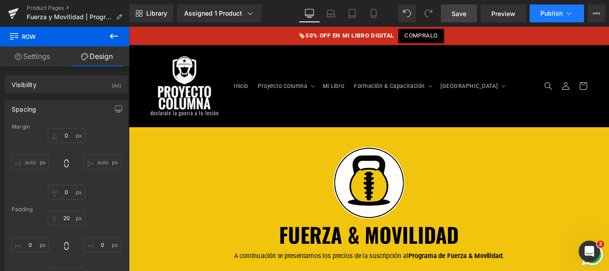
click at [572, 16] on icon at bounding box center [568, 13] width 9 height 9
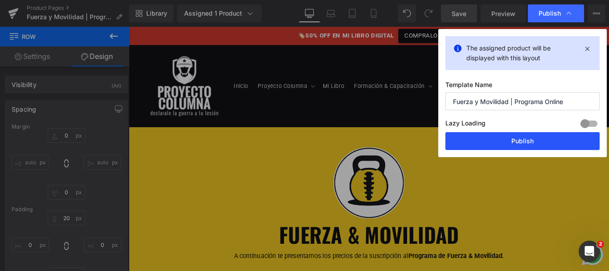
click at [505, 139] on button "Publish" at bounding box center [522, 141] width 154 height 18
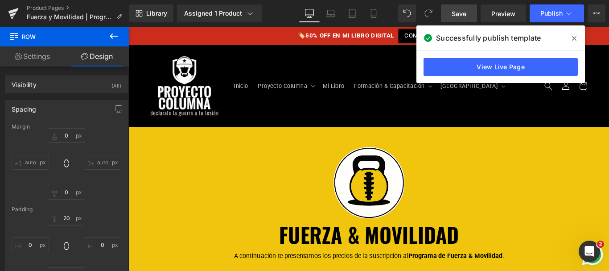
drag, startPoint x: 571, startPoint y: 37, endPoint x: 496, endPoint y: 11, distance: 79.2
click at [571, 37] on span at bounding box center [574, 38] width 14 height 14
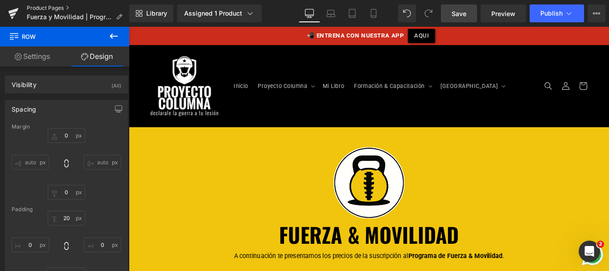
click at [50, 6] on link "Product Pages" at bounding box center [78, 7] width 103 height 7
